Goal: Information Seeking & Learning: Check status

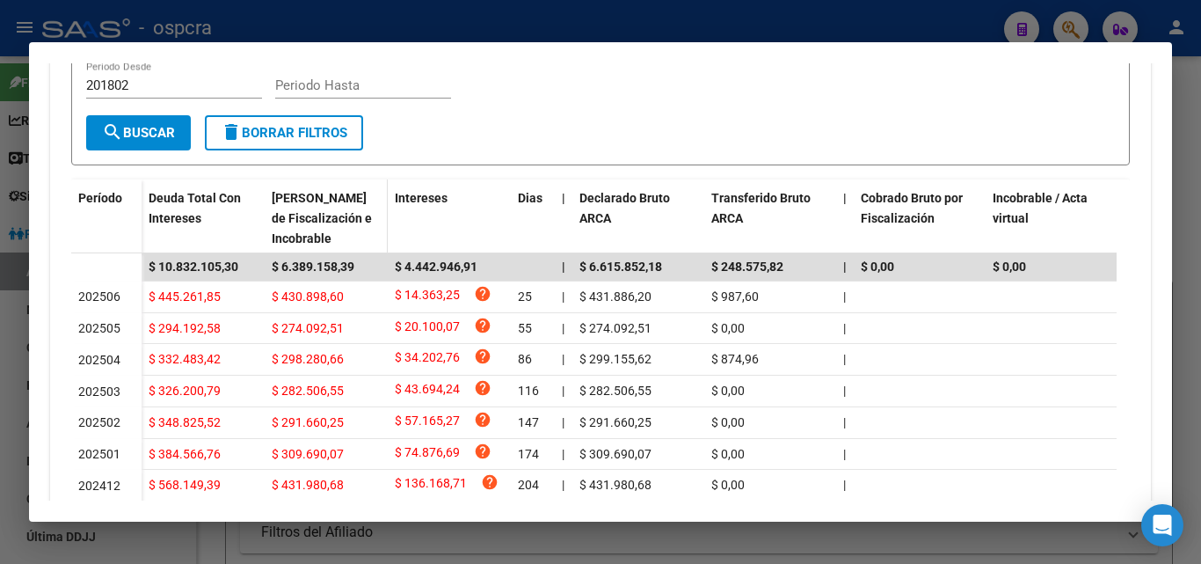
scroll to position [528, 0]
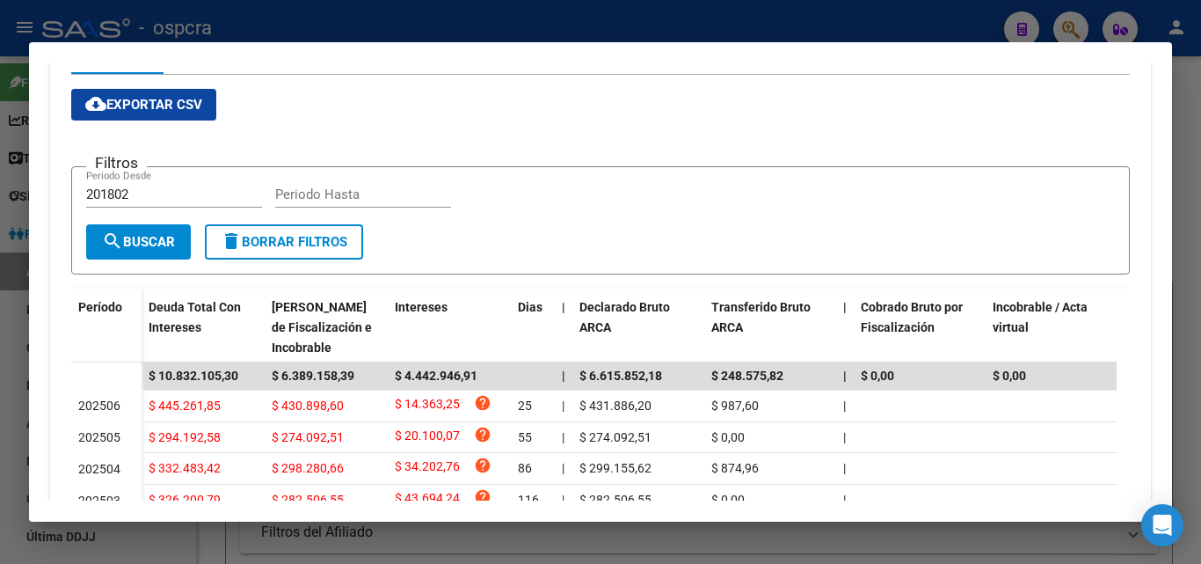
click at [0, 403] on div at bounding box center [600, 282] width 1201 height 564
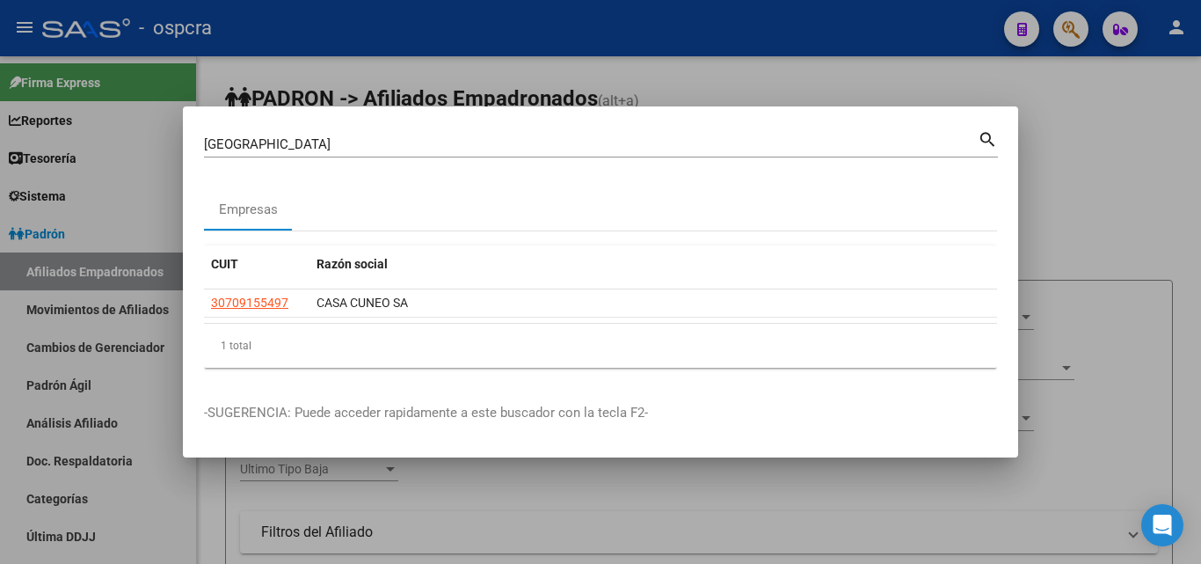
click at [1200, 230] on div at bounding box center [600, 282] width 1201 height 564
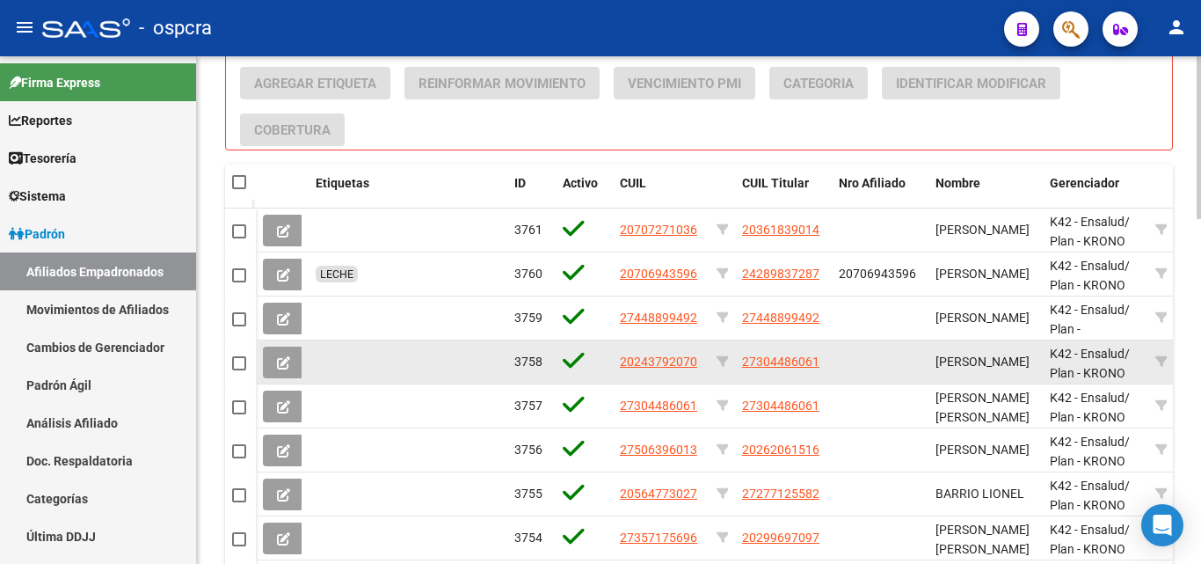
scroll to position [1078, 0]
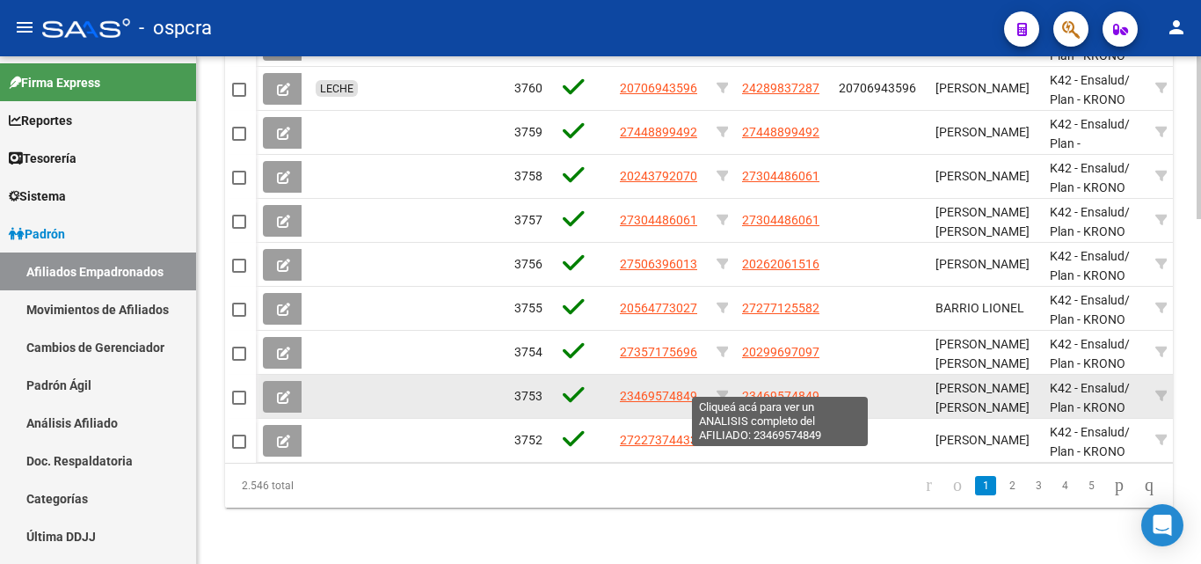
click at [770, 389] on span "23469574849" at bounding box center [780, 396] width 77 height 14
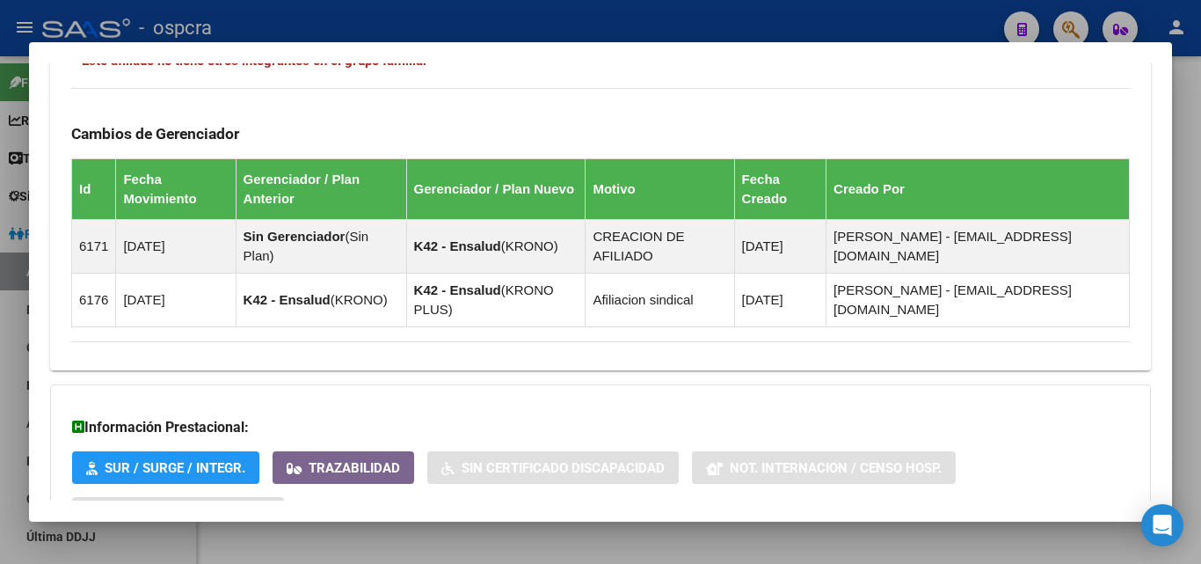
scroll to position [1094, 0]
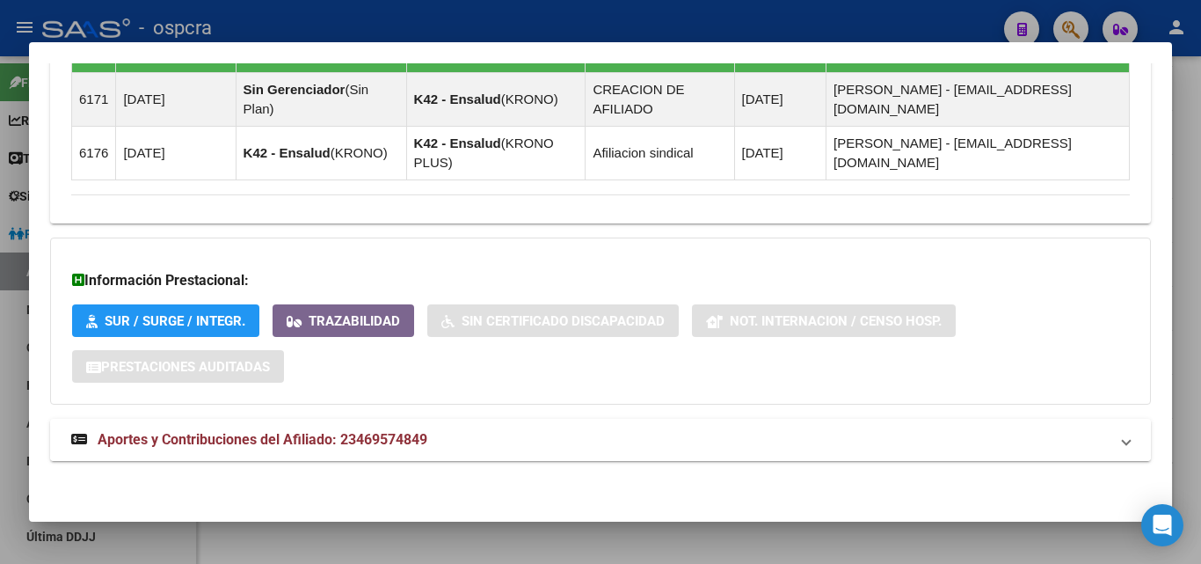
click at [367, 441] on span "Aportes y Contribuciones del Afiliado: 23469574849" at bounding box center [263, 439] width 330 height 17
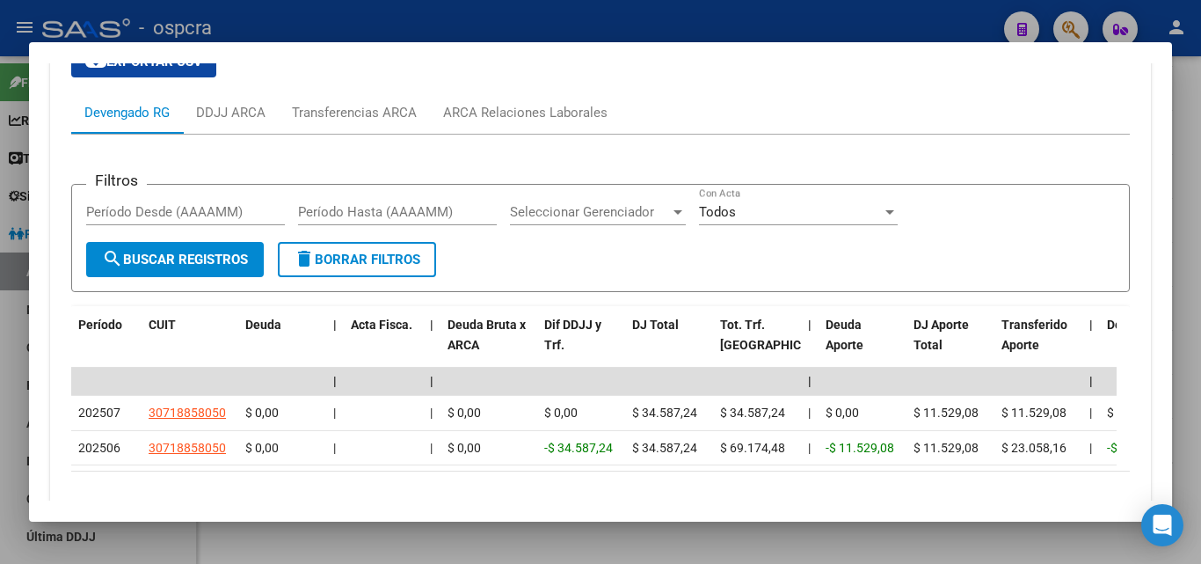
scroll to position [1677, 0]
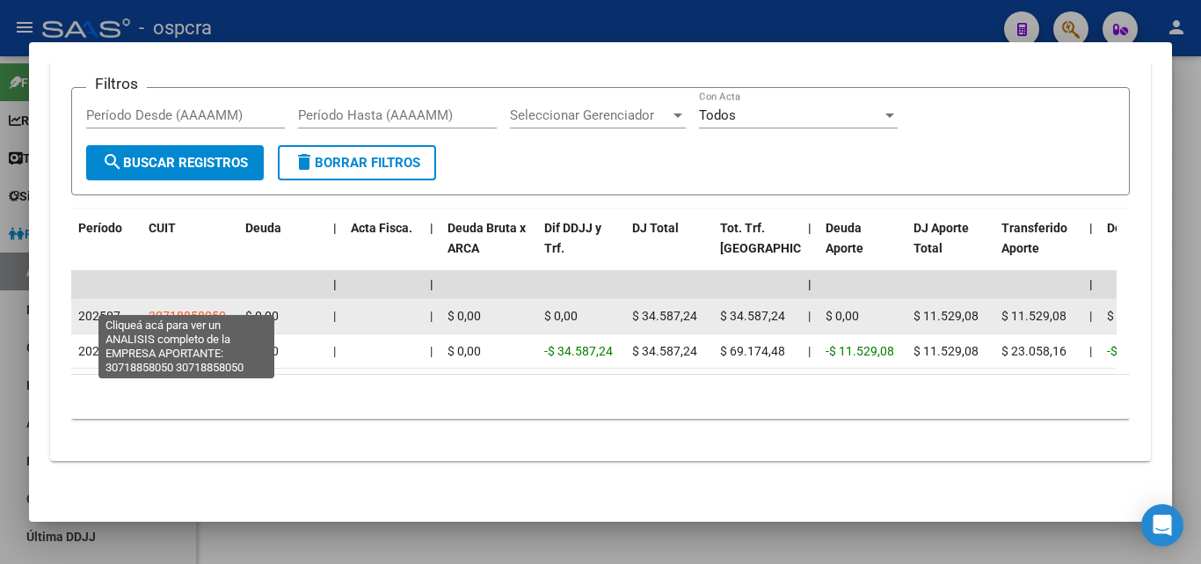
click at [185, 309] on span "30718858050" at bounding box center [187, 316] width 77 height 14
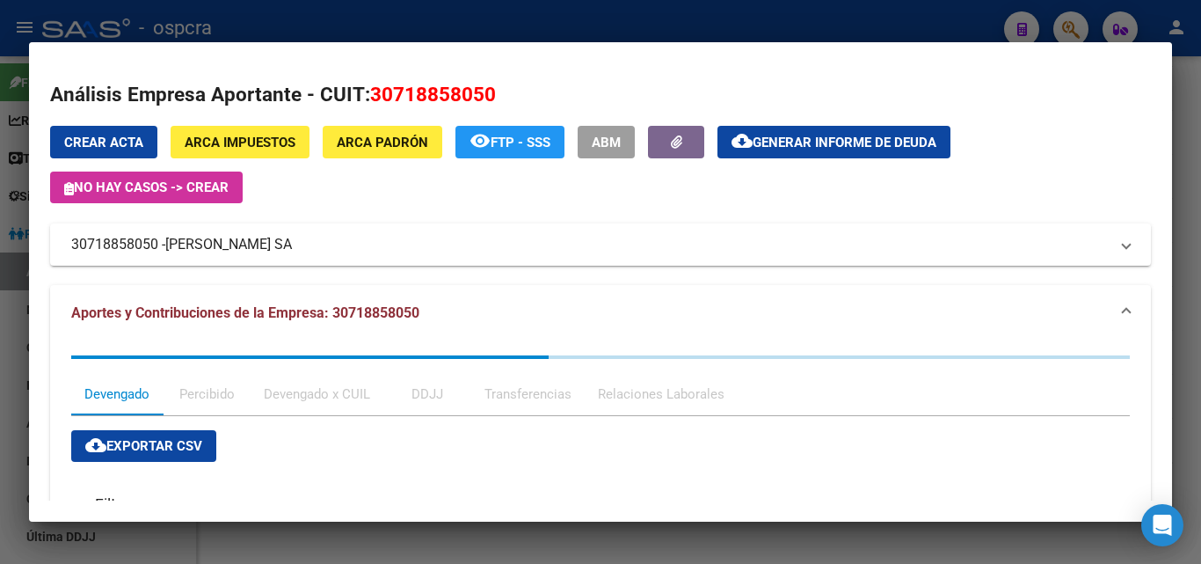
click at [0, 332] on div at bounding box center [600, 282] width 1201 height 564
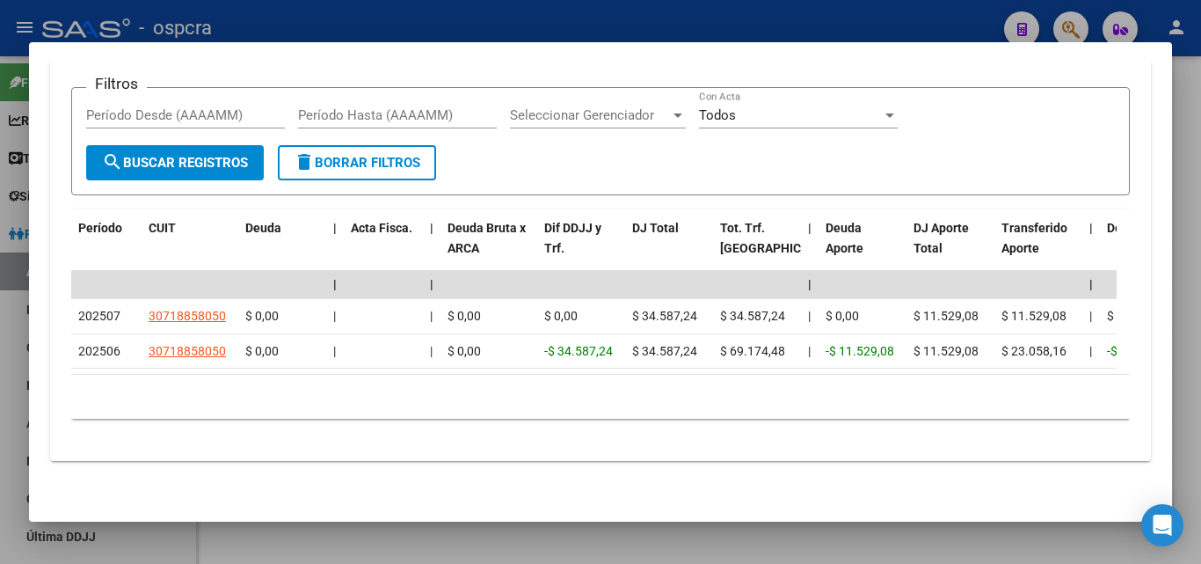
click at [0, 332] on div at bounding box center [600, 282] width 1201 height 564
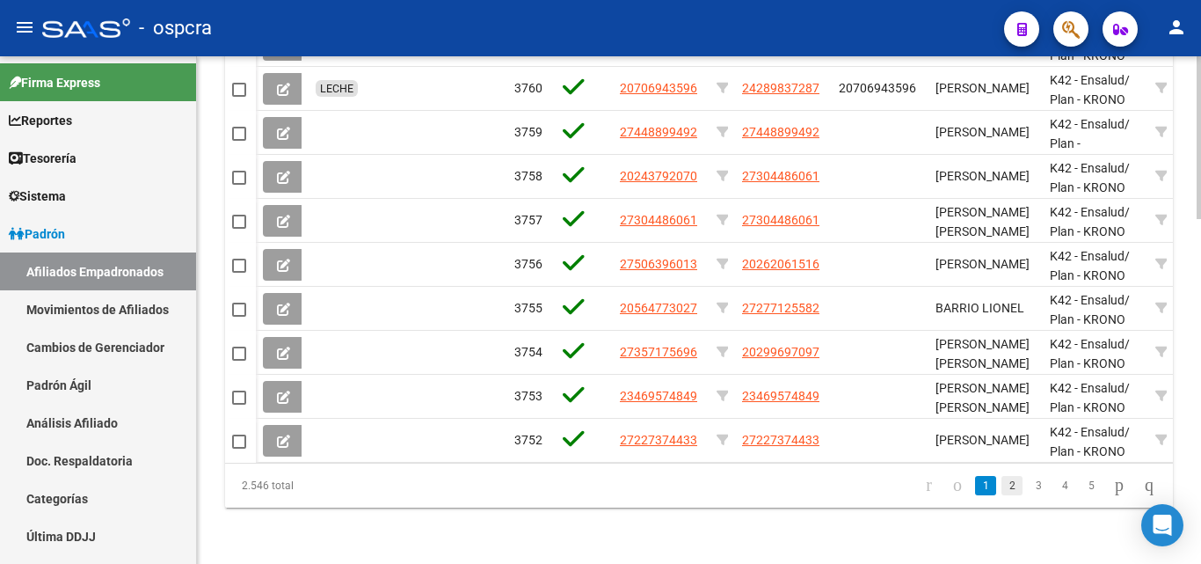
click at [1002, 479] on link "2" at bounding box center [1012, 485] width 21 height 19
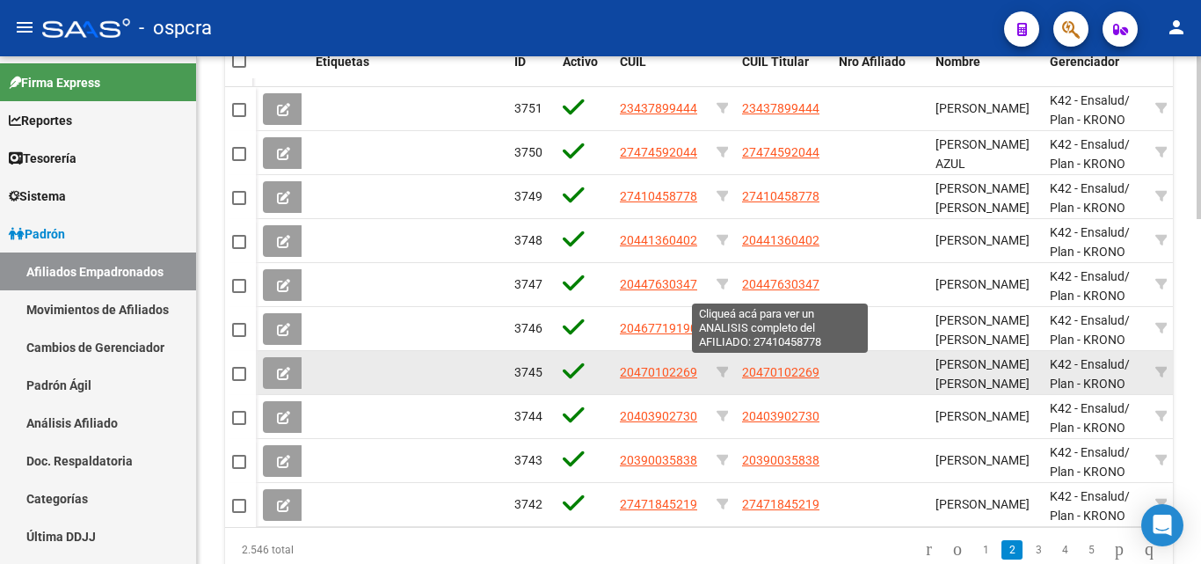
scroll to position [902, 0]
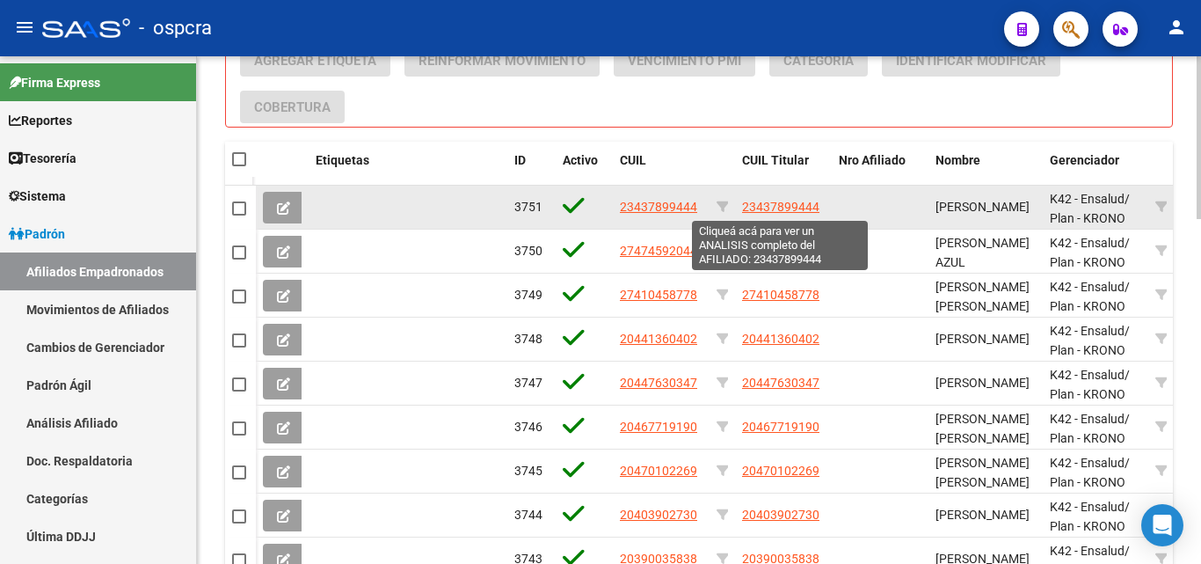
click at [790, 206] on span "23437899444" at bounding box center [780, 207] width 77 height 14
type textarea "23437899444"
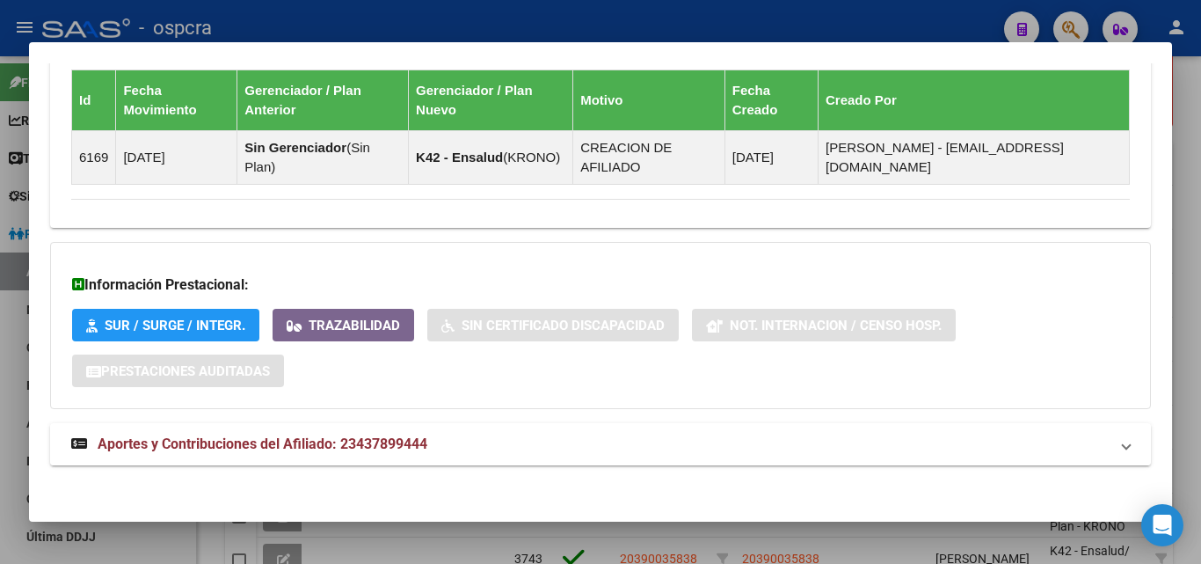
scroll to position [1060, 0]
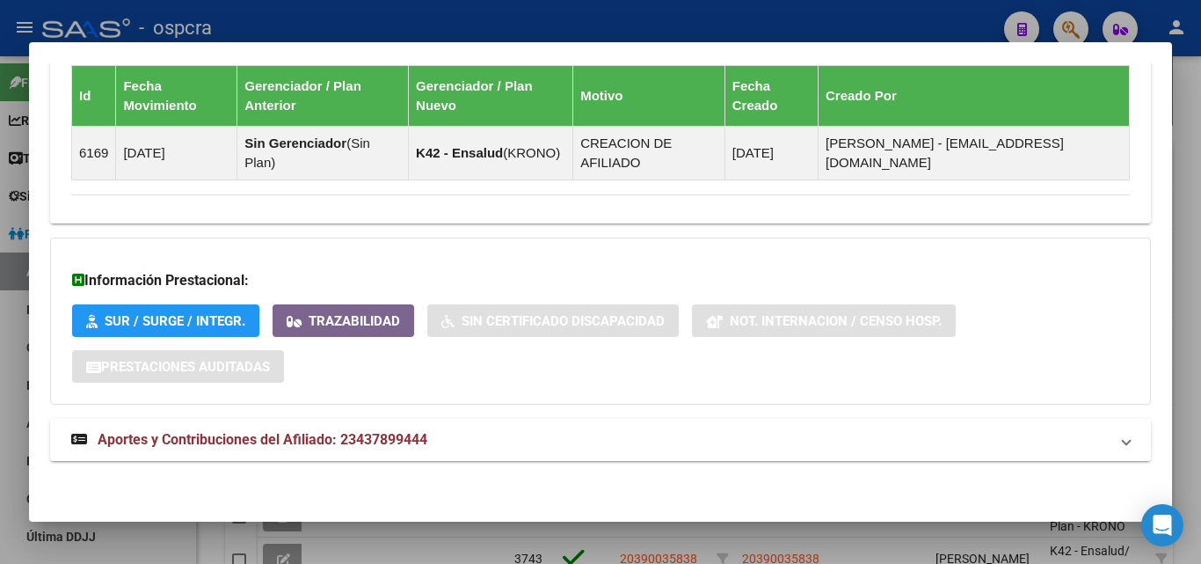
click at [290, 433] on span "Aportes y Contribuciones del Afiliado: 23437899444" at bounding box center [263, 439] width 330 height 17
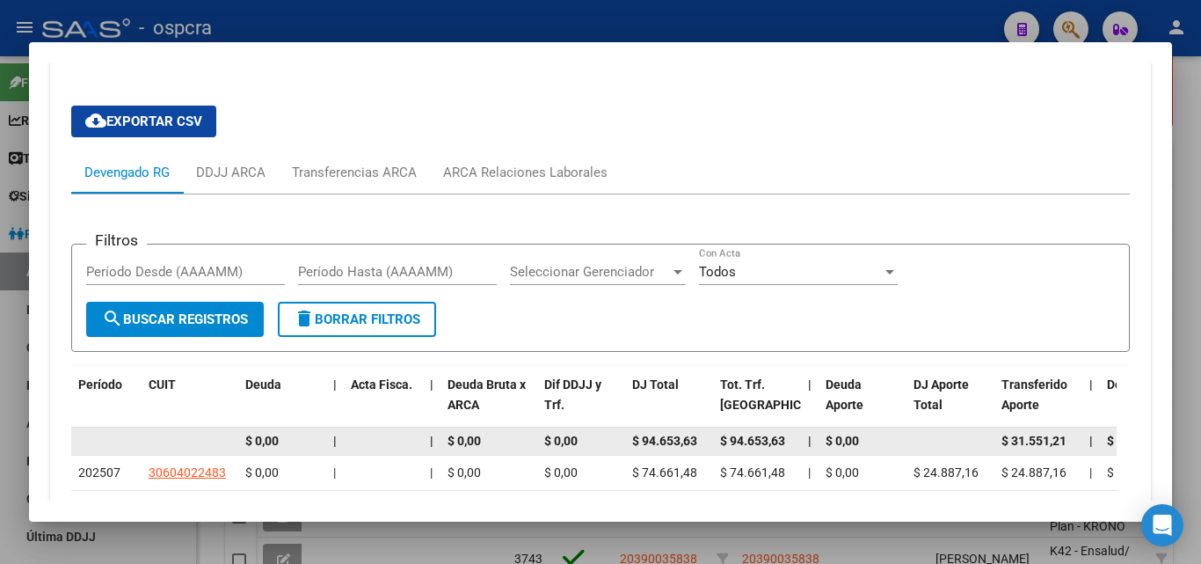
scroll to position [1501, 0]
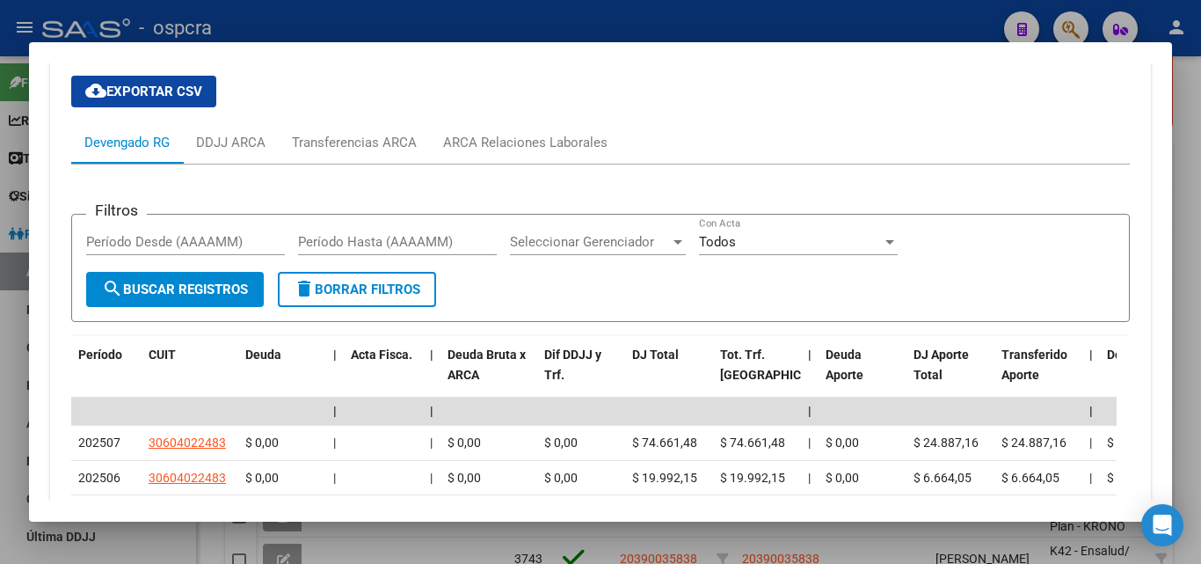
click at [0, 370] on div at bounding box center [600, 282] width 1201 height 564
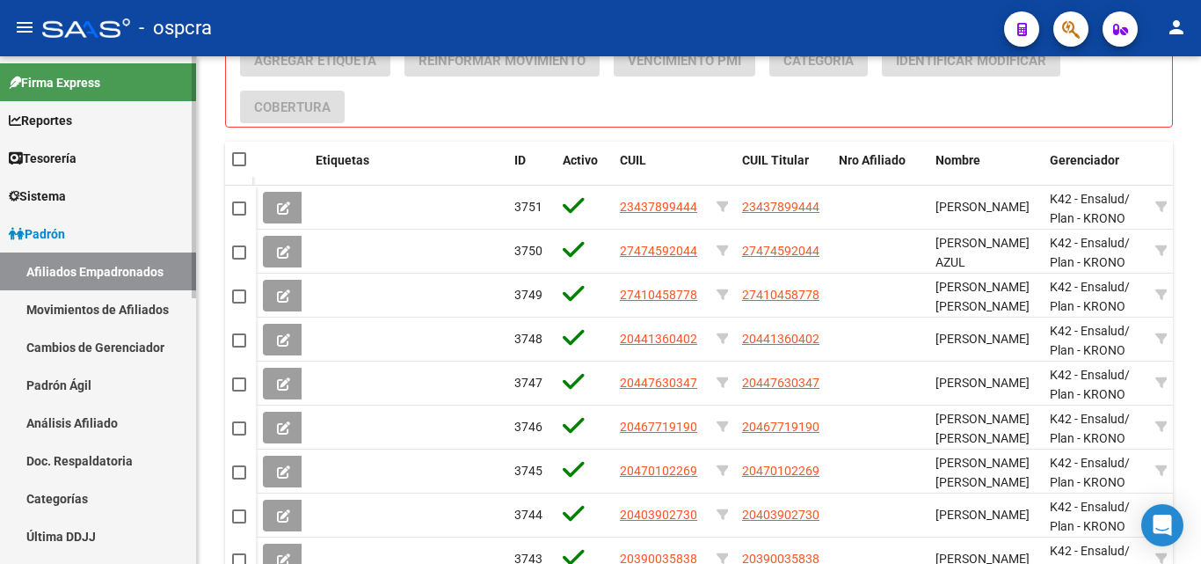
click at [2, 368] on link "Padrón Ágil" at bounding box center [98, 385] width 196 height 38
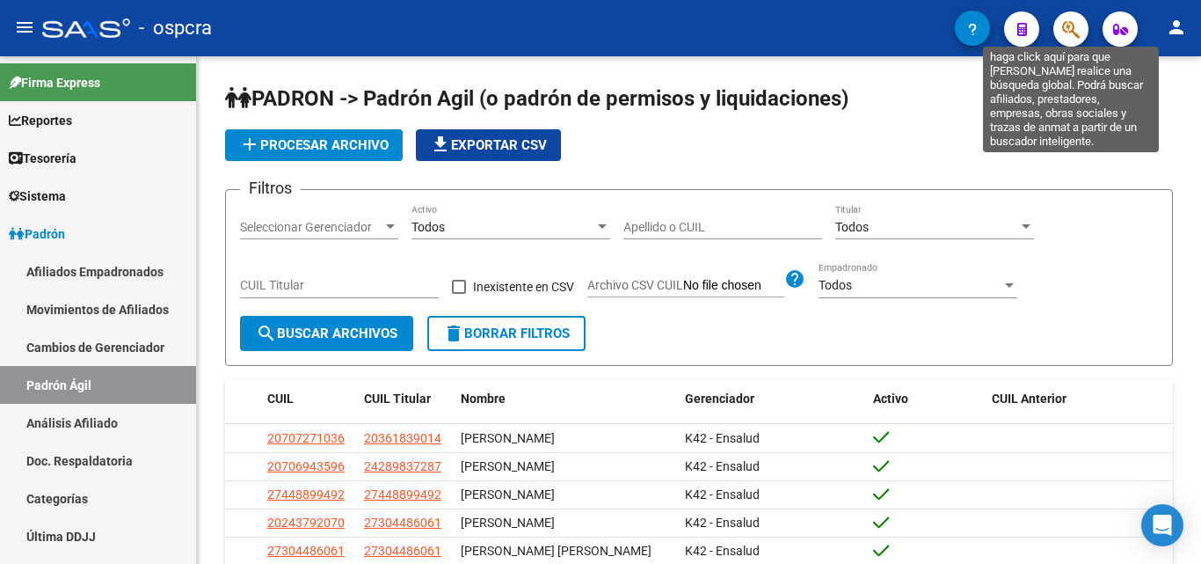
click at [1073, 22] on icon "button" at bounding box center [1071, 29] width 18 height 20
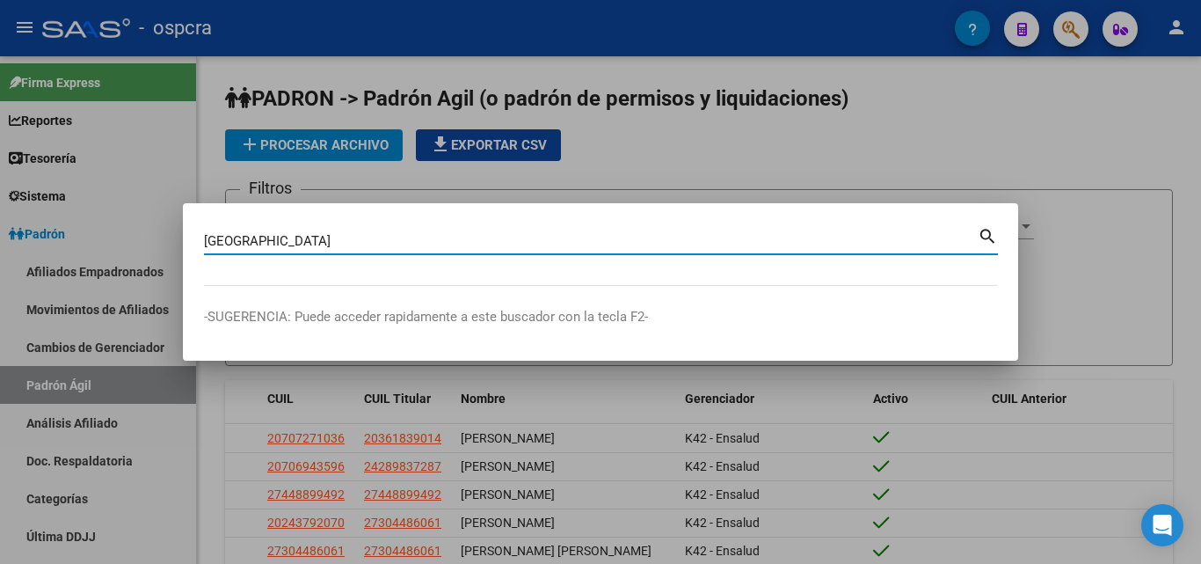
type input "[GEOGRAPHIC_DATA]"
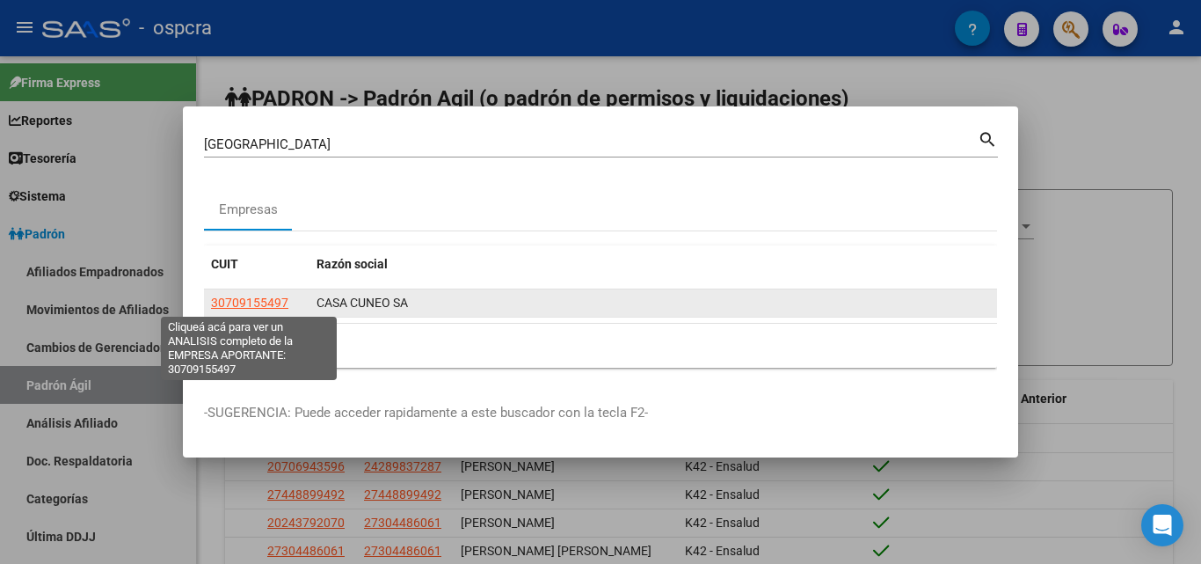
click at [260, 296] on span "30709155497" at bounding box center [249, 303] width 77 height 14
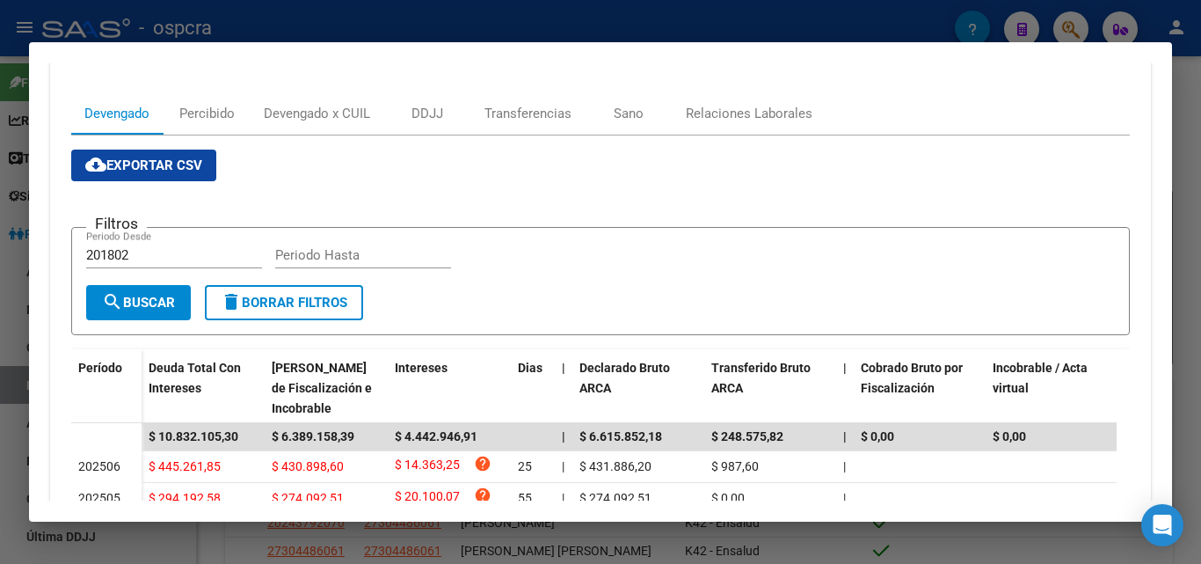
scroll to position [264, 0]
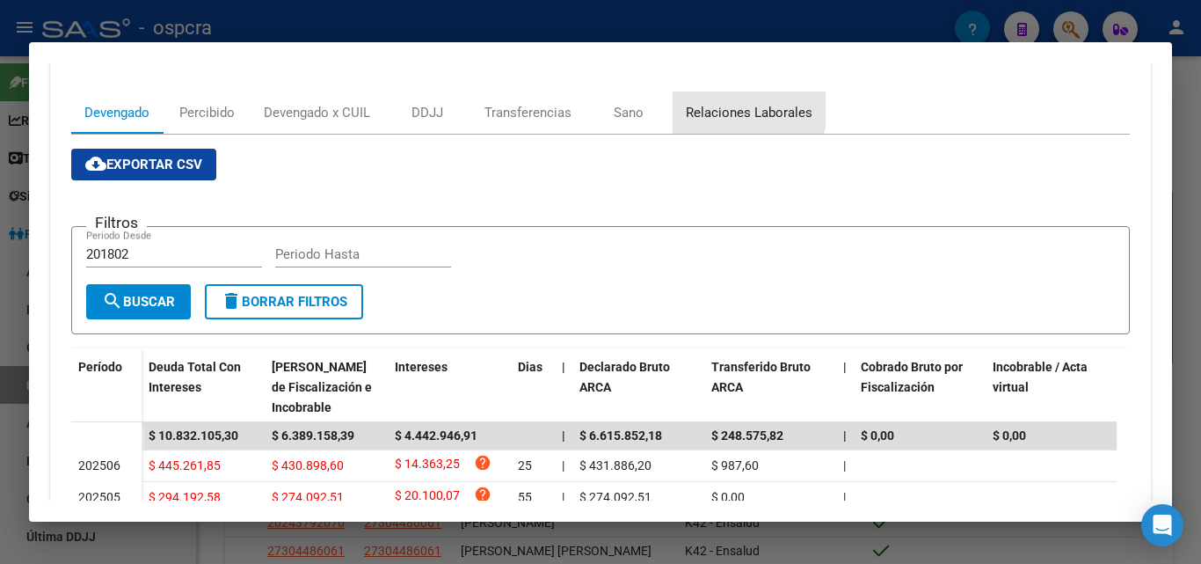
click at [747, 107] on div "Relaciones Laborales" at bounding box center [749, 112] width 127 height 19
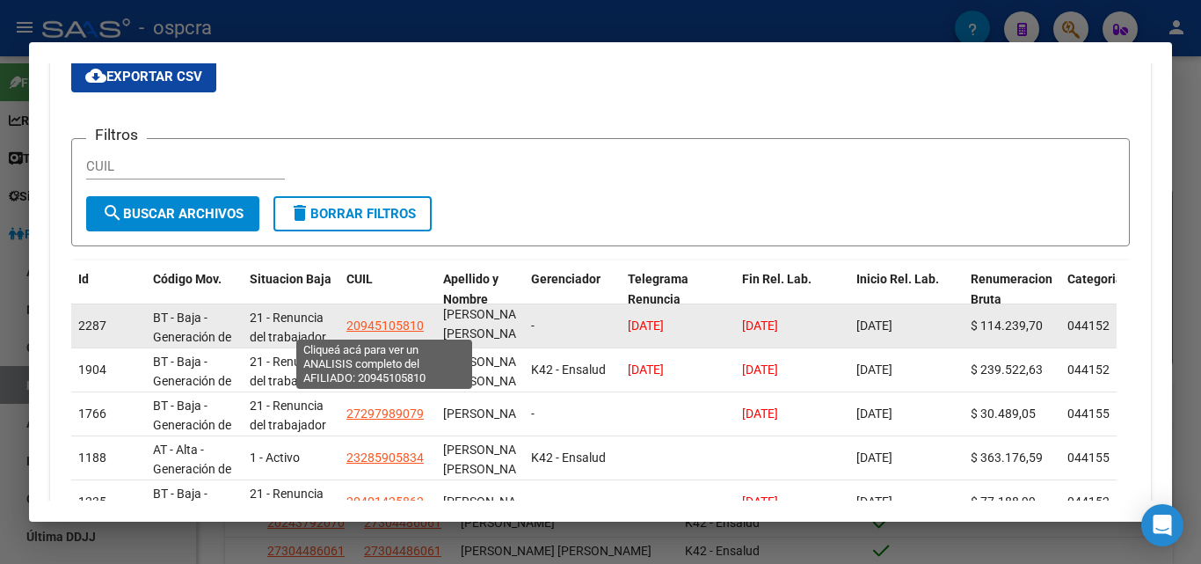
scroll to position [23, 0]
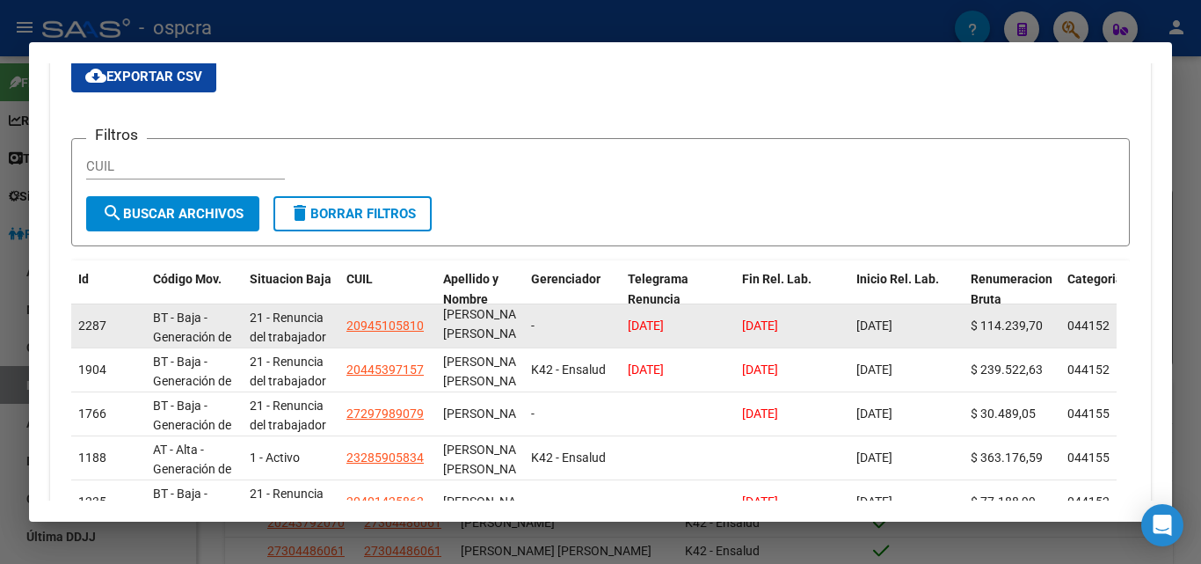
click at [407, 333] on app-link-go-to "20945105810" at bounding box center [385, 326] width 77 height 20
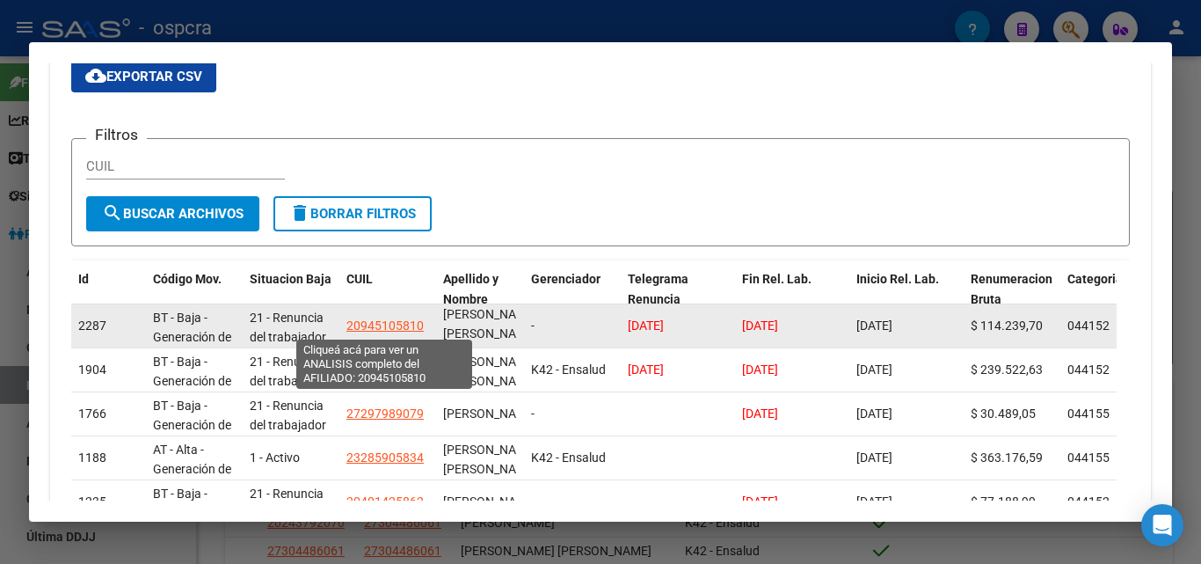
click at [393, 321] on span "20945105810" at bounding box center [385, 325] width 77 height 14
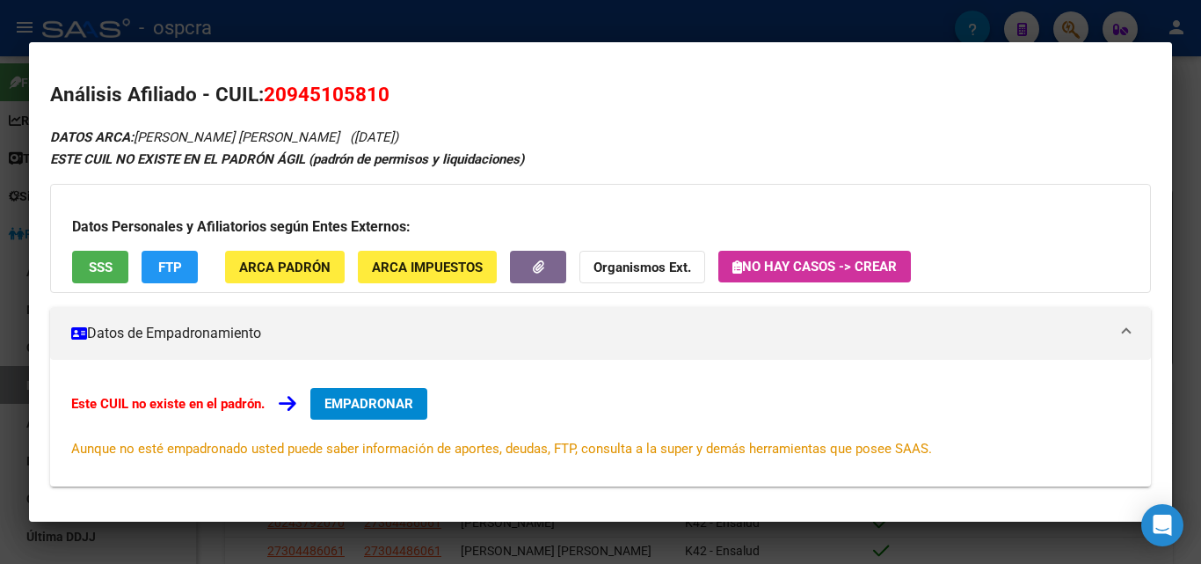
click at [0, 333] on div at bounding box center [600, 282] width 1201 height 564
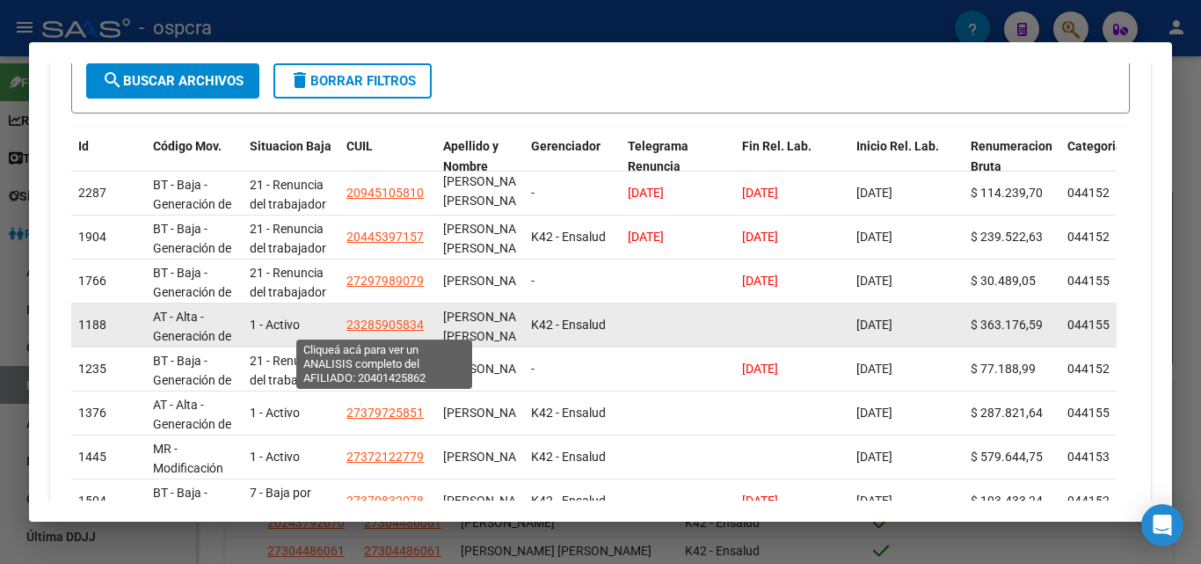
scroll to position [528, 0]
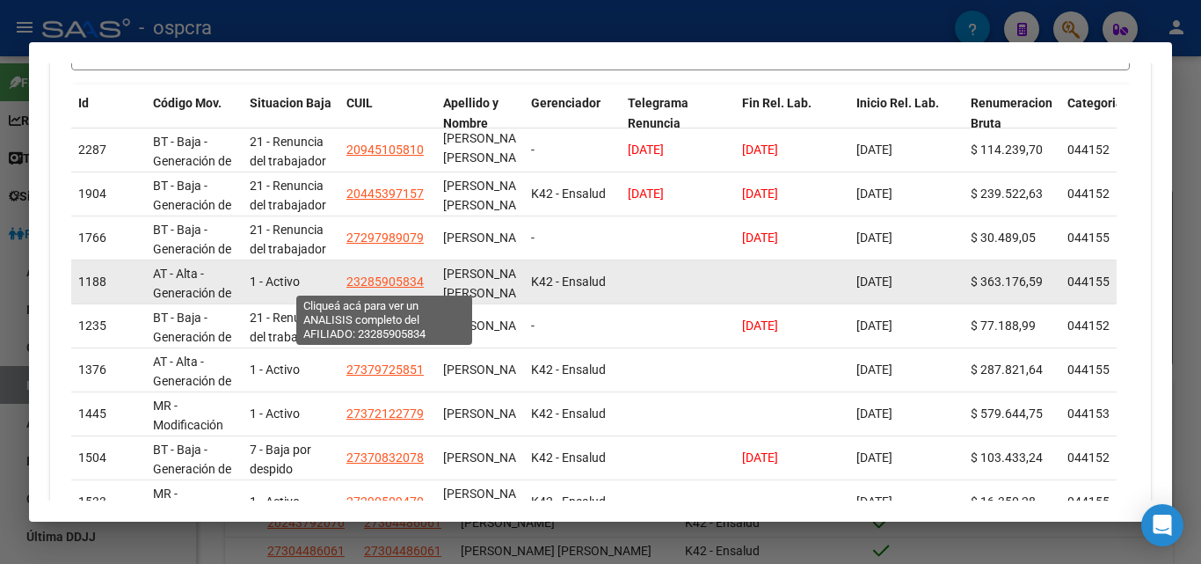
click at [385, 284] on span "23285905834" at bounding box center [385, 281] width 77 height 14
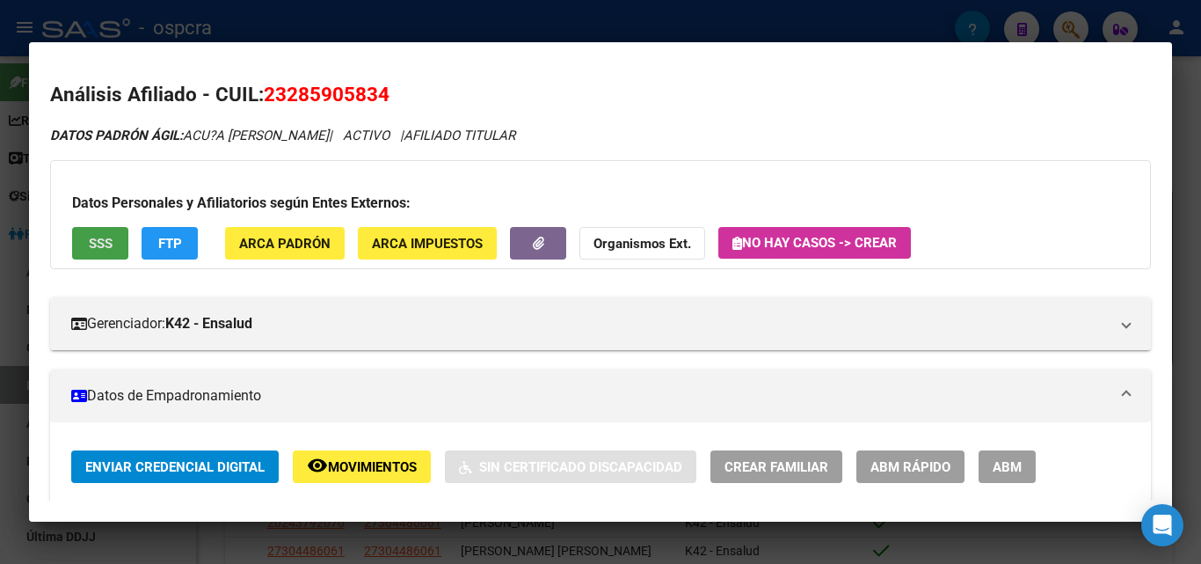
click at [102, 255] on button "SSS" at bounding box center [100, 243] width 56 height 33
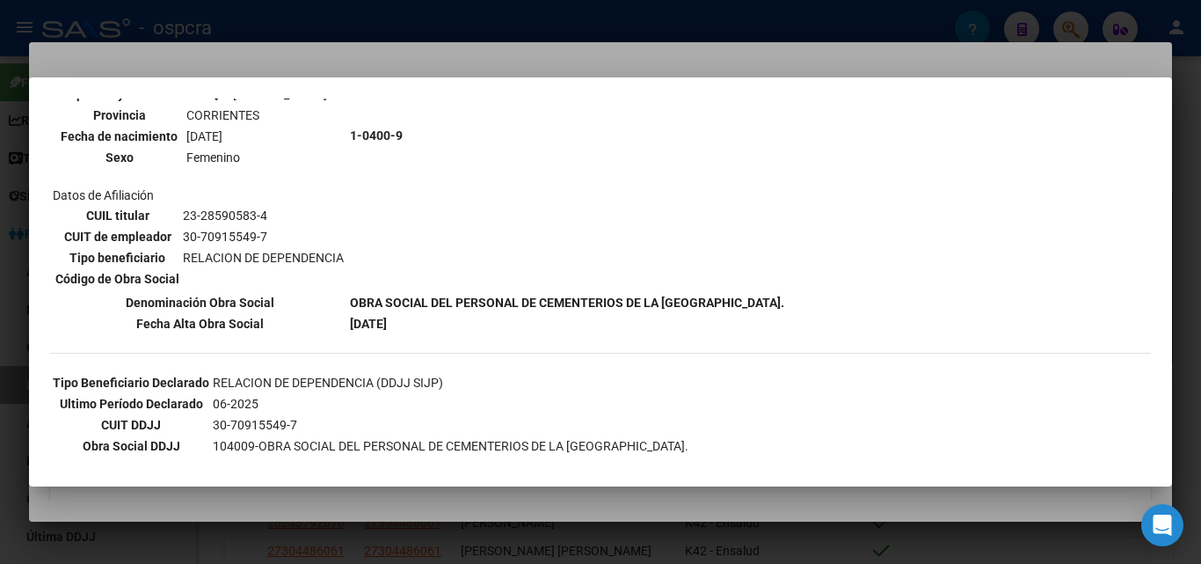
scroll to position [237, 0]
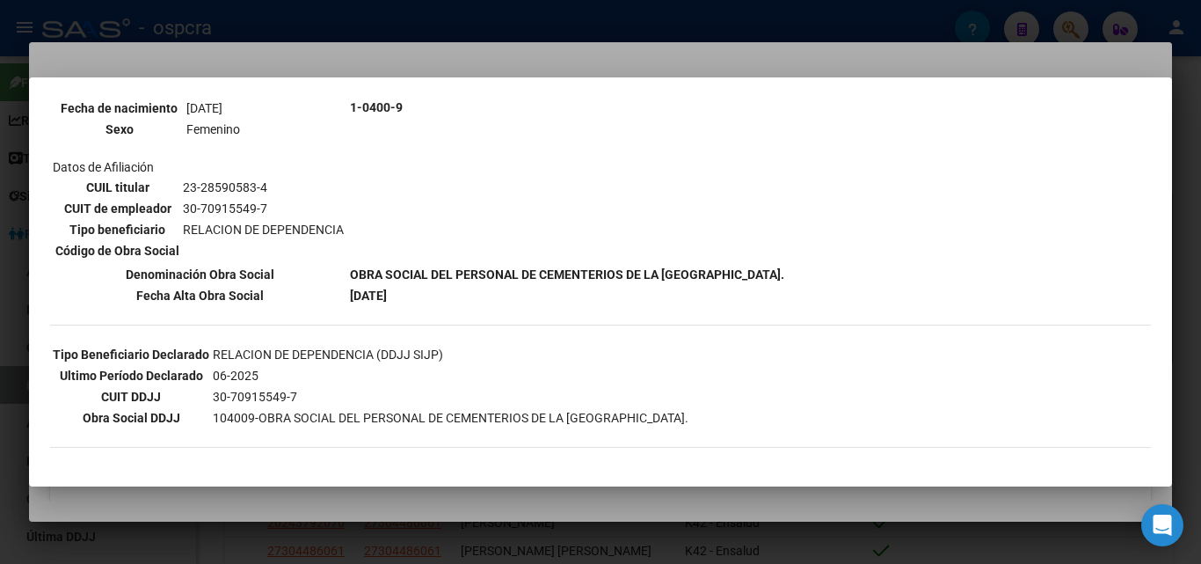
click at [0, 334] on div at bounding box center [600, 282] width 1201 height 564
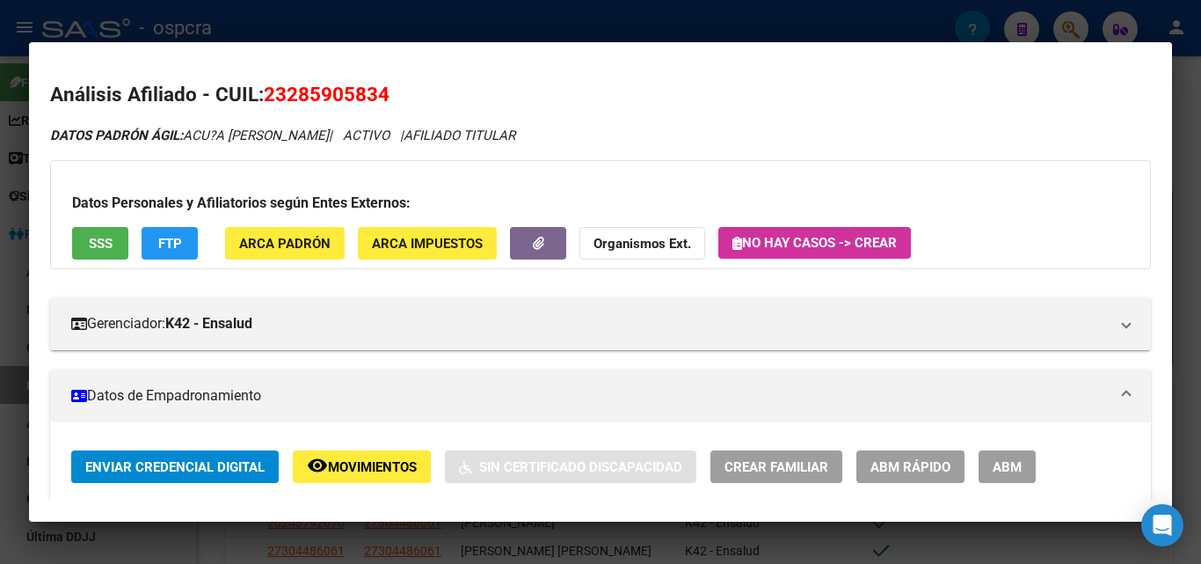
click at [376, 472] on span "Movimientos" at bounding box center [372, 467] width 89 height 16
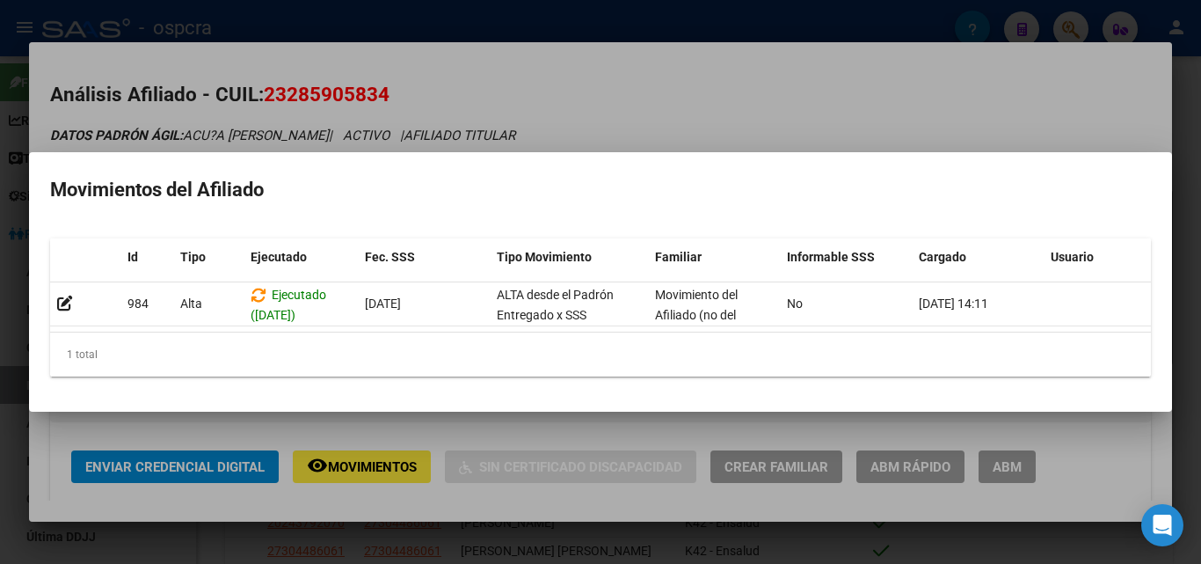
click at [470, 131] on div at bounding box center [600, 282] width 1201 height 564
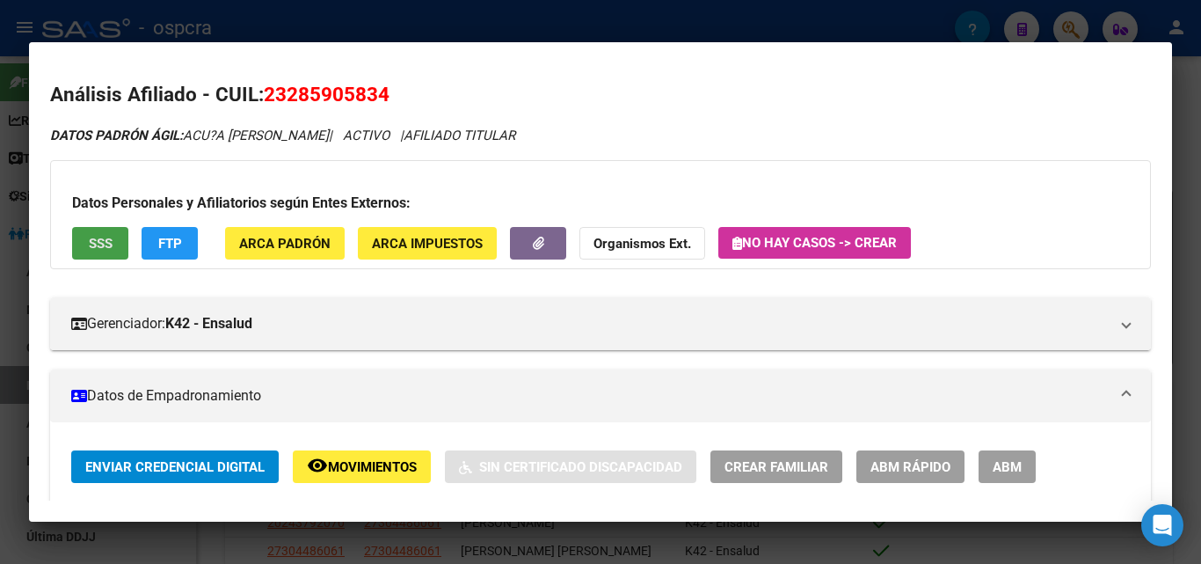
click at [103, 247] on span "SSS" at bounding box center [101, 244] width 24 height 16
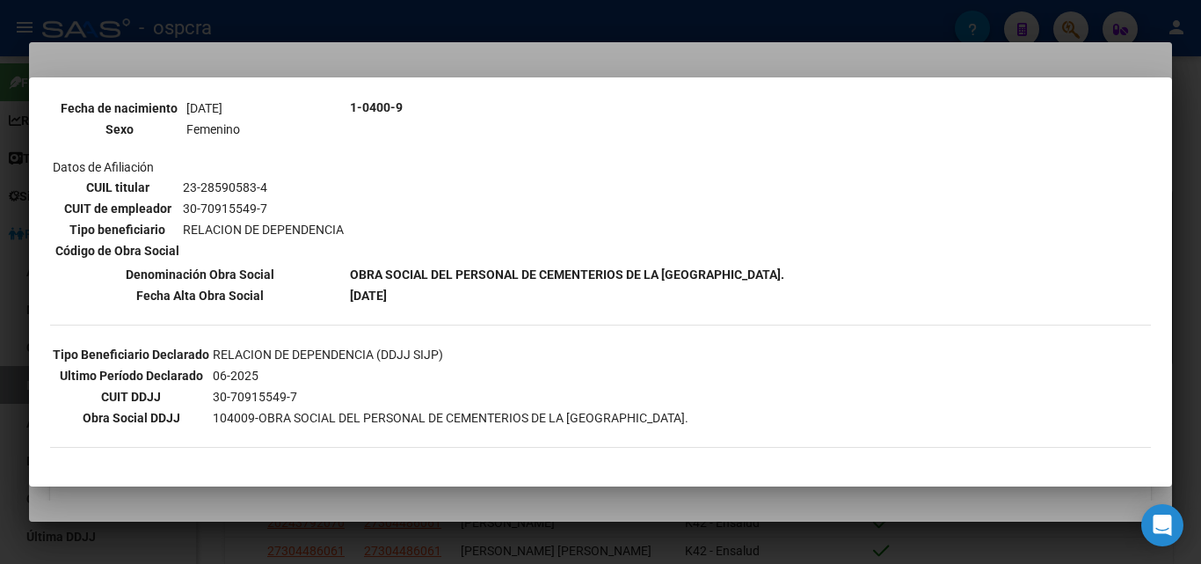
click at [301, 492] on div "[PERSON_NAME] Buscar (apellido, dni, cuil, nro traspaso, cuit, obra social) sea…" at bounding box center [600, 282] width 1201 height 564
click at [304, 498] on div at bounding box center [600, 282] width 1201 height 564
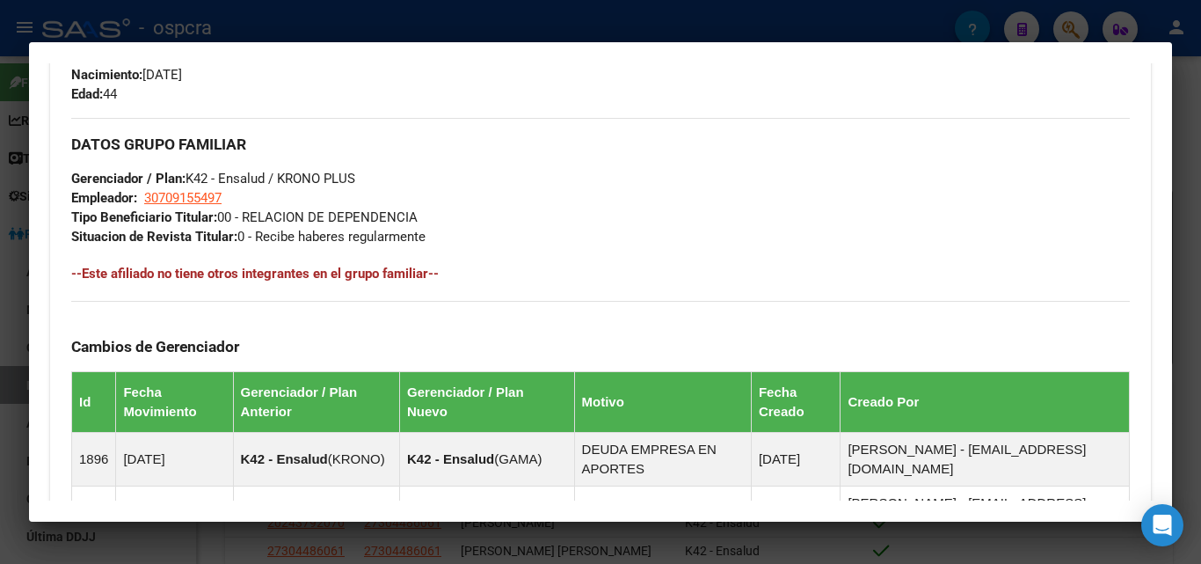
scroll to position [879, 0]
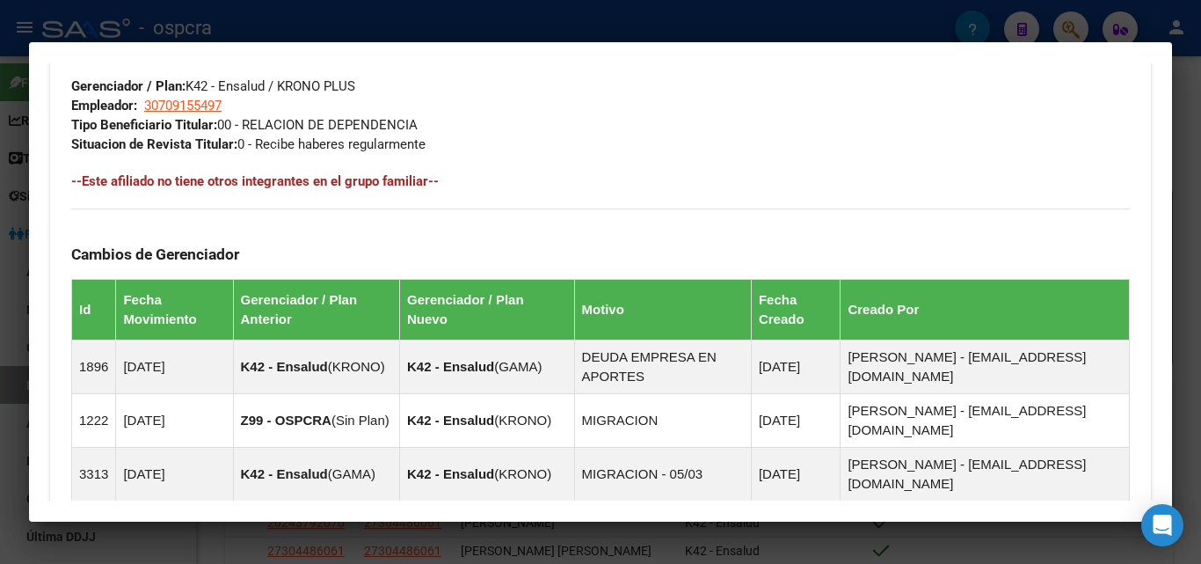
click at [0, 332] on div at bounding box center [600, 282] width 1201 height 564
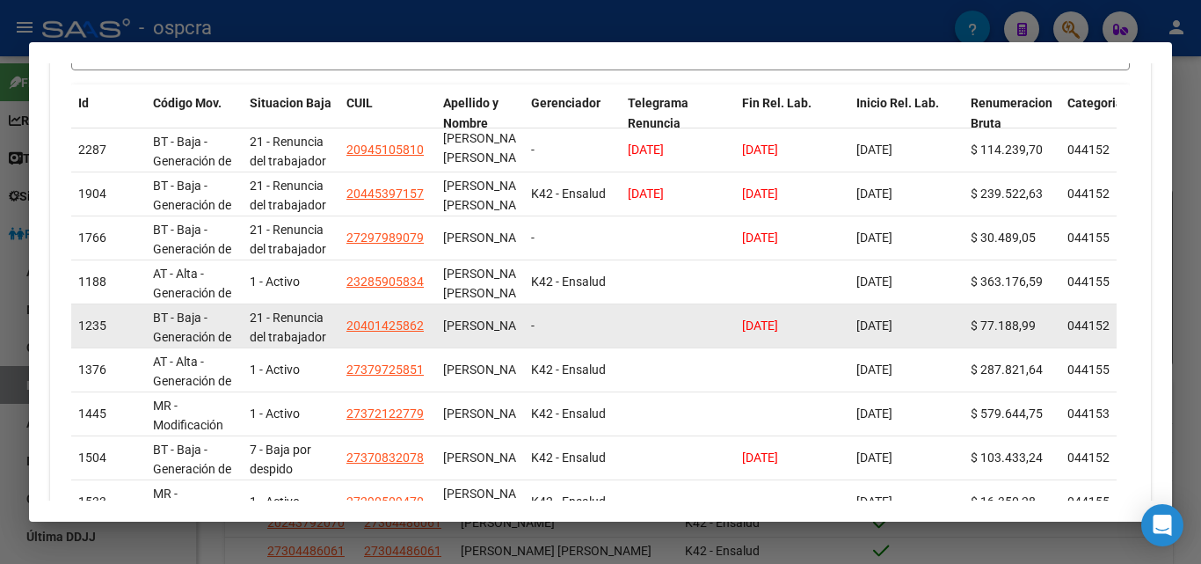
scroll to position [23, 0]
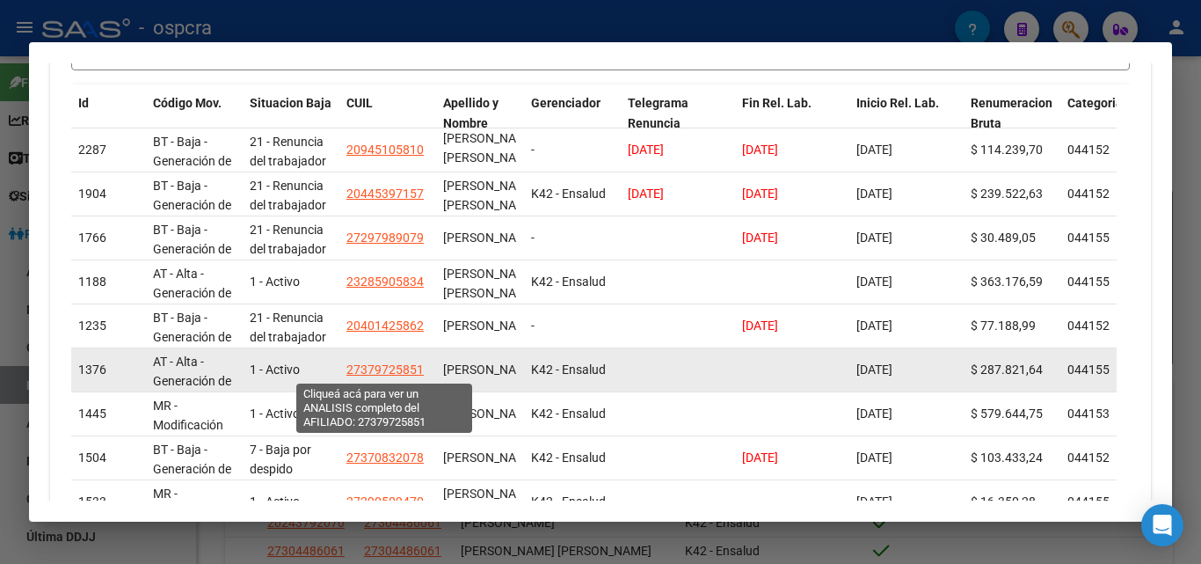
click at [383, 369] on span "27379725851" at bounding box center [385, 369] width 77 height 14
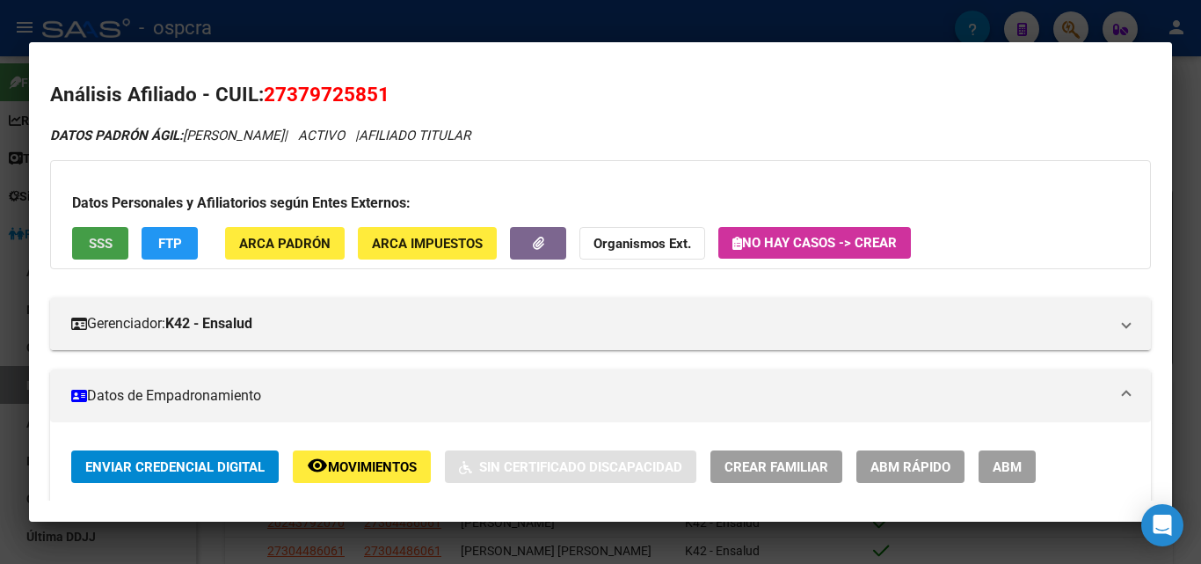
click at [89, 246] on span "SSS" at bounding box center [101, 244] width 24 height 16
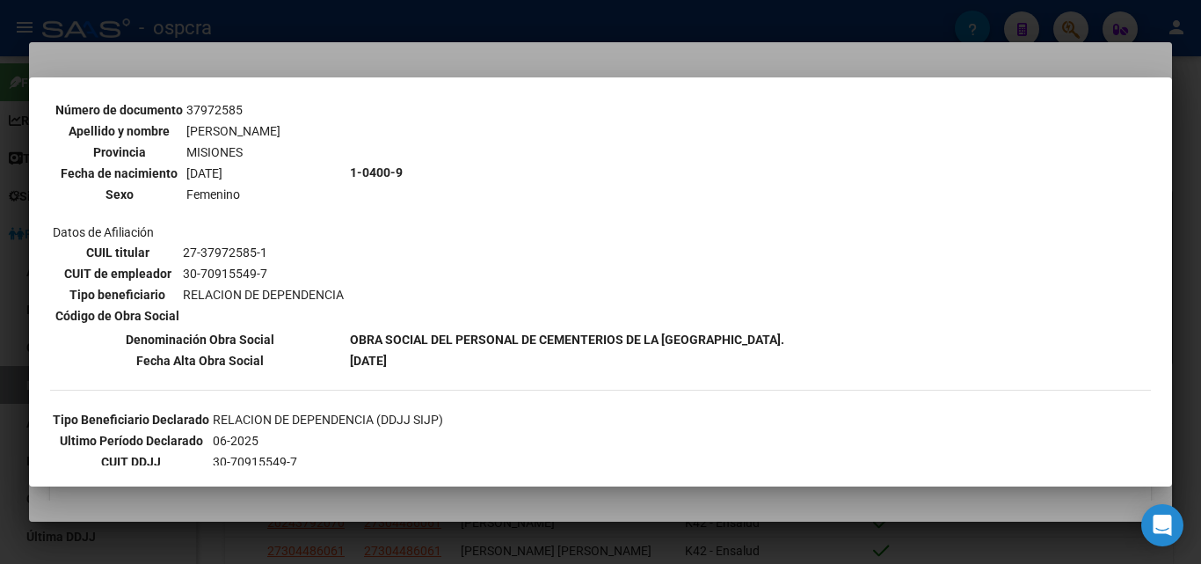
scroll to position [237, 0]
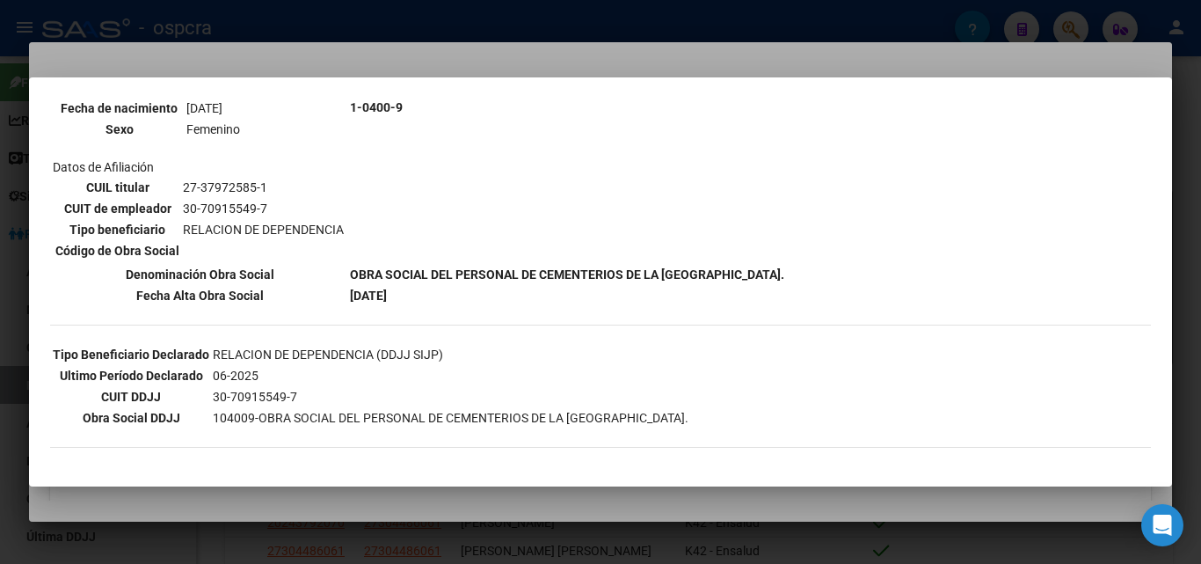
click at [132, 489] on div at bounding box center [600, 282] width 1201 height 564
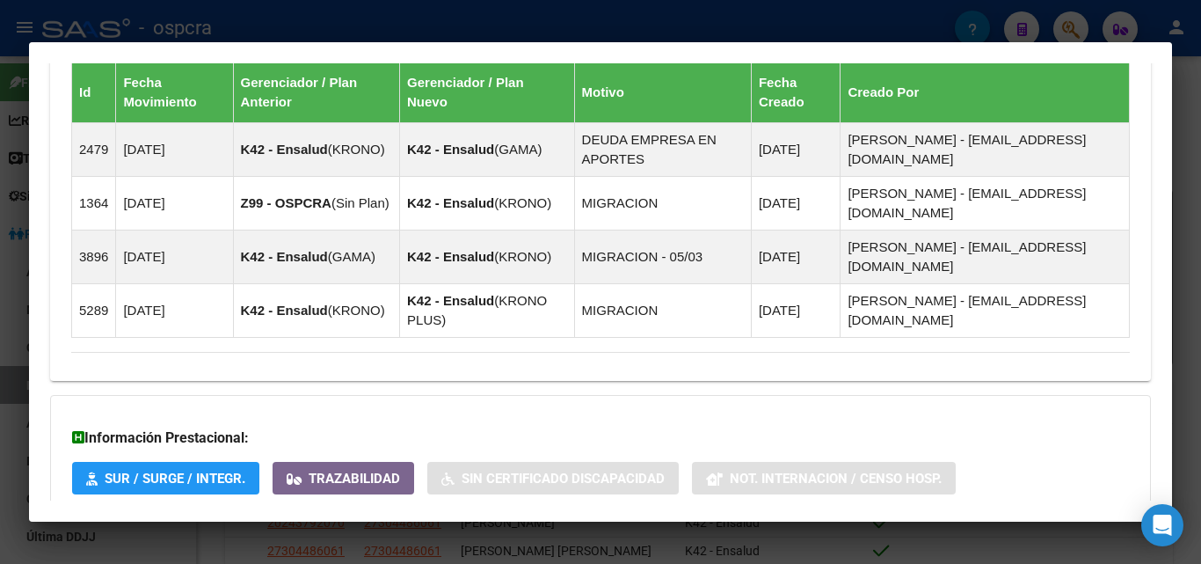
scroll to position [1157, 0]
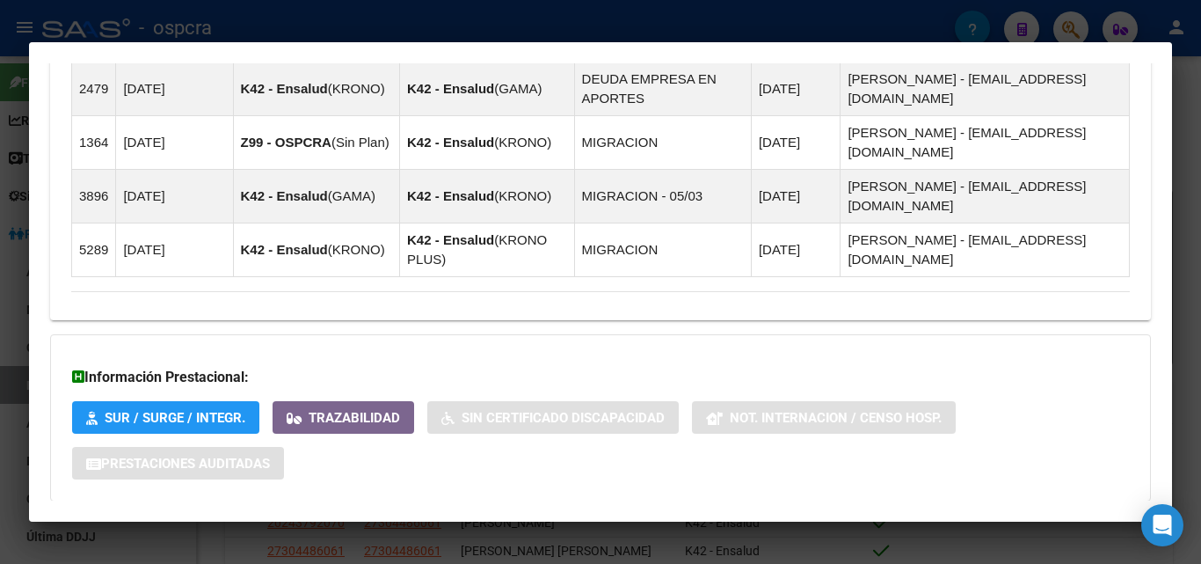
click at [314, 528] on span "Aportes y Contribuciones del Afiliado: 27379725851" at bounding box center [263, 536] width 330 height 17
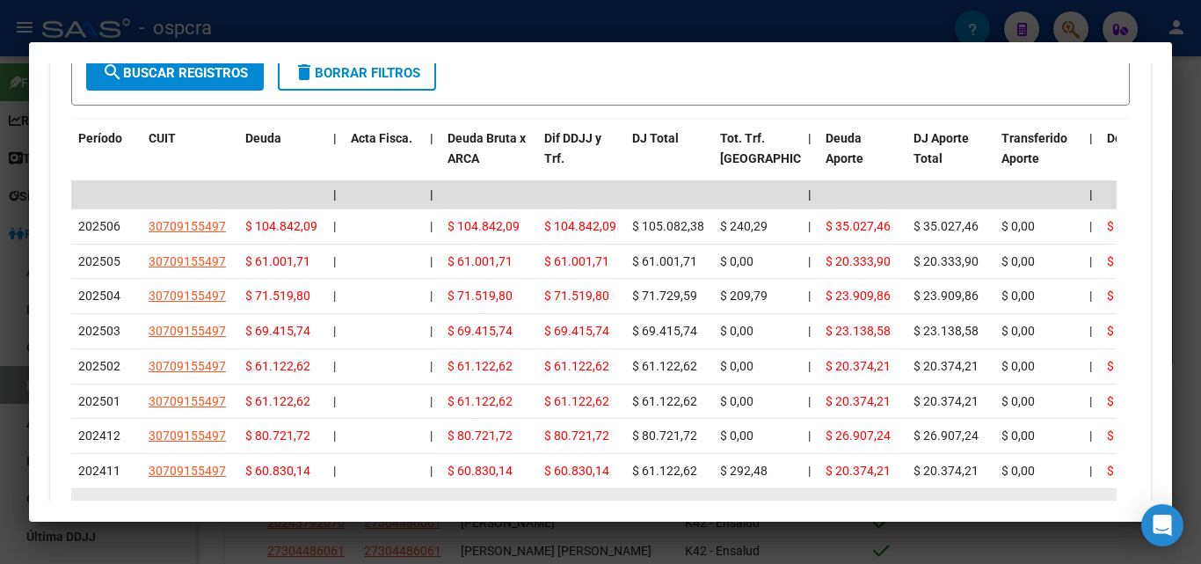
scroll to position [1949, 0]
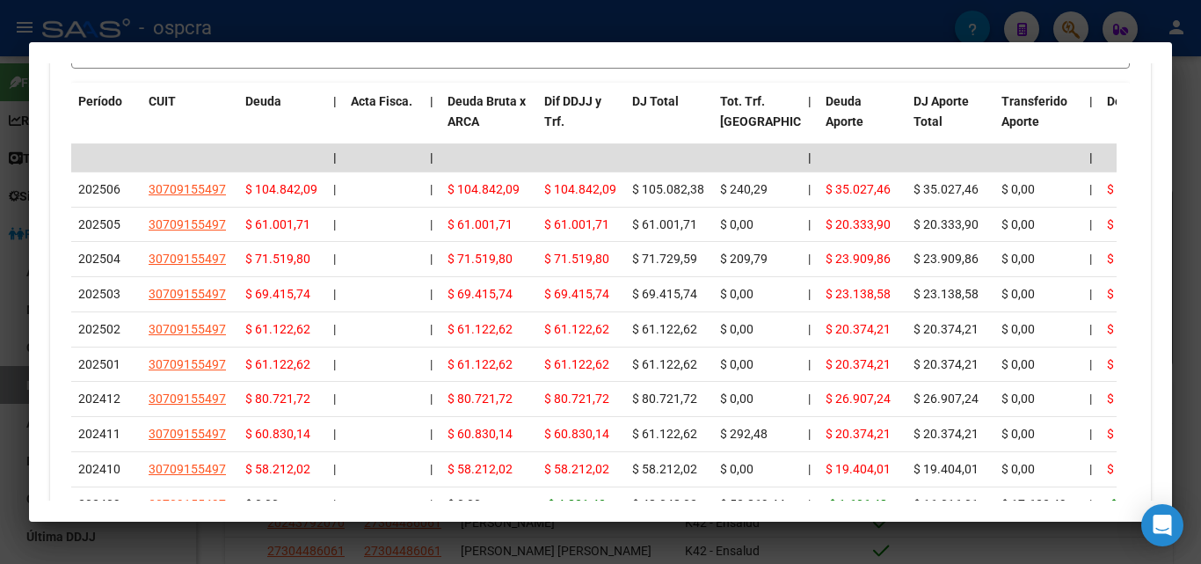
click at [0, 408] on div at bounding box center [600, 282] width 1201 height 564
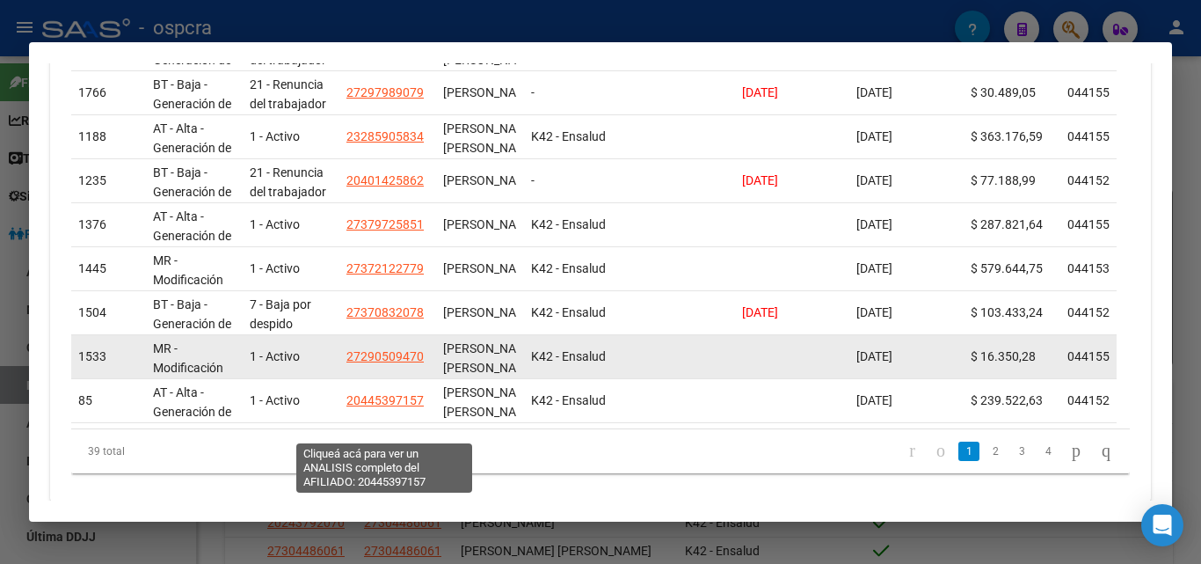
scroll to position [616, 0]
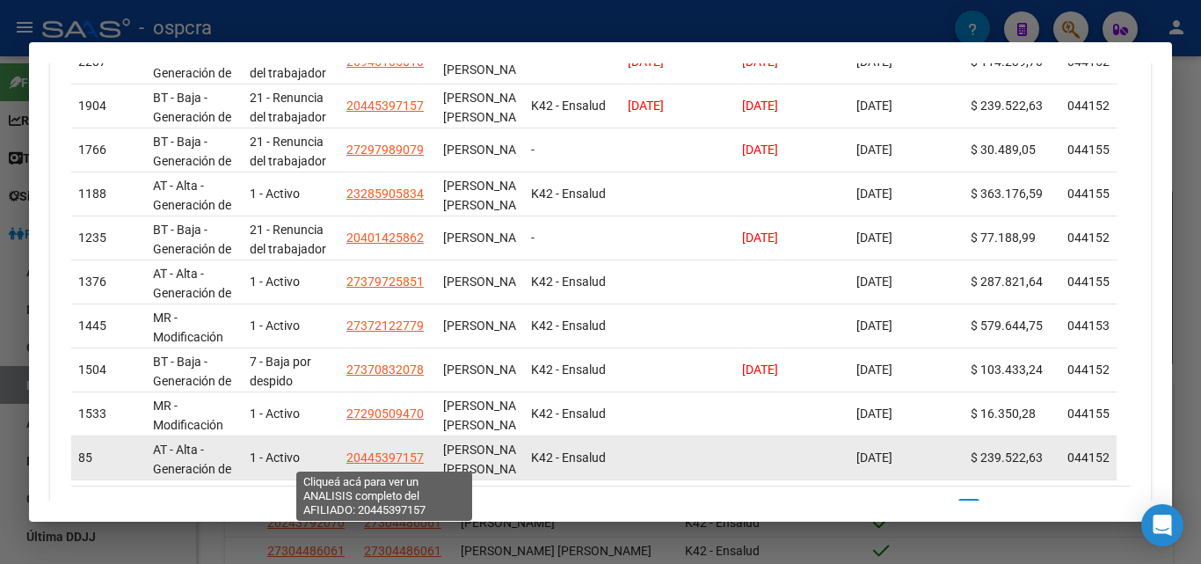
click at [373, 455] on span "20445397157" at bounding box center [385, 457] width 77 height 14
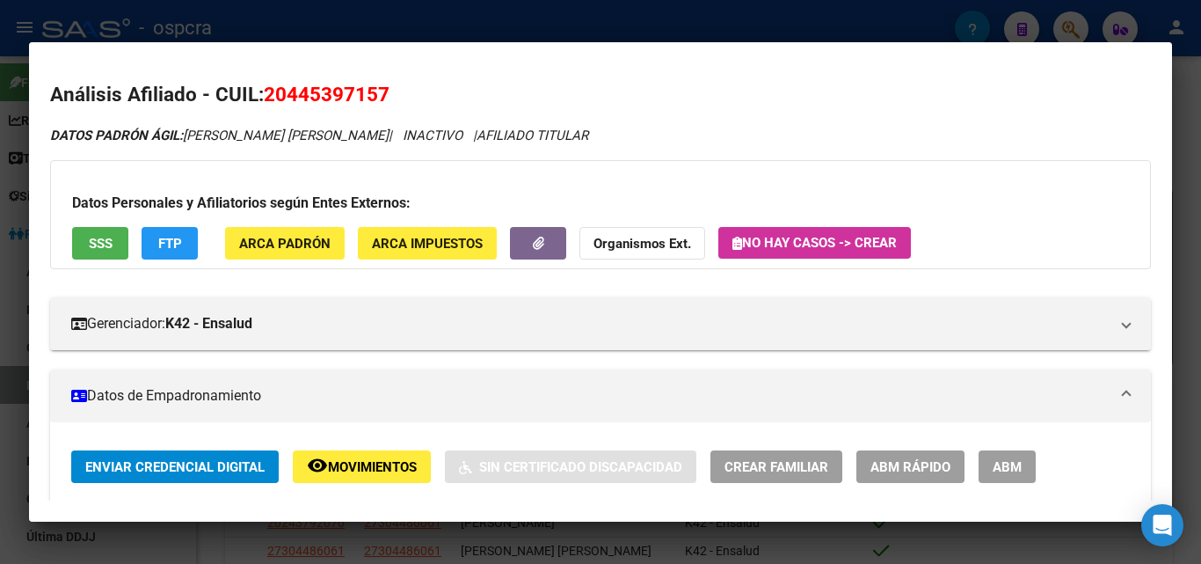
click at [0, 372] on div at bounding box center [600, 282] width 1201 height 564
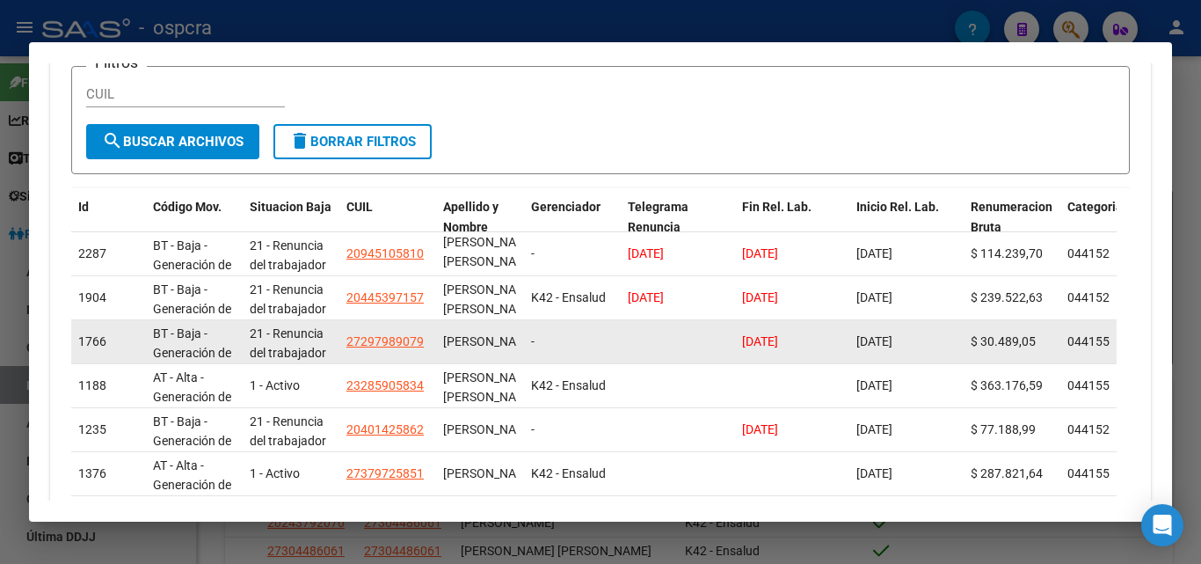
scroll to position [440, 0]
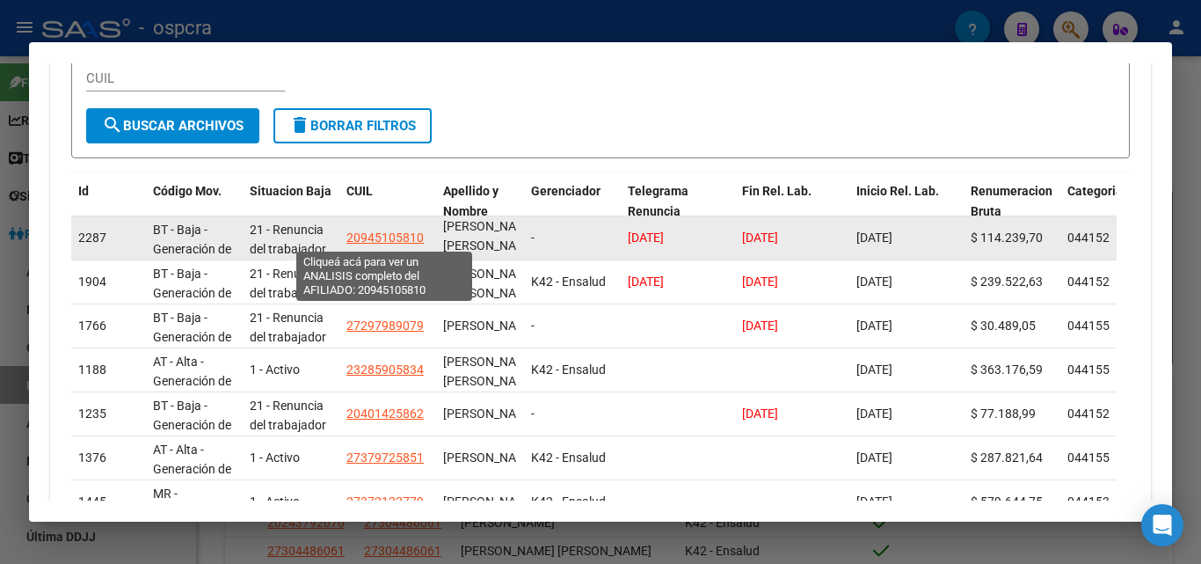
click at [402, 232] on span "20945105810" at bounding box center [385, 237] width 77 height 14
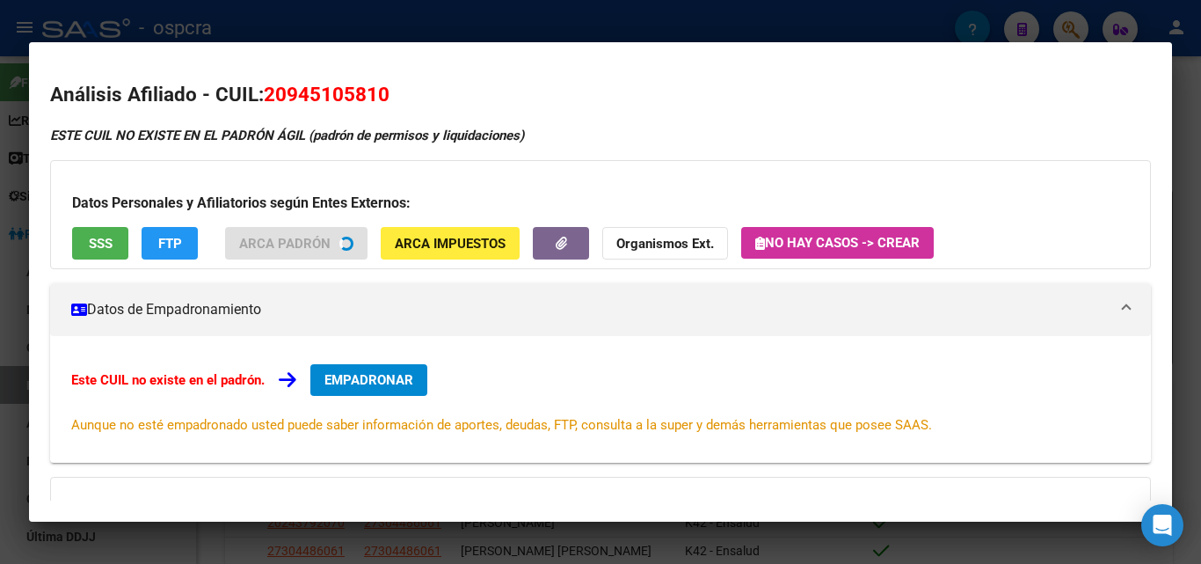
click at [0, 304] on div at bounding box center [600, 282] width 1201 height 564
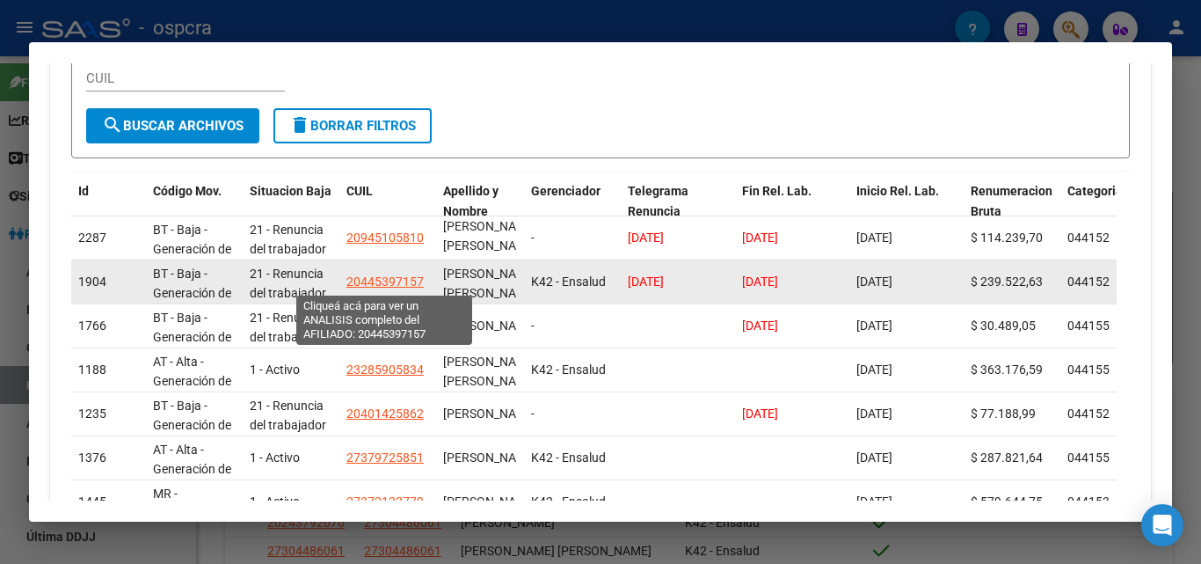
click at [373, 278] on span "20445397157" at bounding box center [385, 281] width 77 height 14
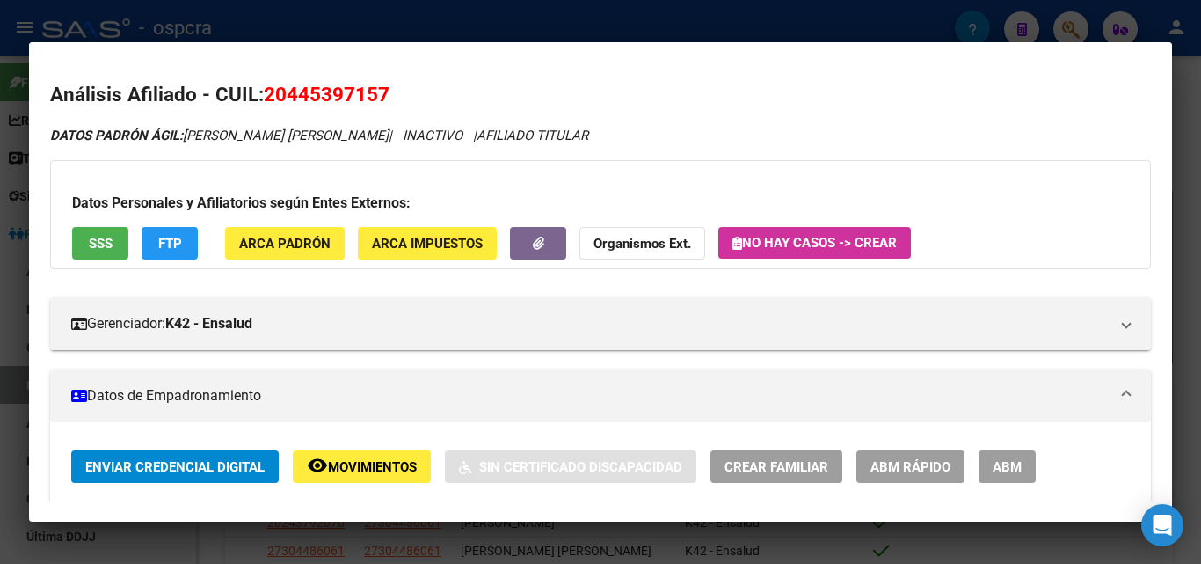
click at [11, 284] on div at bounding box center [600, 282] width 1201 height 564
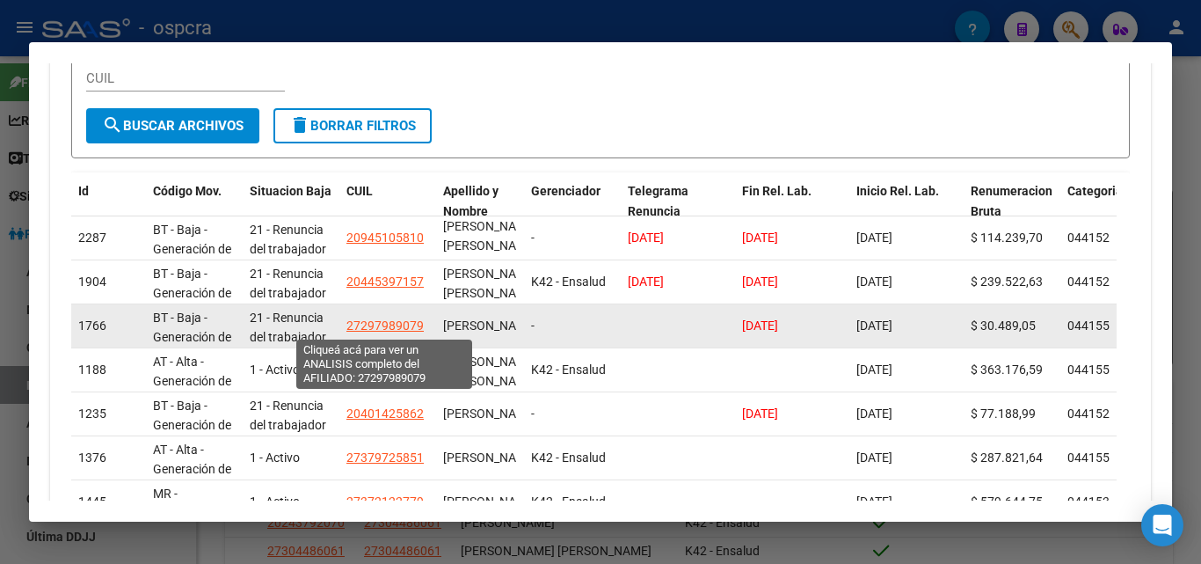
click at [390, 326] on span "27297989079" at bounding box center [385, 325] width 77 height 14
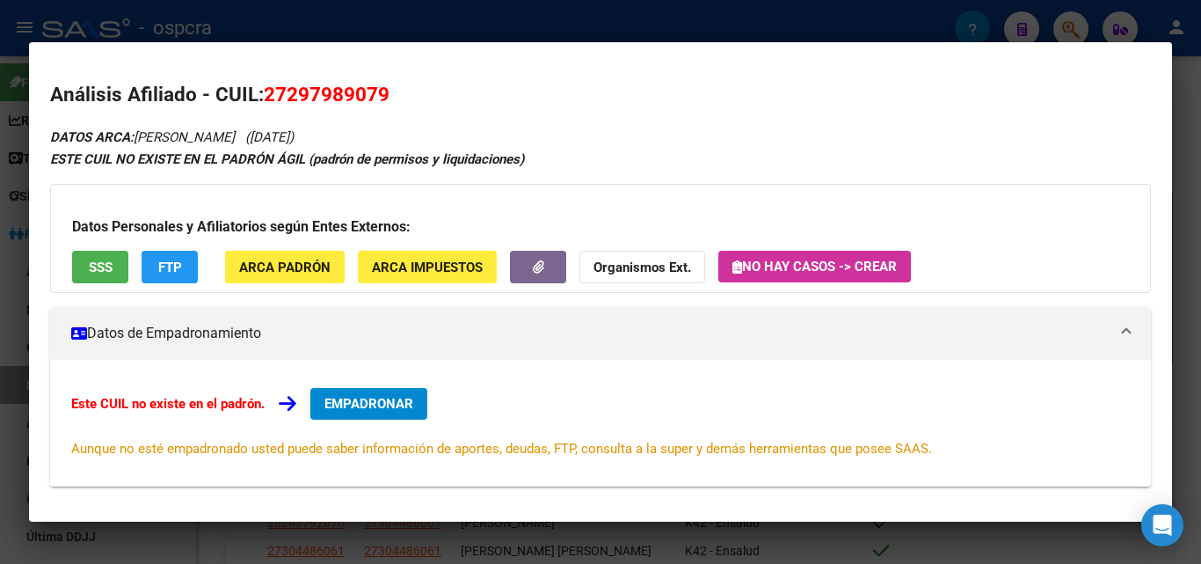
click at [0, 308] on div at bounding box center [600, 282] width 1201 height 564
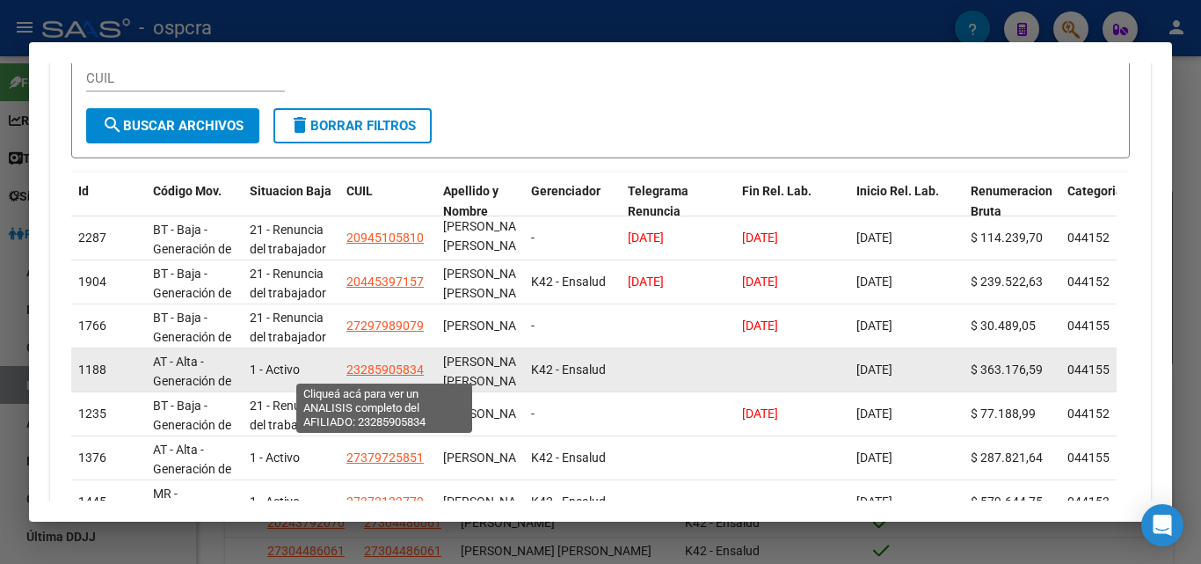
click at [391, 365] on span "23285905834" at bounding box center [385, 369] width 77 height 14
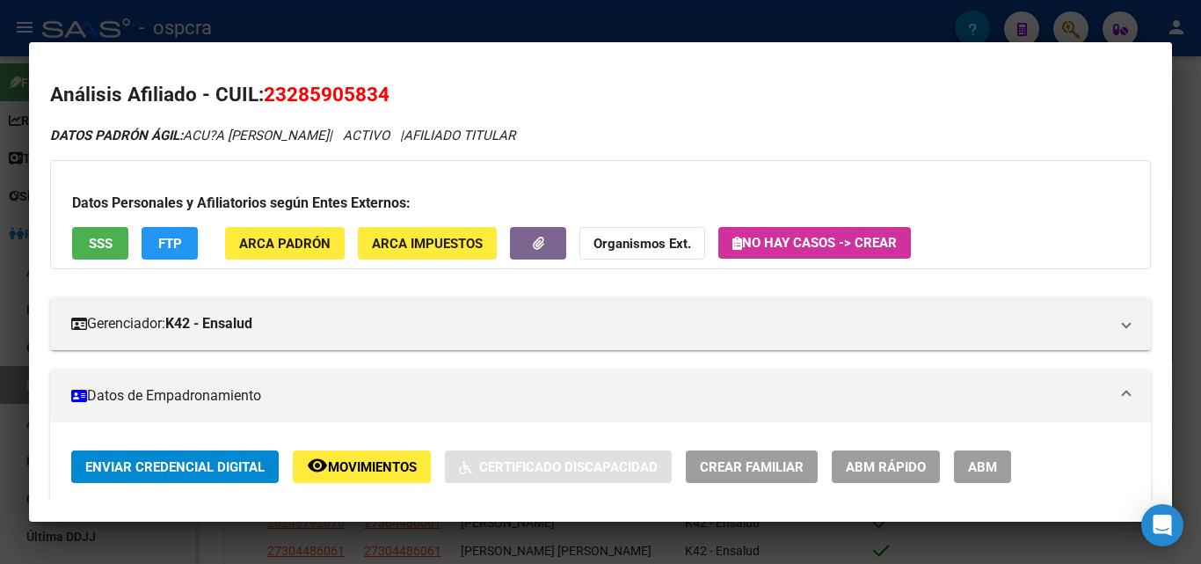
click at [0, 309] on div at bounding box center [600, 282] width 1201 height 564
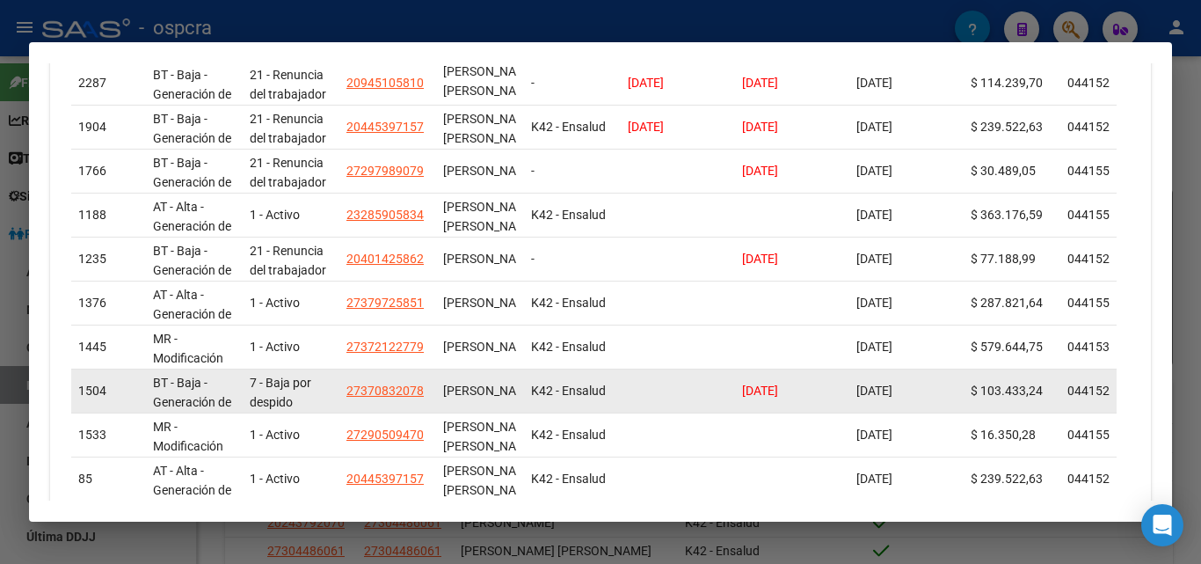
scroll to position [616, 0]
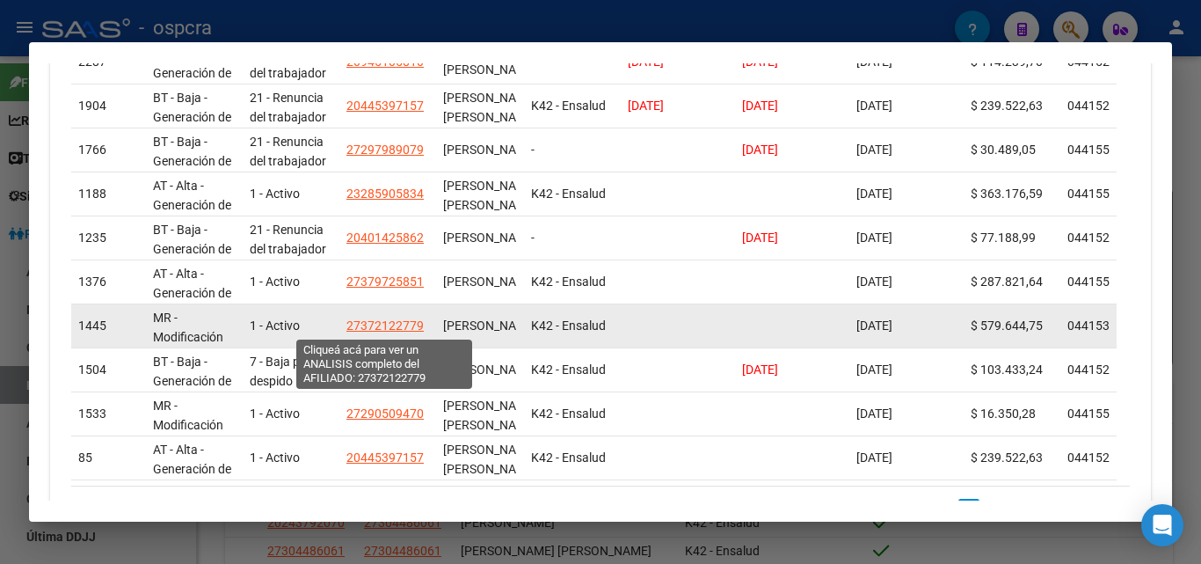
click at [378, 327] on span "27372122779" at bounding box center [385, 325] width 77 height 14
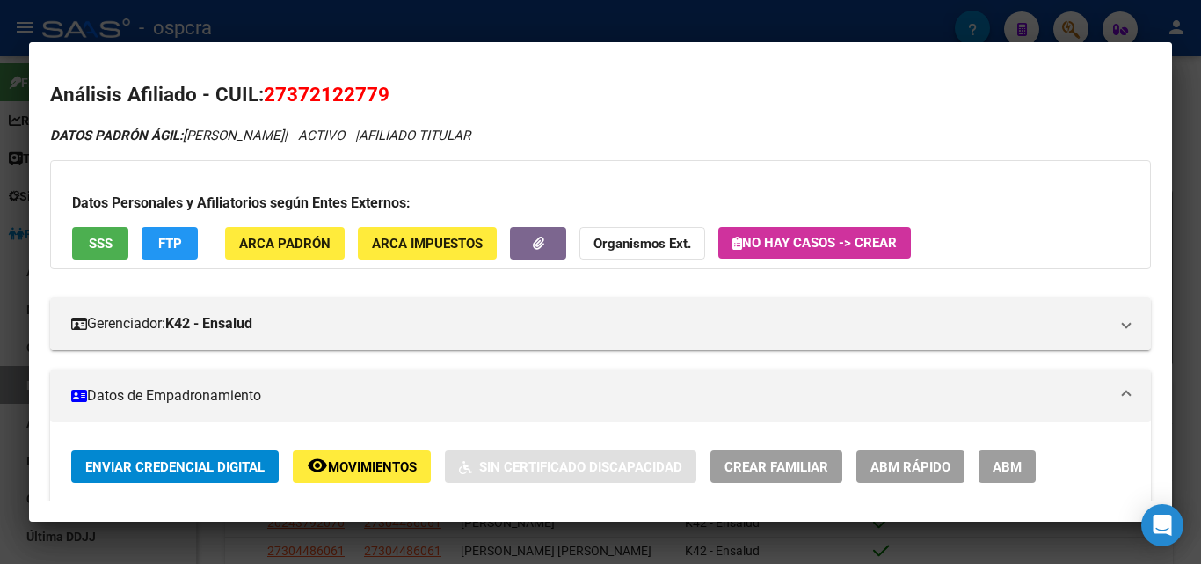
click at [0, 333] on div at bounding box center [600, 282] width 1201 height 564
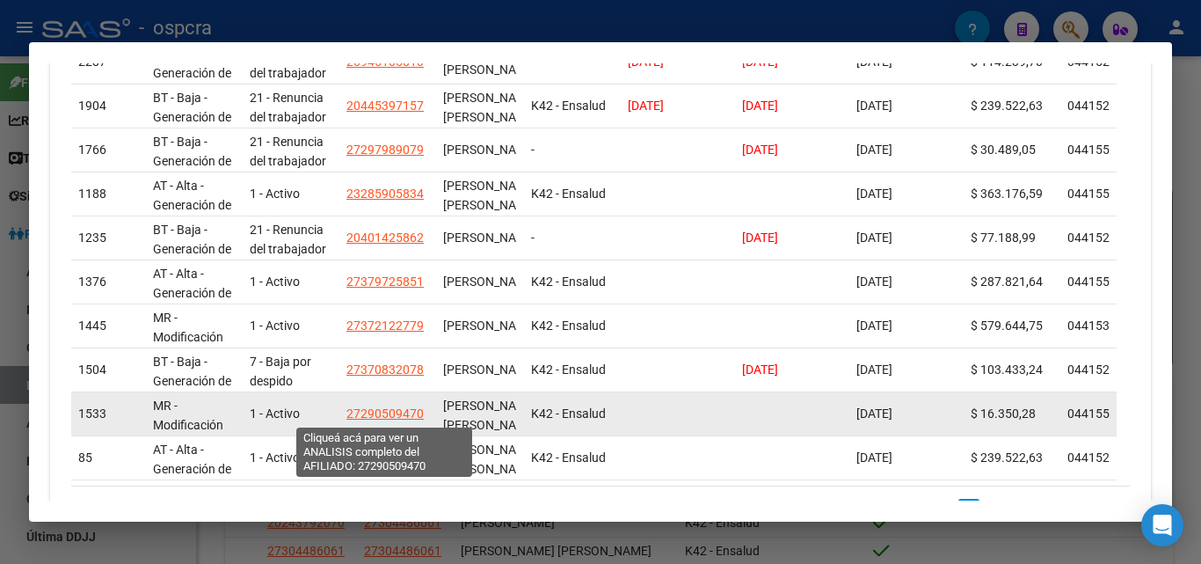
click at [388, 410] on span "27290509470" at bounding box center [385, 413] width 77 height 14
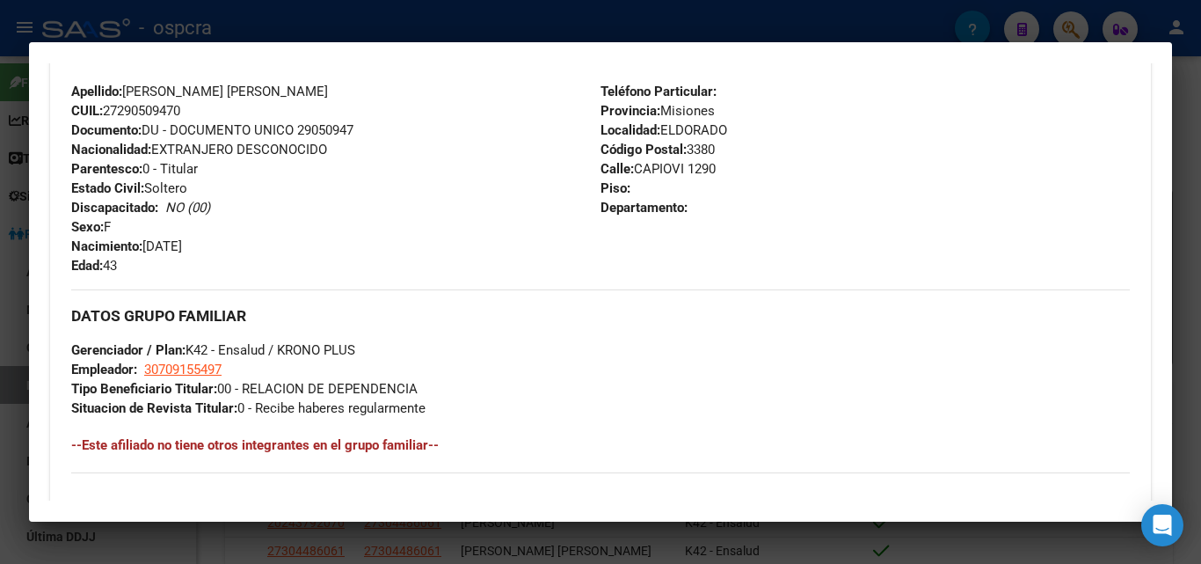
click at [0, 383] on div at bounding box center [600, 282] width 1201 height 564
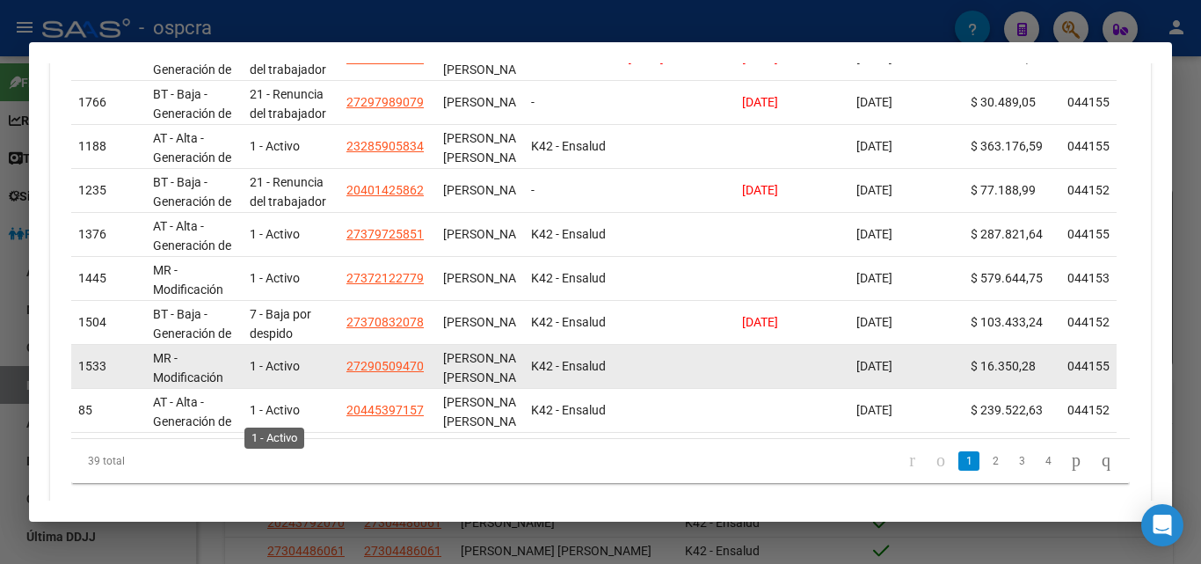
scroll to position [706, 0]
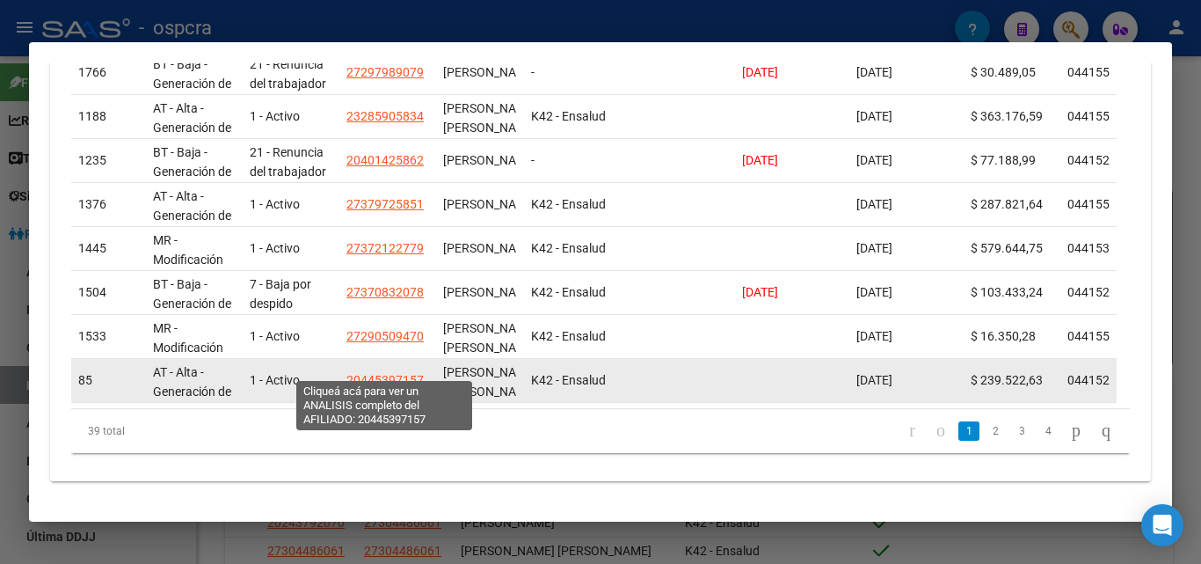
click at [405, 373] on span "20445397157" at bounding box center [385, 380] width 77 height 14
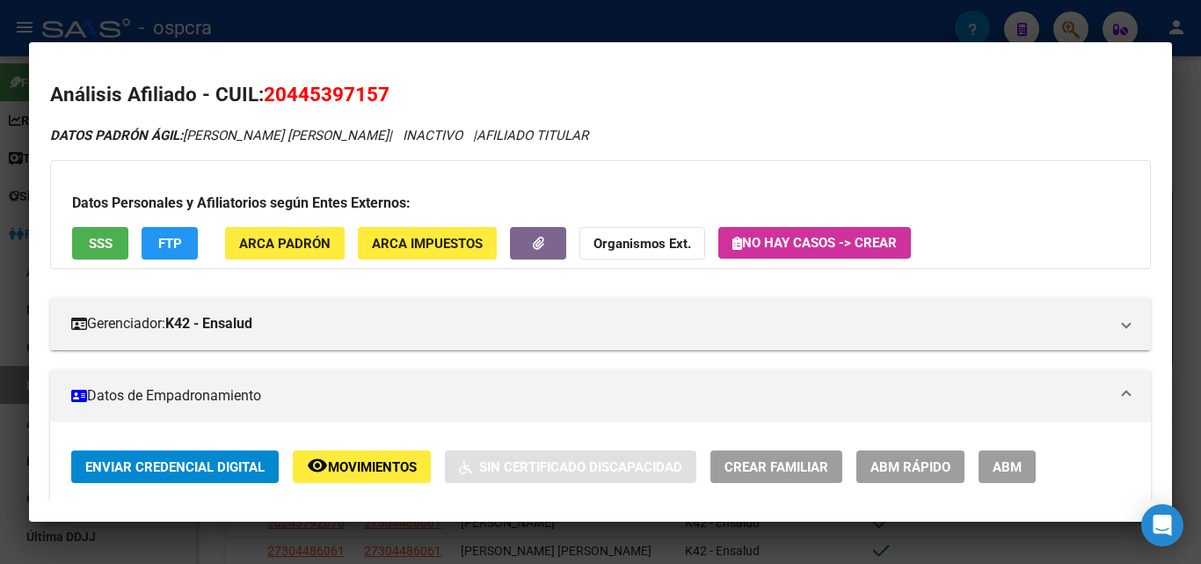
click at [0, 339] on div at bounding box center [600, 282] width 1201 height 564
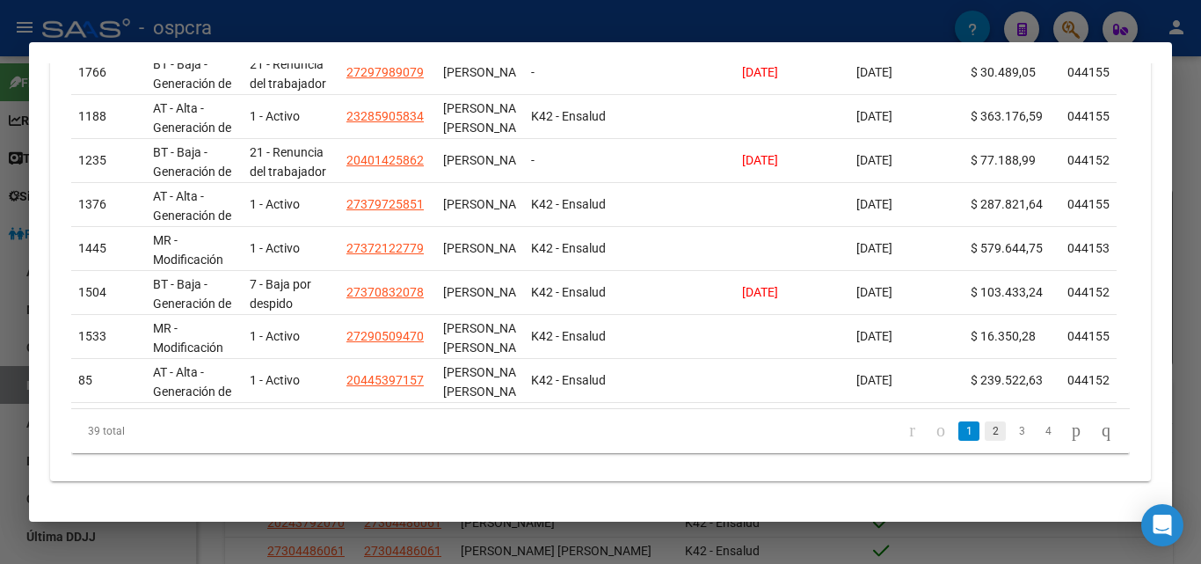
click at [985, 427] on link "2" at bounding box center [995, 430] width 21 height 19
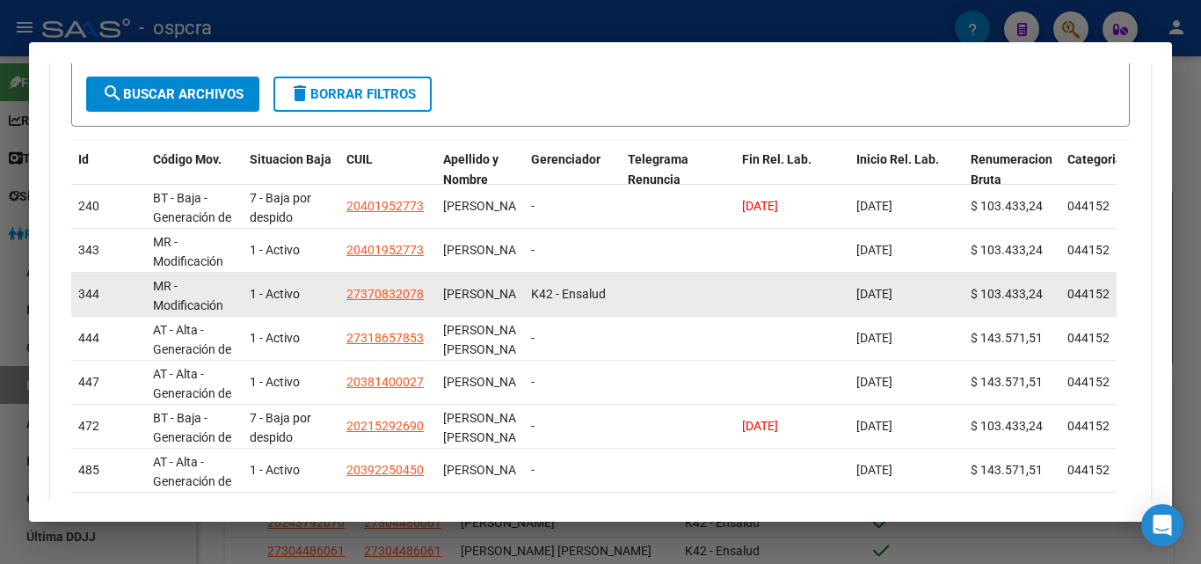
scroll to position [442, 0]
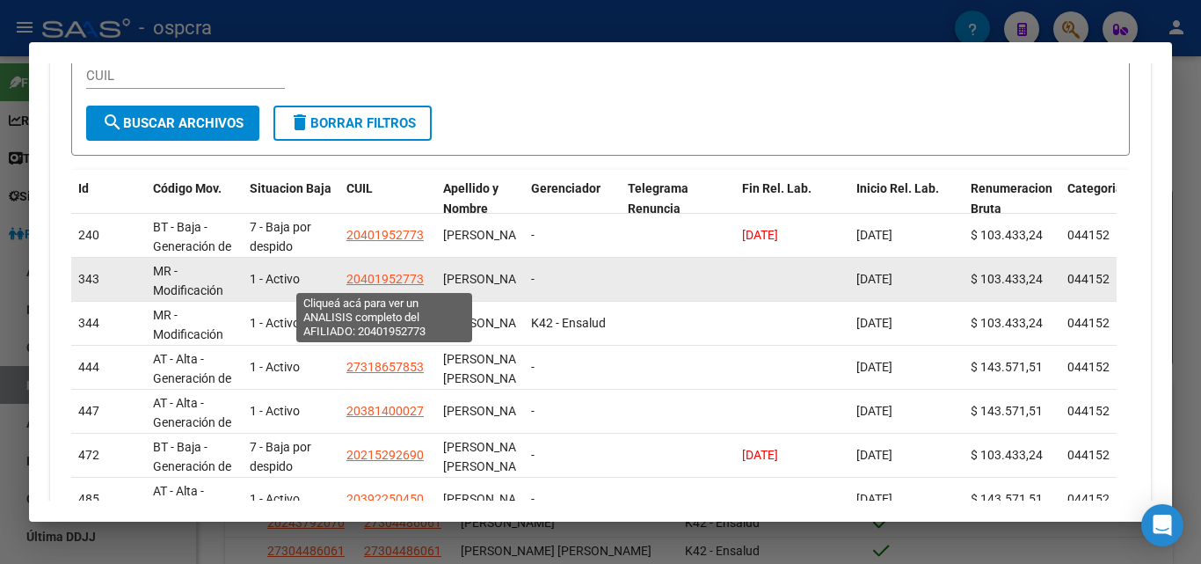
click at [374, 279] on span "20401952773" at bounding box center [385, 279] width 77 height 14
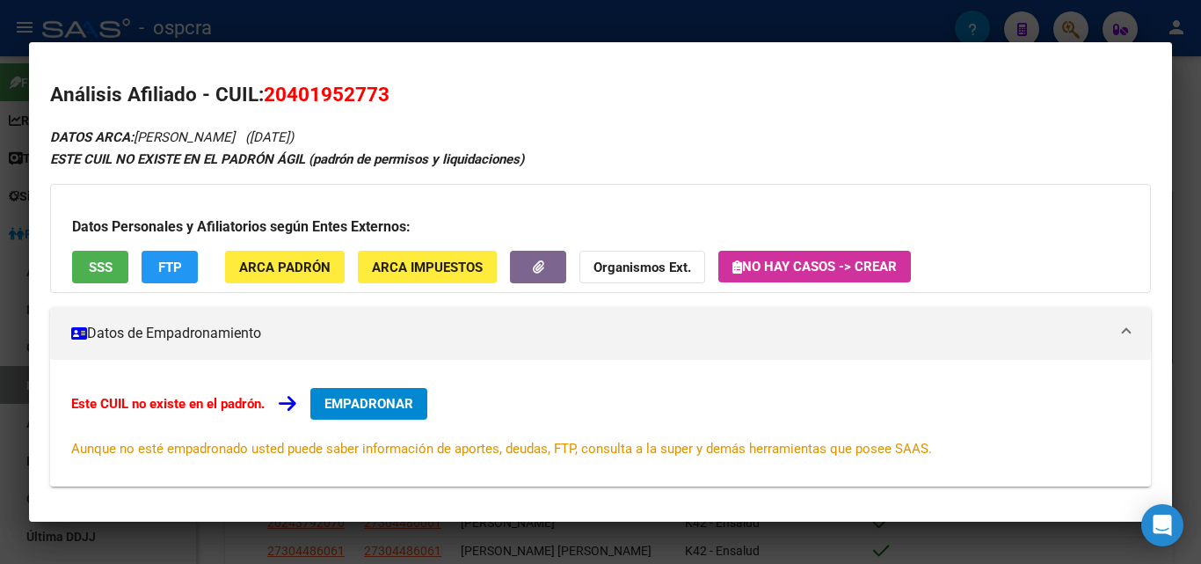
click at [20, 210] on div at bounding box center [600, 282] width 1201 height 564
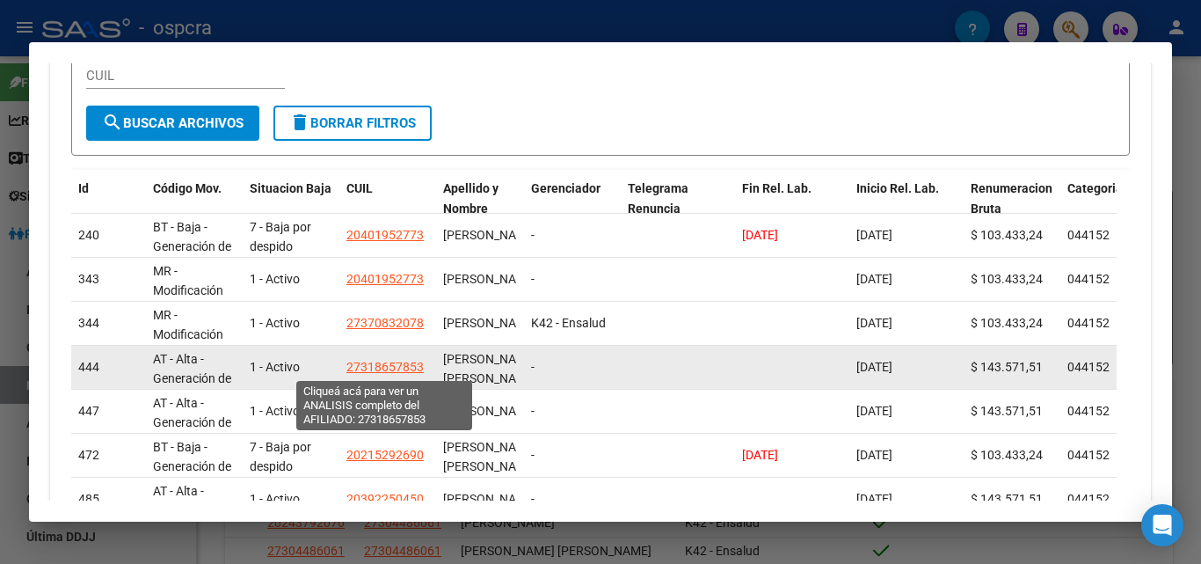
click at [377, 363] on span "27318657853" at bounding box center [385, 367] width 77 height 14
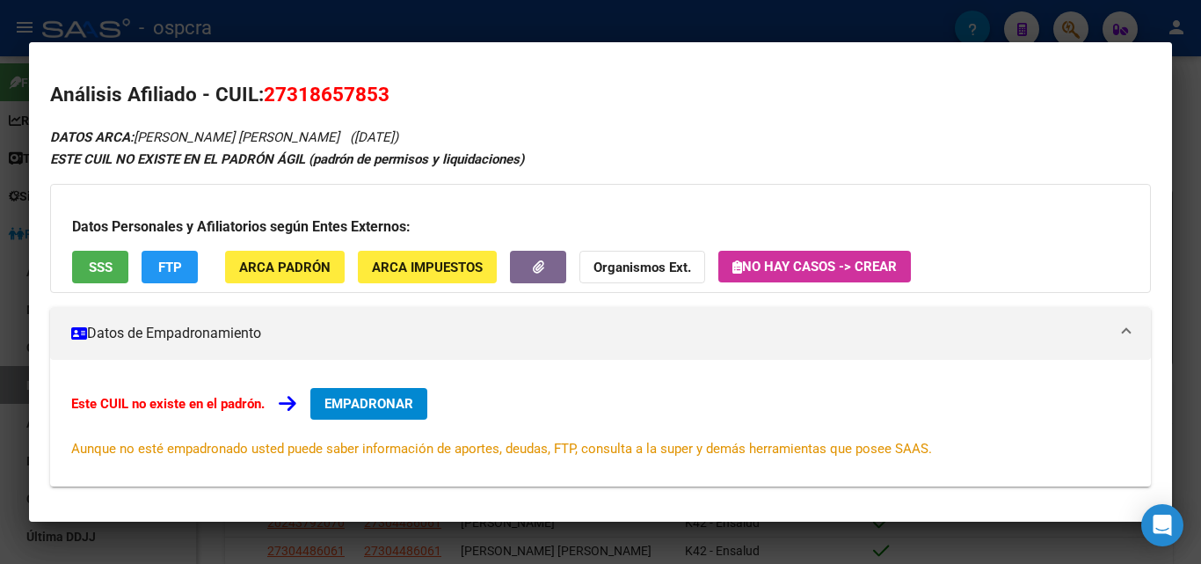
click at [4, 287] on div at bounding box center [600, 282] width 1201 height 564
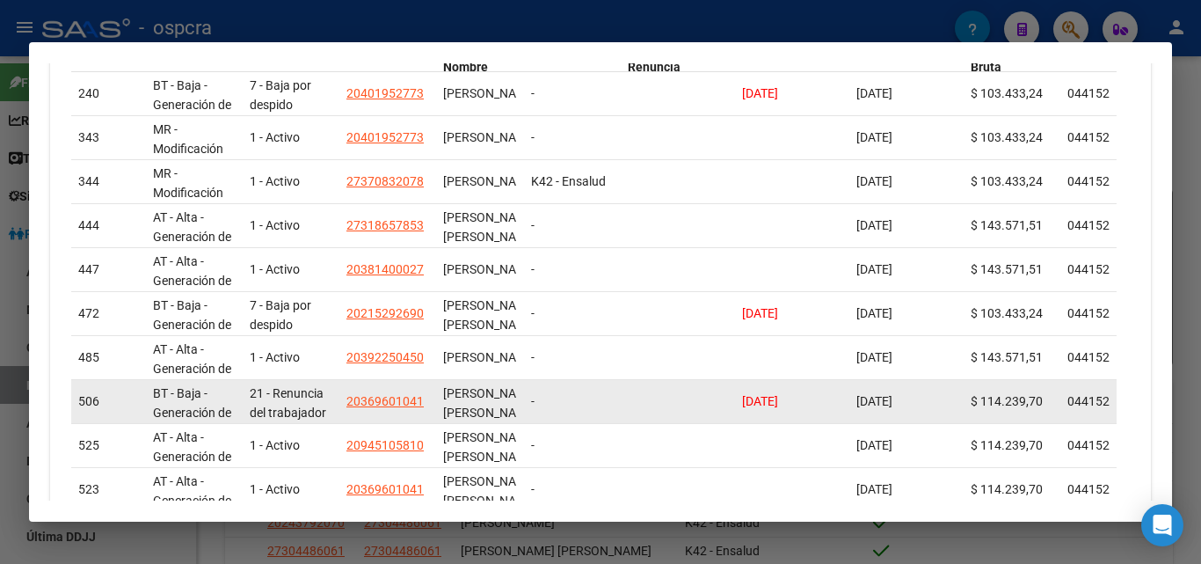
scroll to position [618, 0]
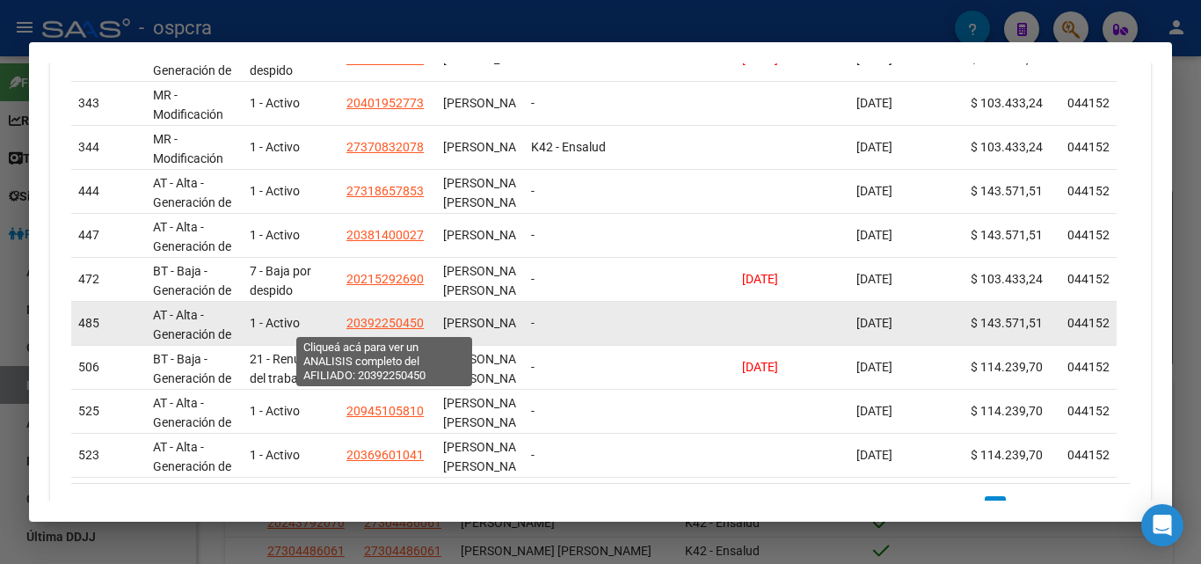
click at [376, 320] on span "20392250450" at bounding box center [385, 323] width 77 height 14
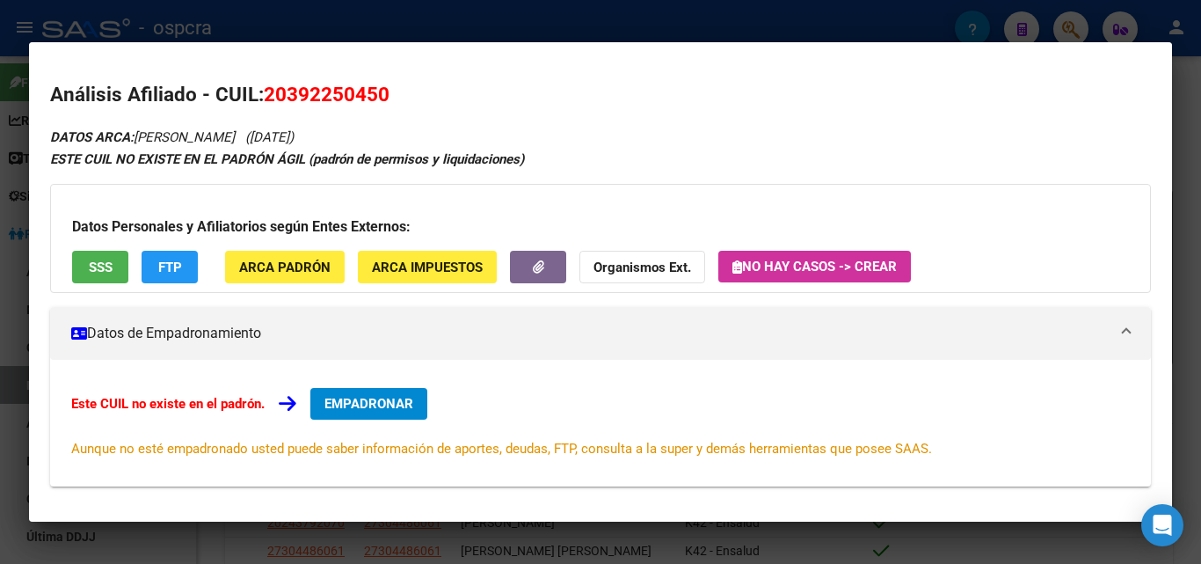
click at [21, 316] on div at bounding box center [600, 282] width 1201 height 564
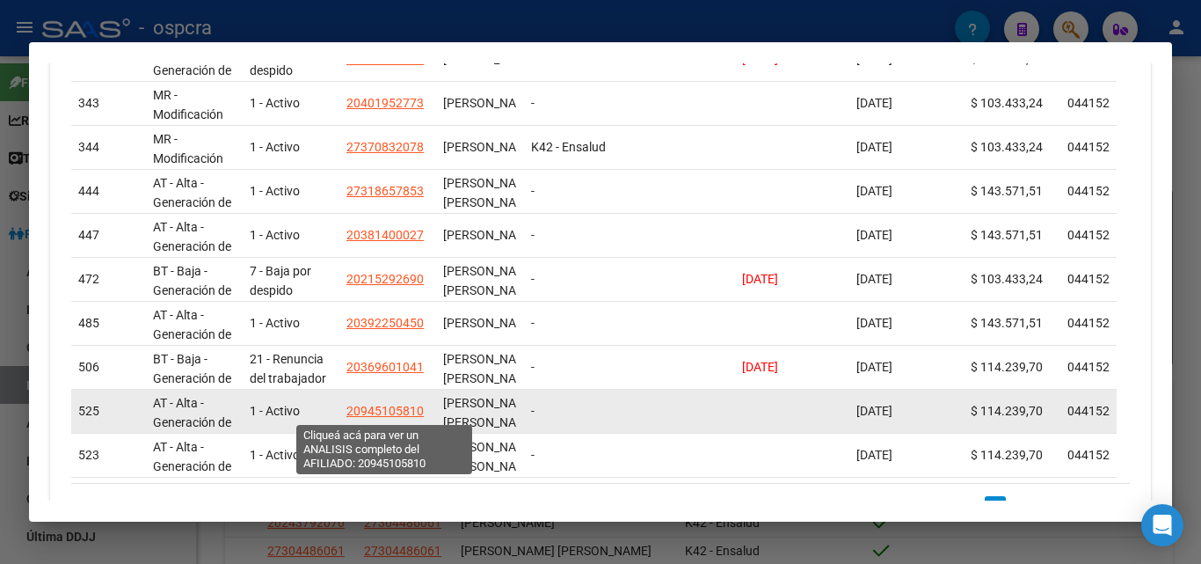
click at [384, 409] on span "20945105810" at bounding box center [385, 411] width 77 height 14
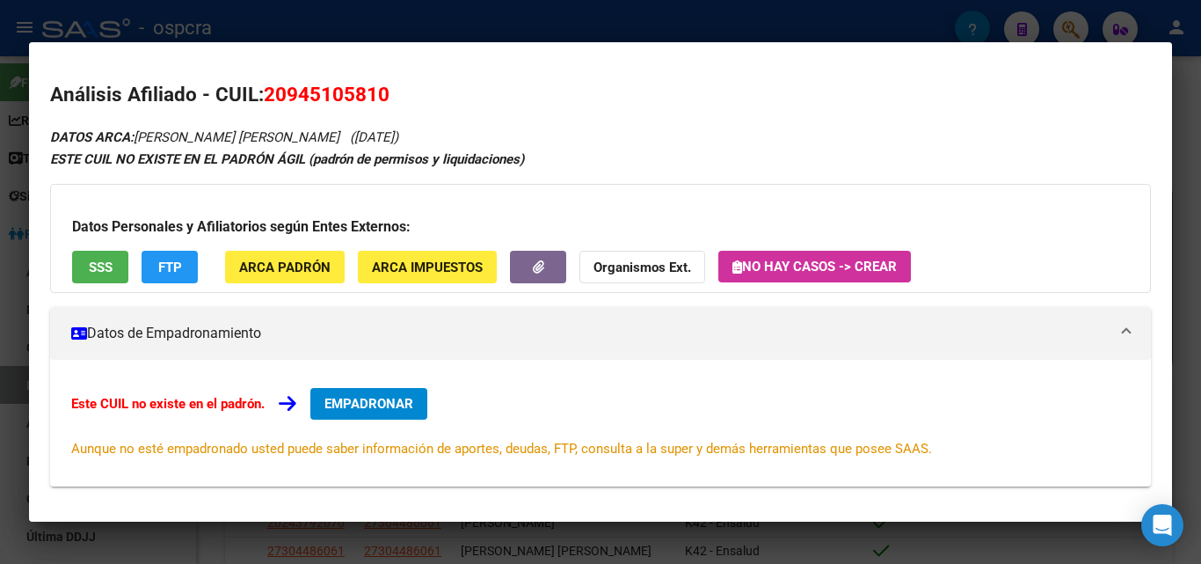
click at [8, 292] on div at bounding box center [600, 282] width 1201 height 564
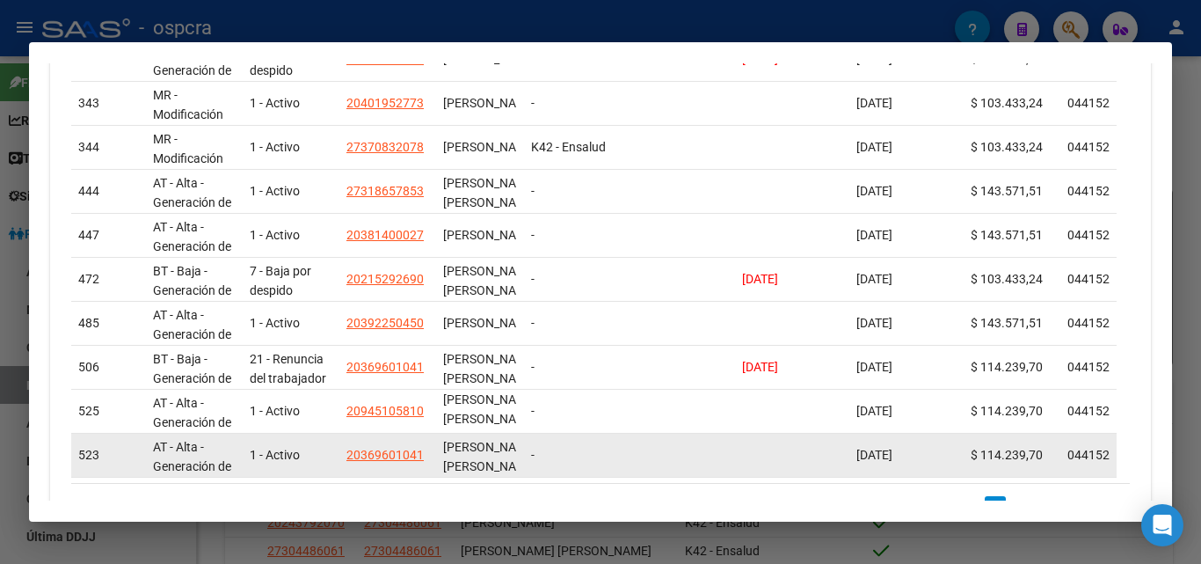
scroll to position [23, 0]
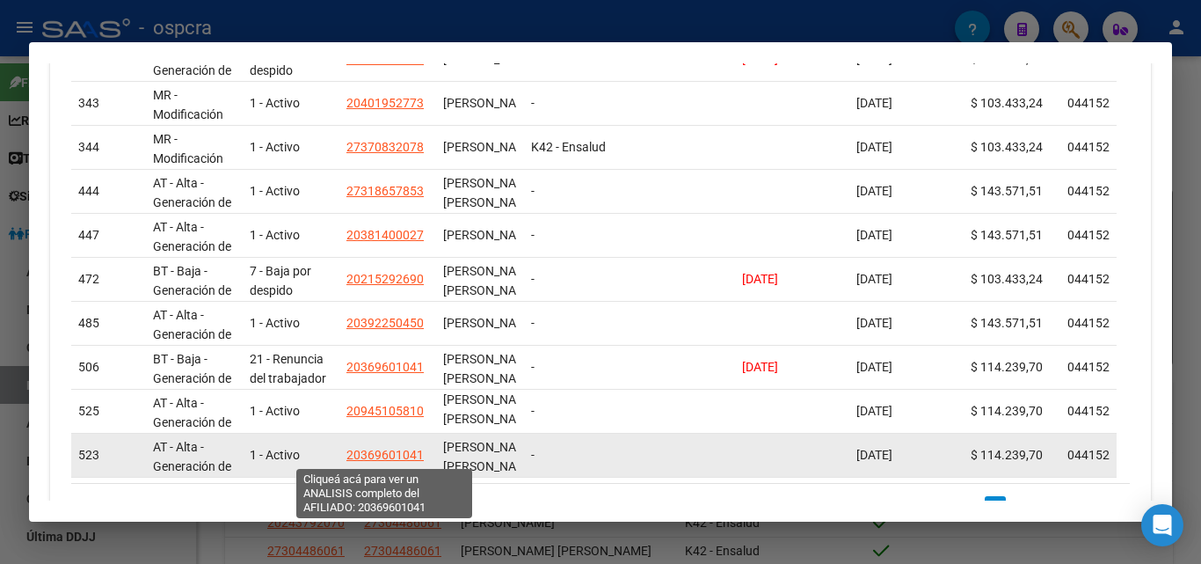
click at [363, 450] on span "20369601041" at bounding box center [385, 455] width 77 height 14
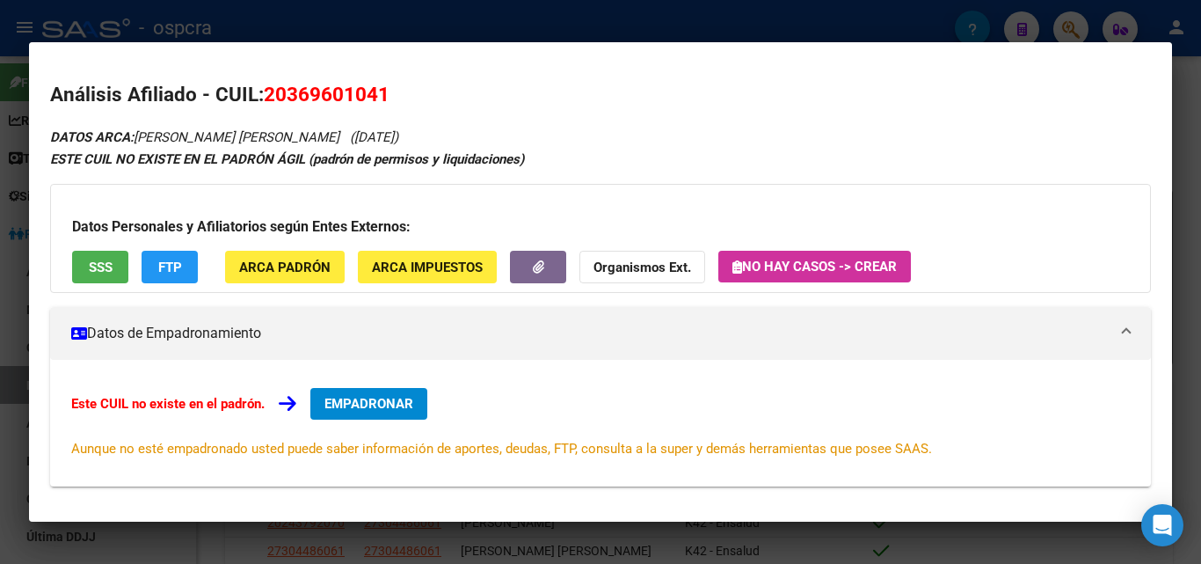
click at [0, 271] on div at bounding box center [600, 282] width 1201 height 564
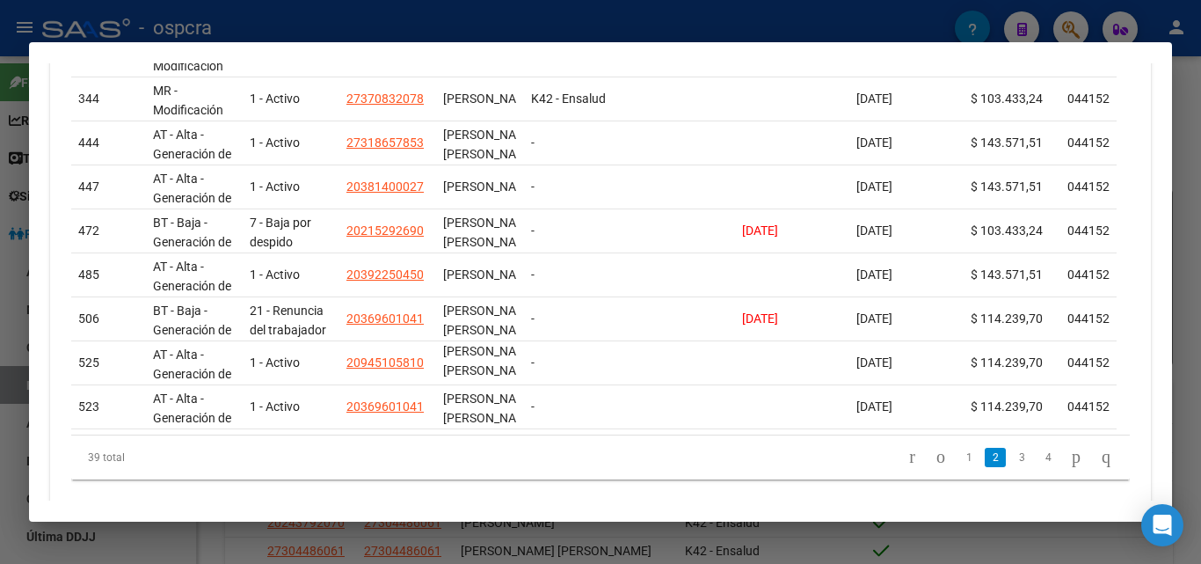
scroll to position [706, 0]
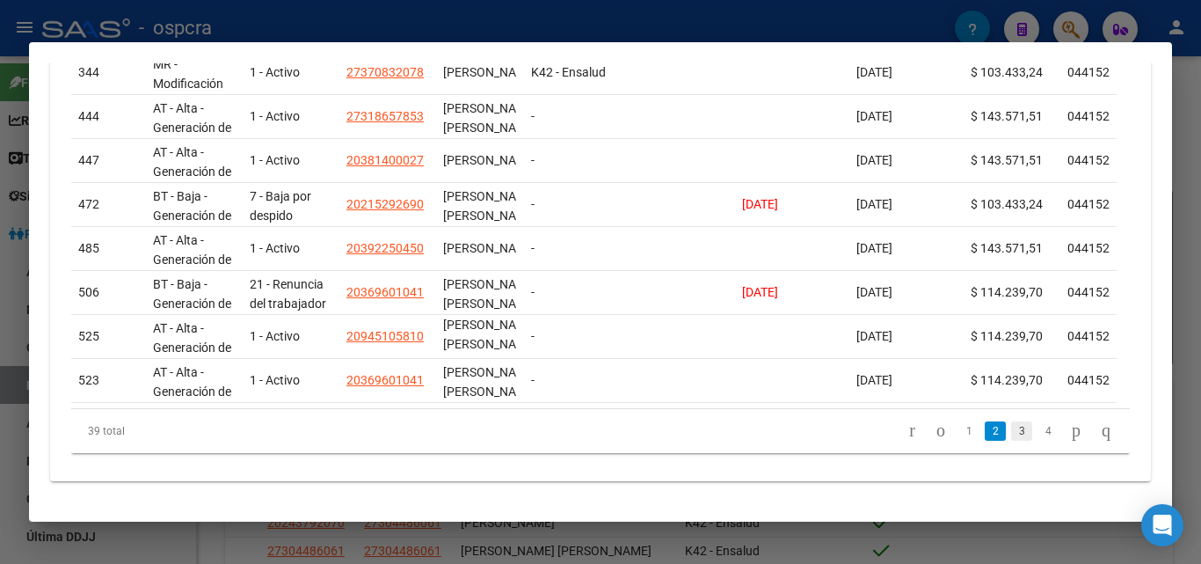
click at [1011, 429] on link "3" at bounding box center [1021, 430] width 21 height 19
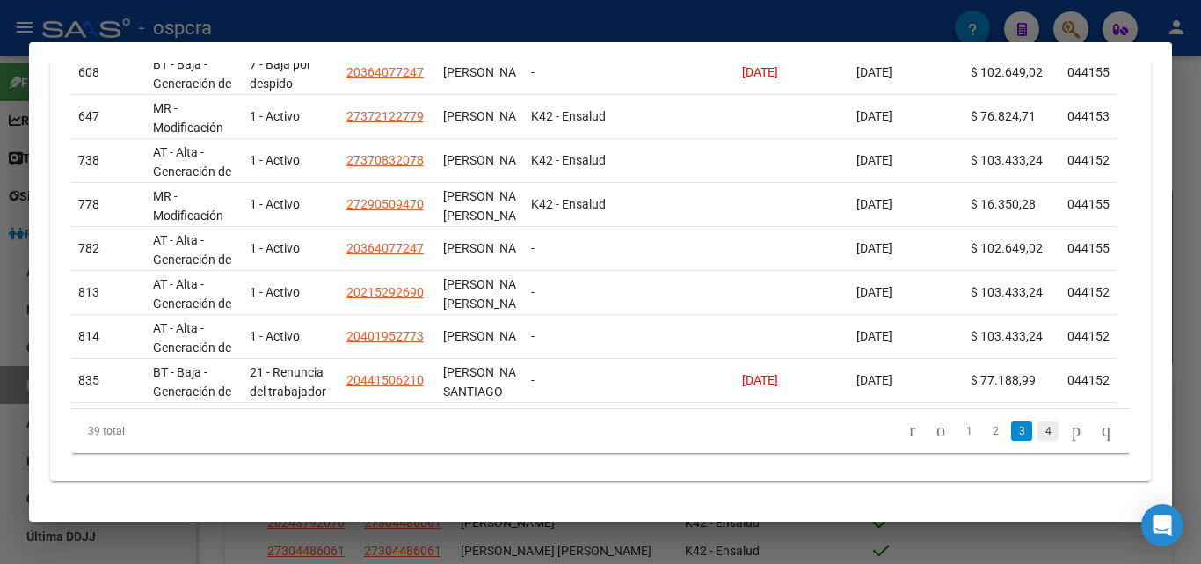
click at [1038, 434] on link "4" at bounding box center [1048, 430] width 21 height 19
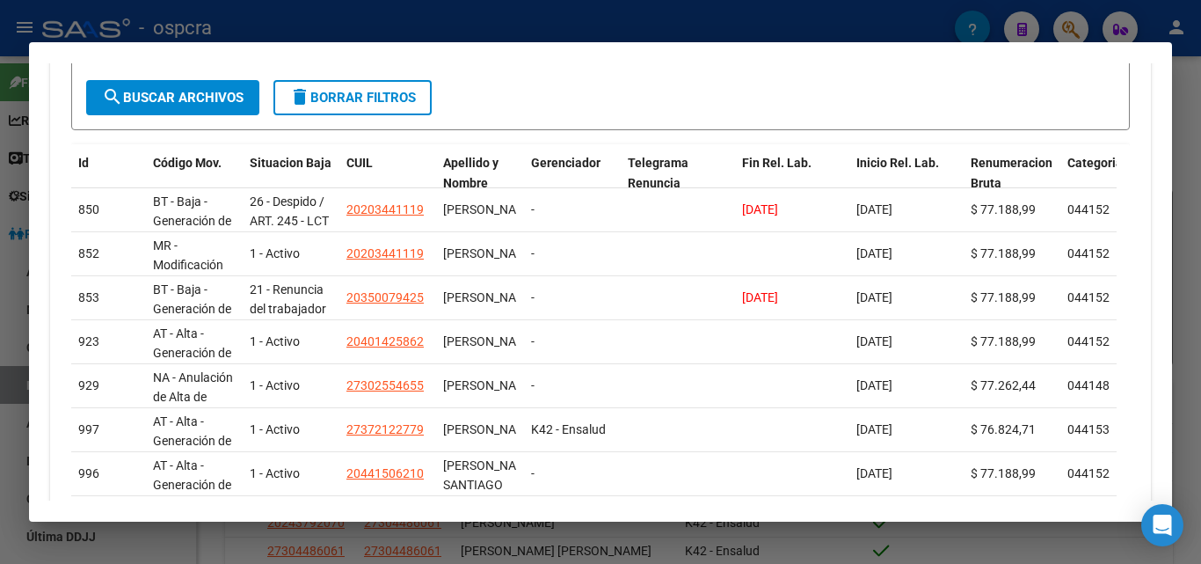
scroll to position [398, 0]
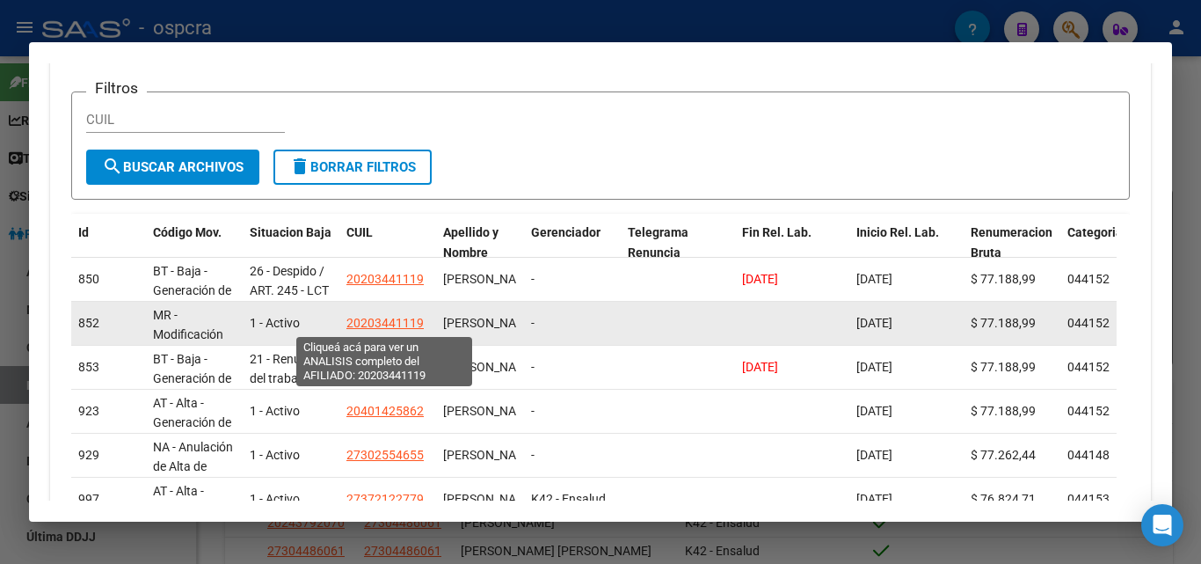
click at [390, 324] on span "20203441119" at bounding box center [385, 323] width 77 height 14
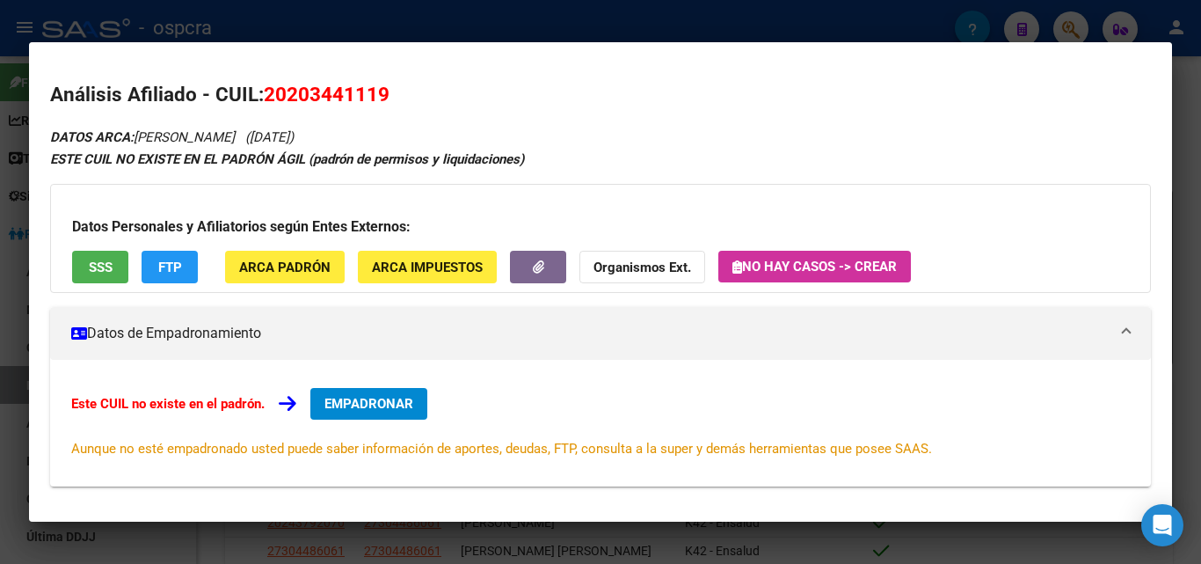
click at [0, 288] on div at bounding box center [600, 282] width 1201 height 564
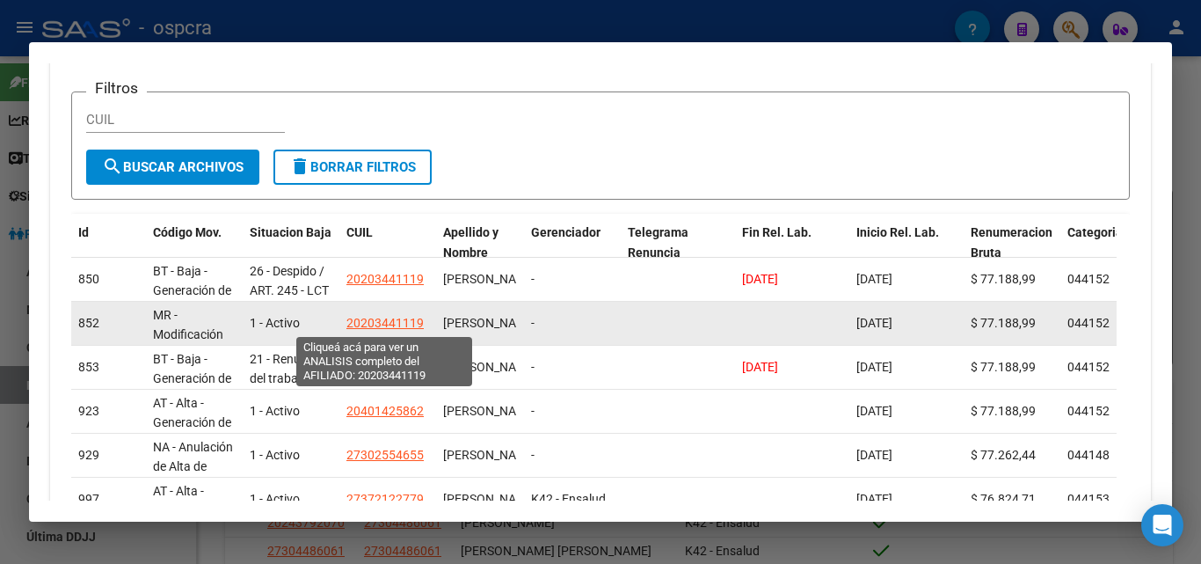
click at [390, 324] on span "20203441119" at bounding box center [385, 323] width 77 height 14
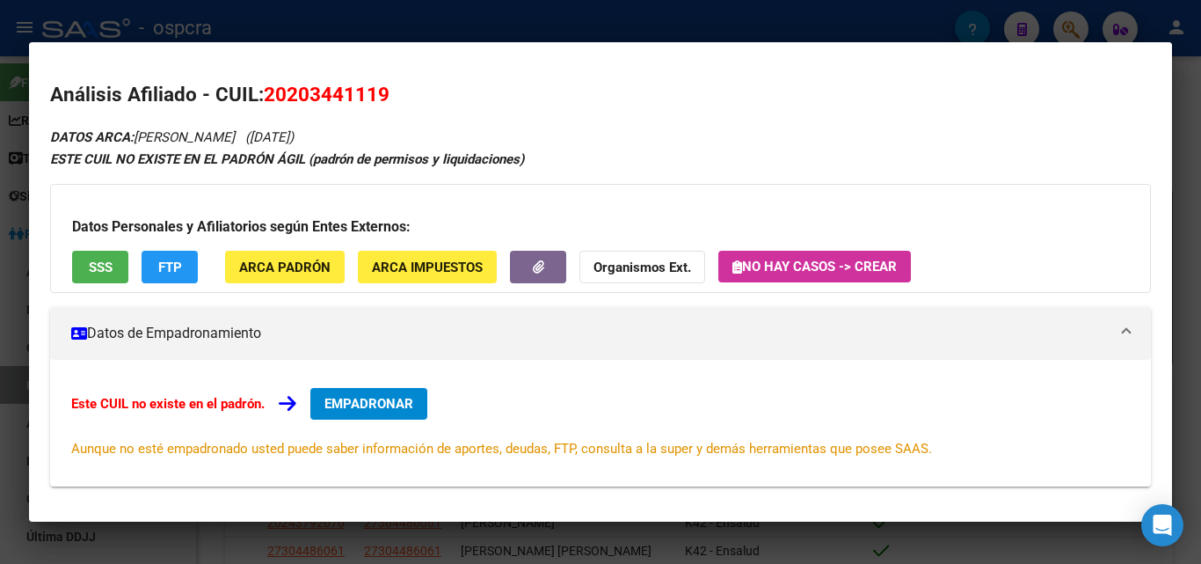
drag, startPoint x: 99, startPoint y: 239, endPoint x: 98, endPoint y: 249, distance: 9.7
click at [98, 246] on div "Datos Personales y Afiliatorios según Entes Externos: SSS FTP ARCA Padrón ARCA …" at bounding box center [600, 238] width 1101 height 109
click at [103, 270] on span "SSS" at bounding box center [101, 267] width 24 height 16
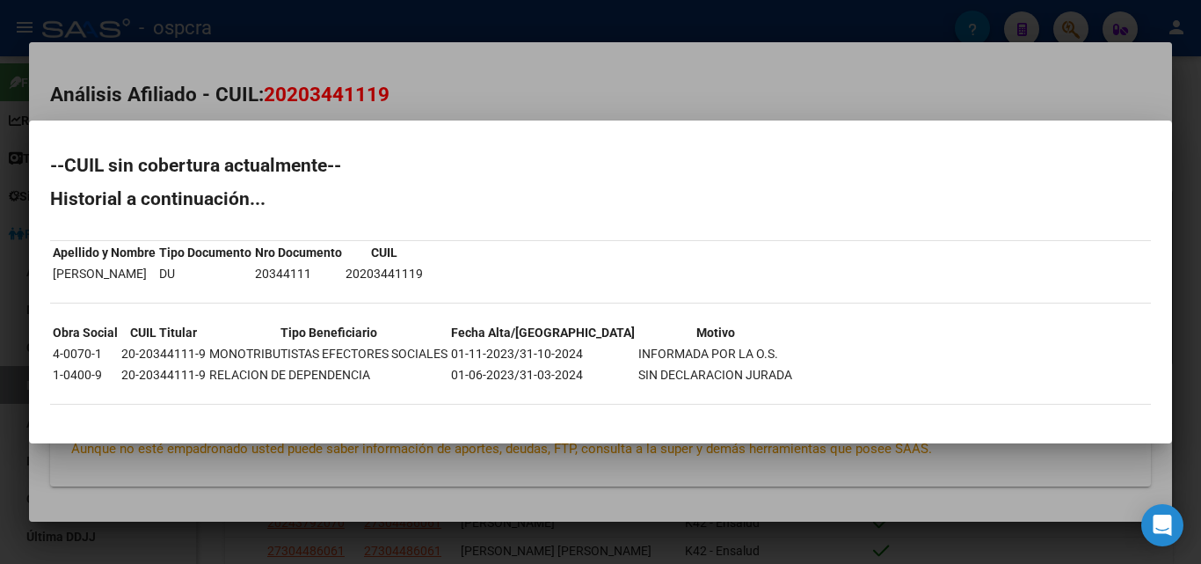
click at [0, 285] on div at bounding box center [600, 282] width 1201 height 564
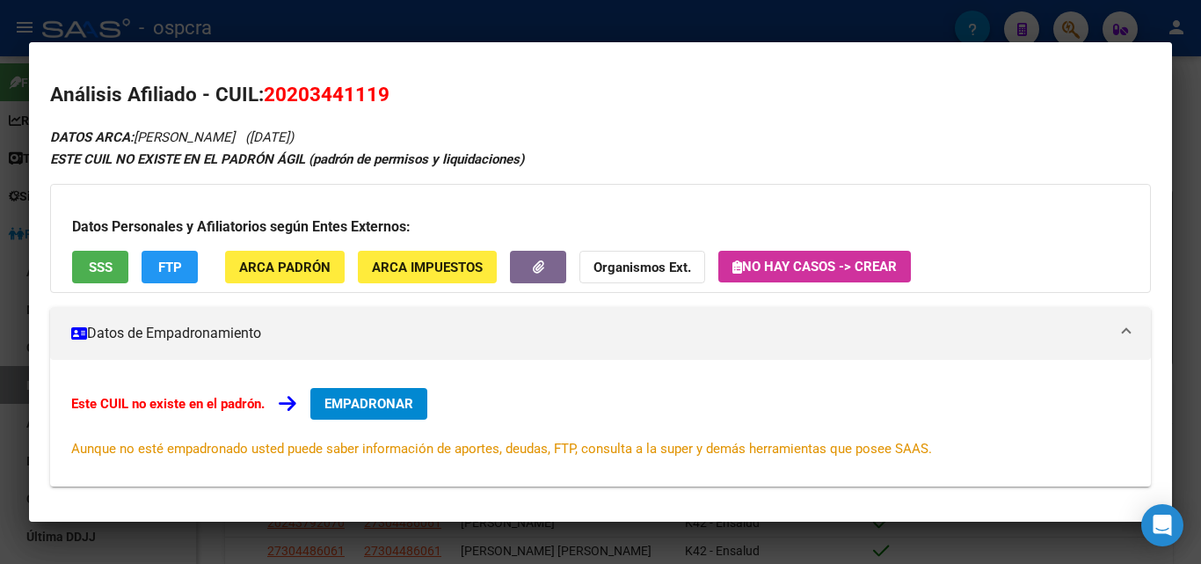
click at [0, 285] on div at bounding box center [600, 282] width 1201 height 564
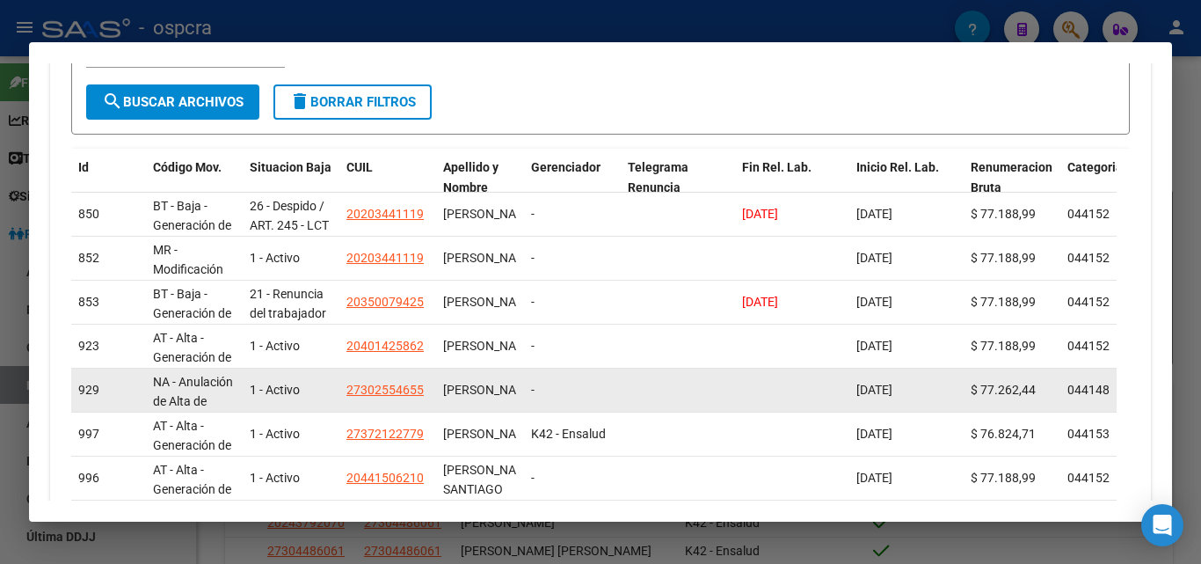
scroll to position [486, 0]
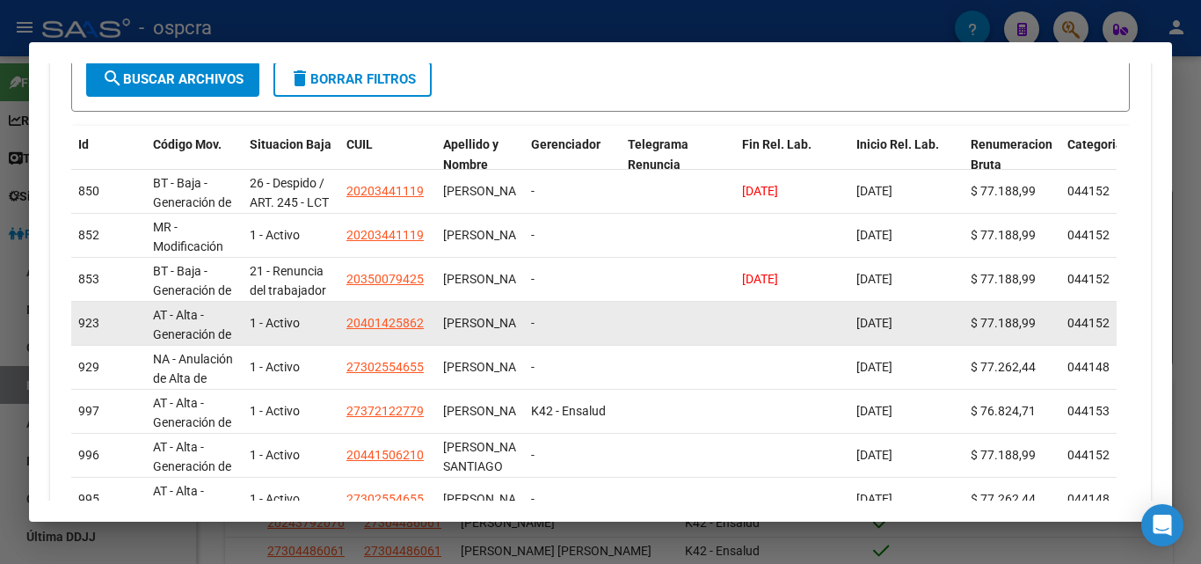
click at [413, 332] on app-link-go-to "20401425862" at bounding box center [385, 323] width 77 height 20
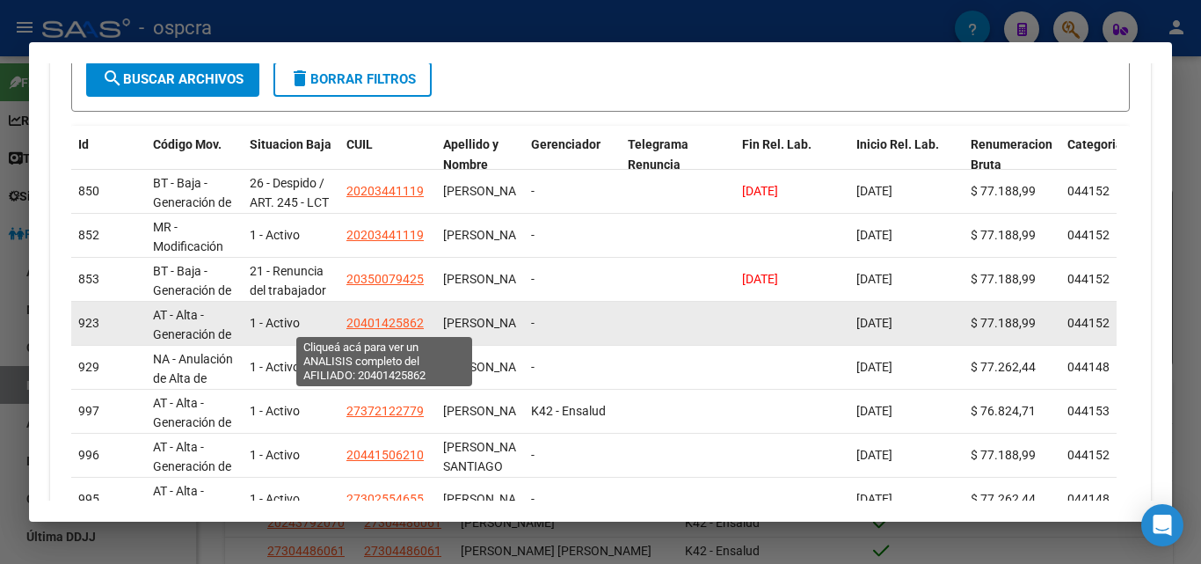
click at [411, 328] on span "20401425862" at bounding box center [385, 323] width 77 height 14
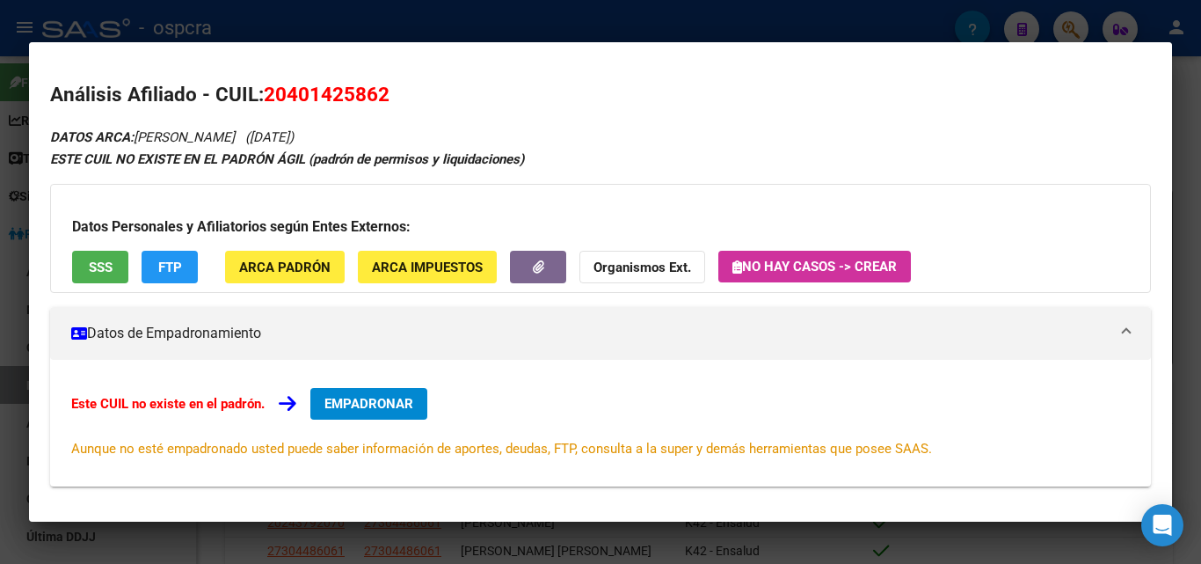
click at [0, 342] on div at bounding box center [600, 282] width 1201 height 564
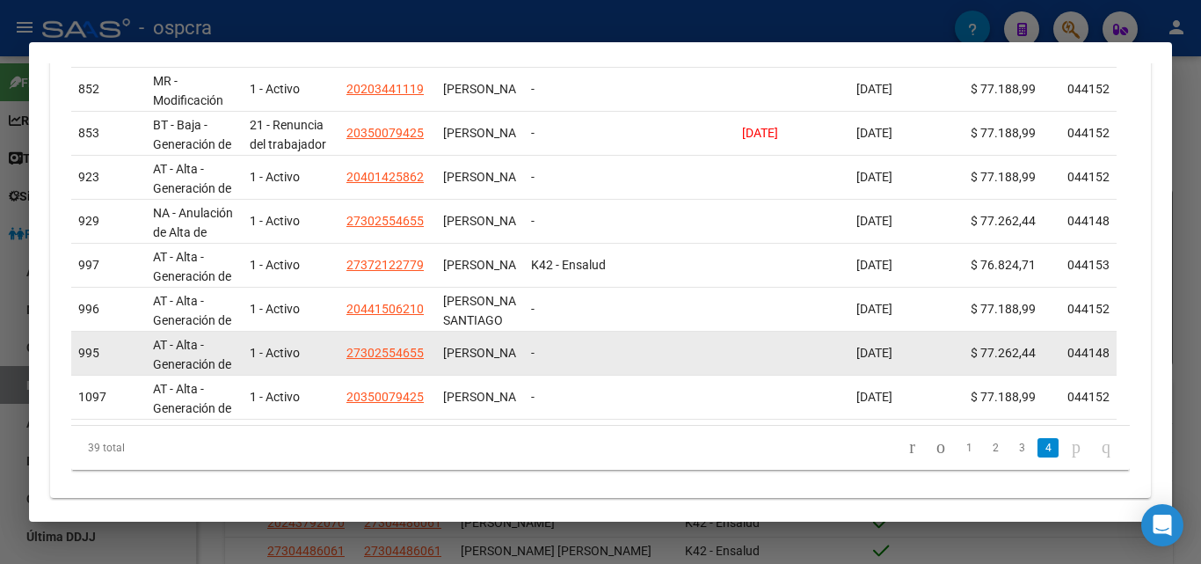
scroll to position [662, 0]
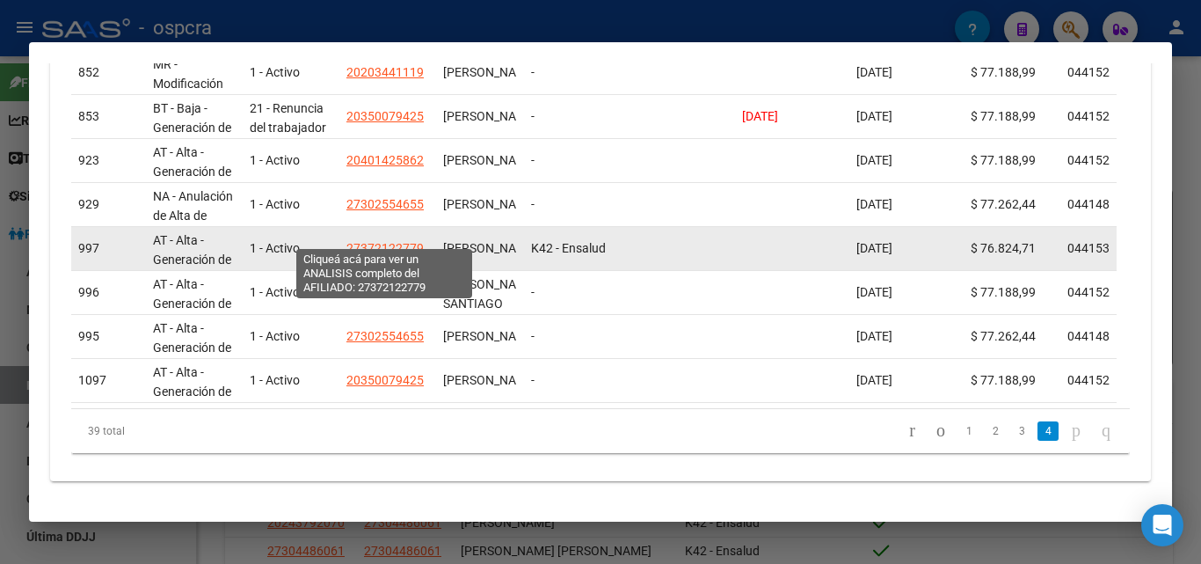
click at [390, 241] on span "27372122779" at bounding box center [385, 248] width 77 height 14
type textarea "27372122779"
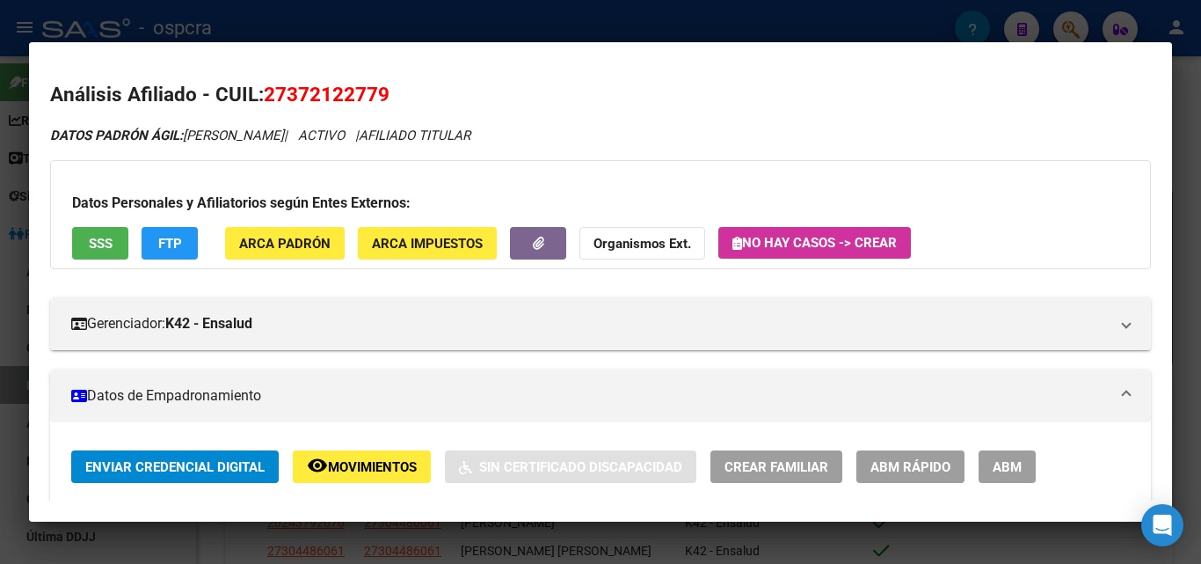
click at [93, 228] on button "SSS" at bounding box center [100, 243] width 56 height 33
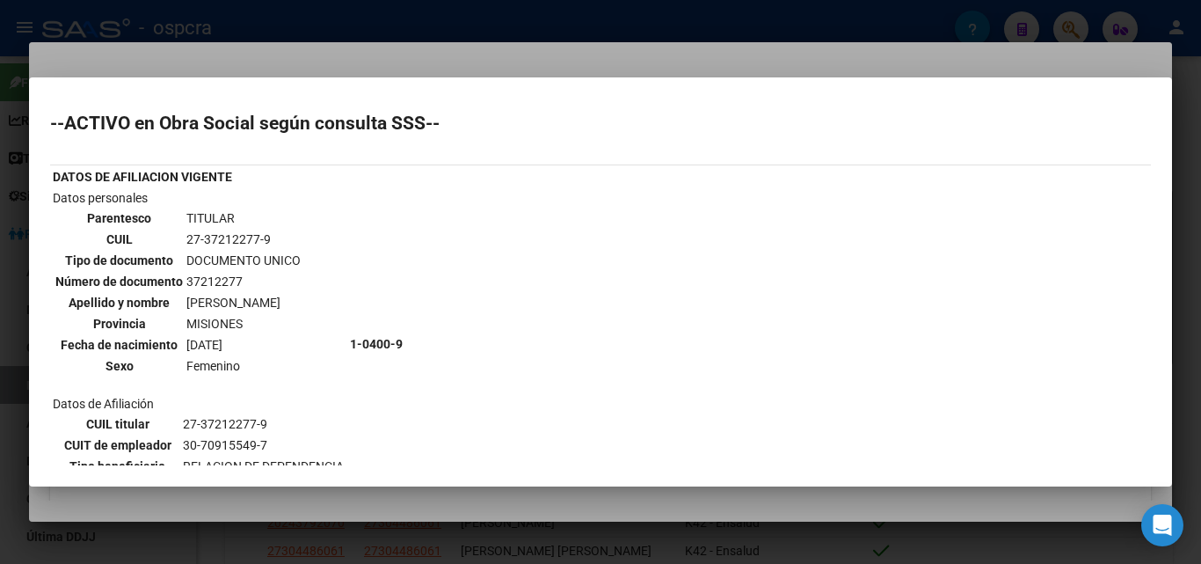
click at [892, 134] on div "--ACTIVO en Obra Social según consulta SSS-- DATOS DE AFILIACION VIGENTE Datos …" at bounding box center [600, 448] width 1101 height 668
click at [897, 70] on div at bounding box center [600, 282] width 1201 height 564
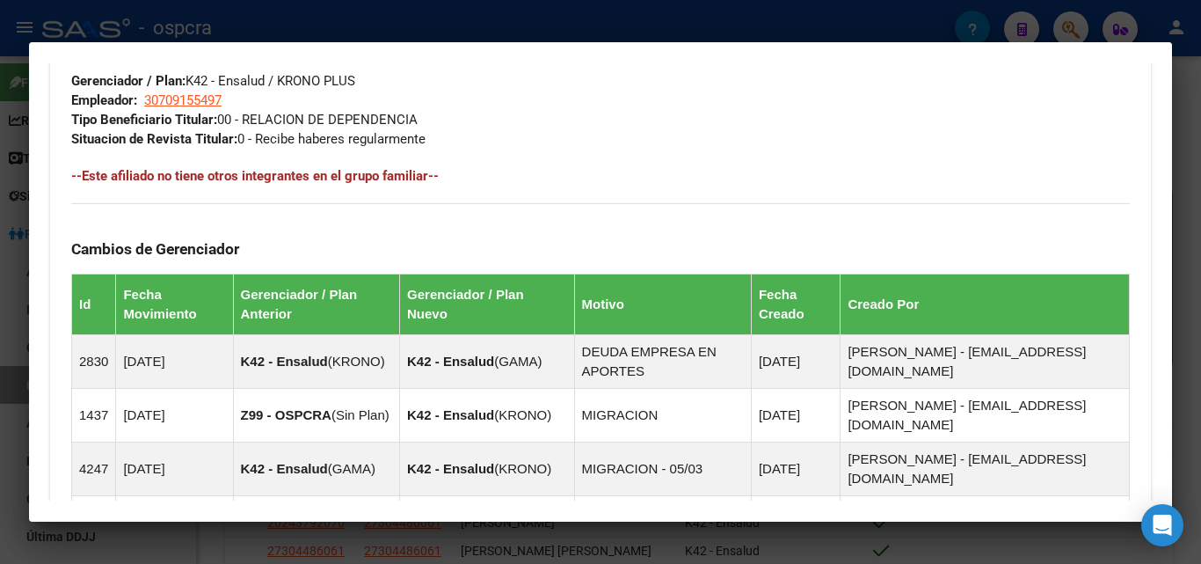
scroll to position [1157, 0]
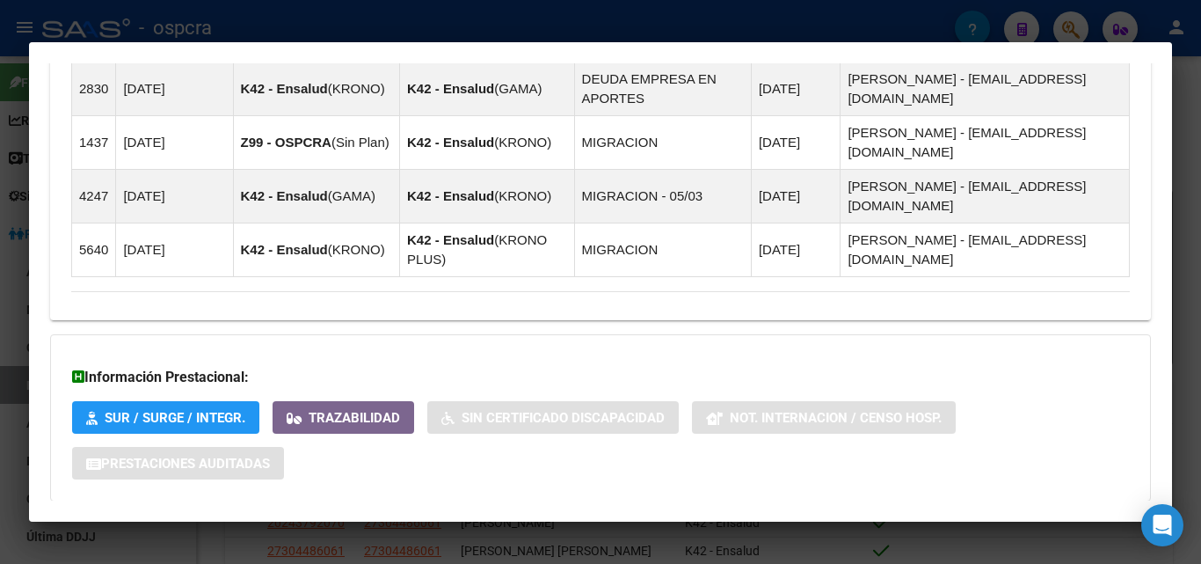
click at [351, 528] on span "Aportes y Contribuciones del Afiliado: 27372122779" at bounding box center [263, 536] width 330 height 17
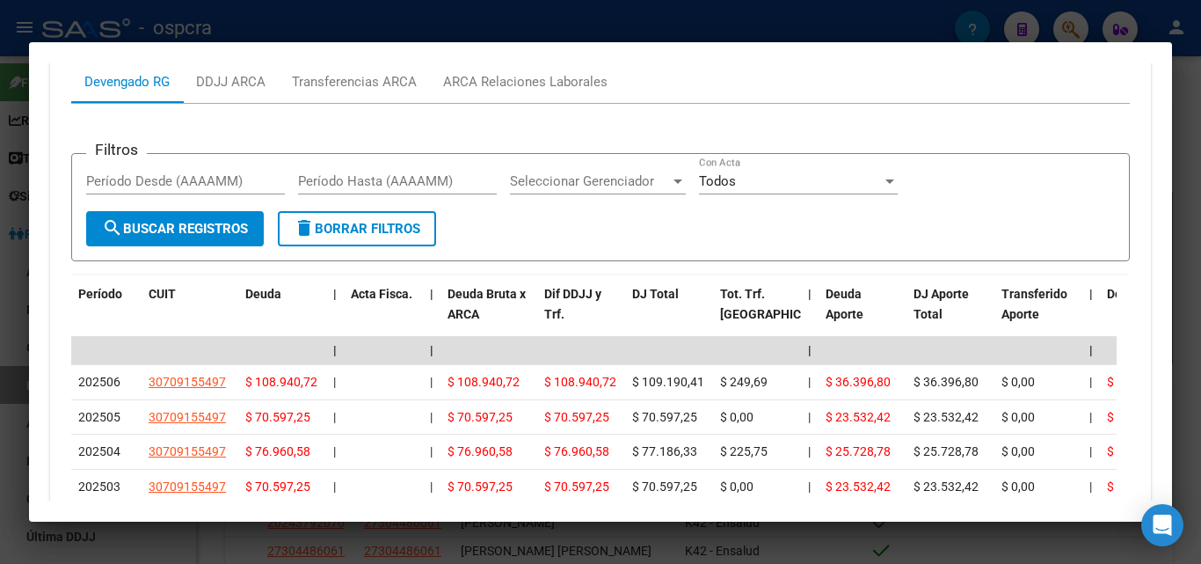
scroll to position [1773, 0]
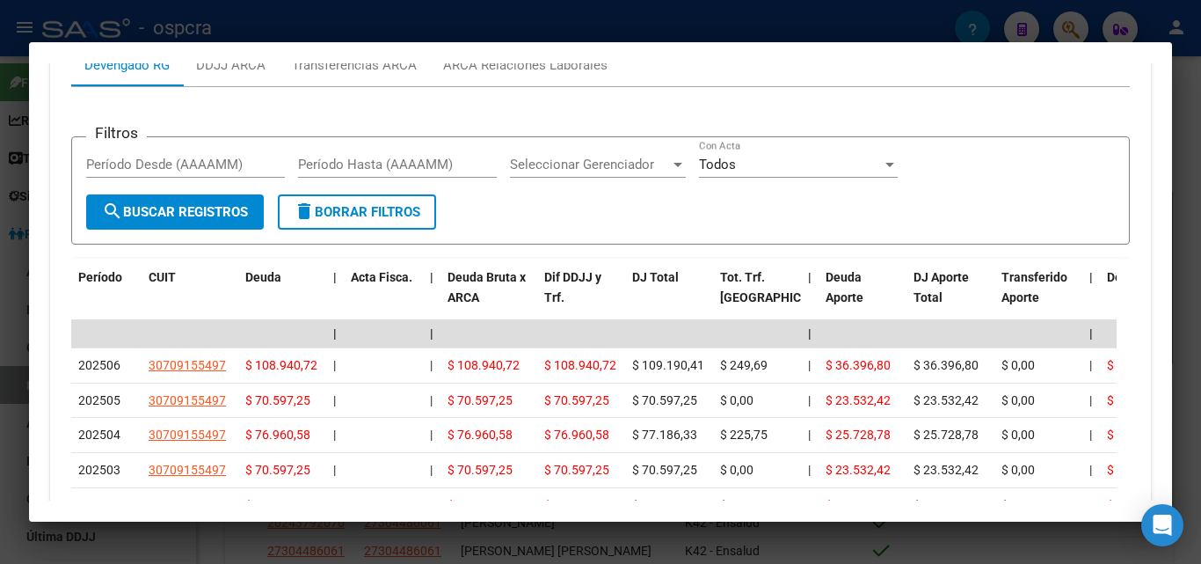
click at [1, 290] on div at bounding box center [600, 282] width 1201 height 564
